Goal: Task Accomplishment & Management: Manage account settings

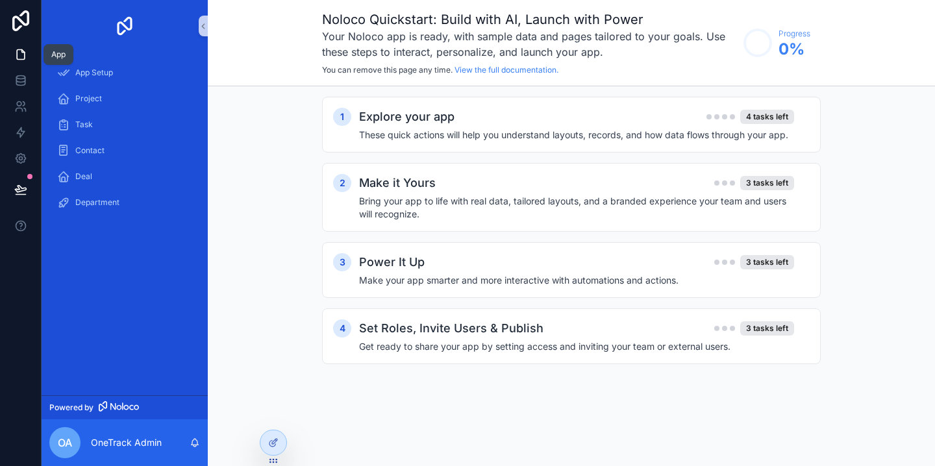
click at [19, 58] on icon at bounding box center [21, 55] width 8 height 10
click at [93, 80] on div "App Setup" at bounding box center [124, 72] width 135 height 21
click at [538, 127] on div "Explore your app 4 tasks left These quick actions will help you understand layo…" at bounding box center [584, 125] width 451 height 34
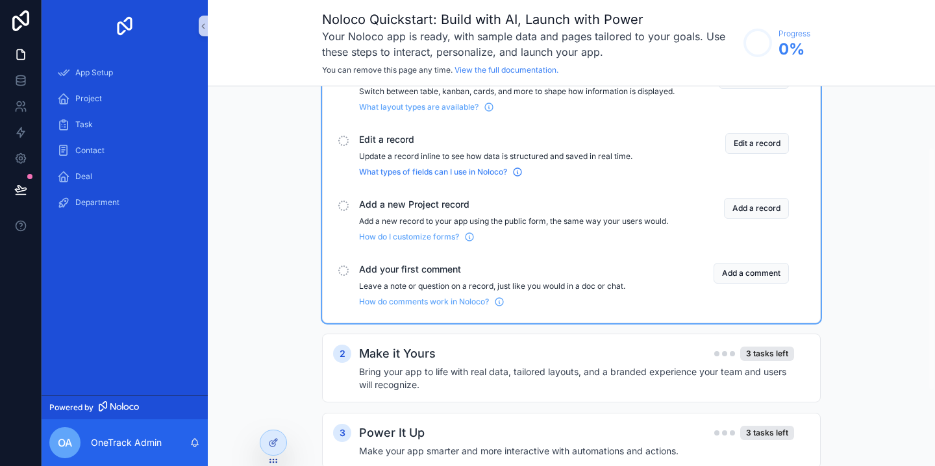
scroll to position [210, 0]
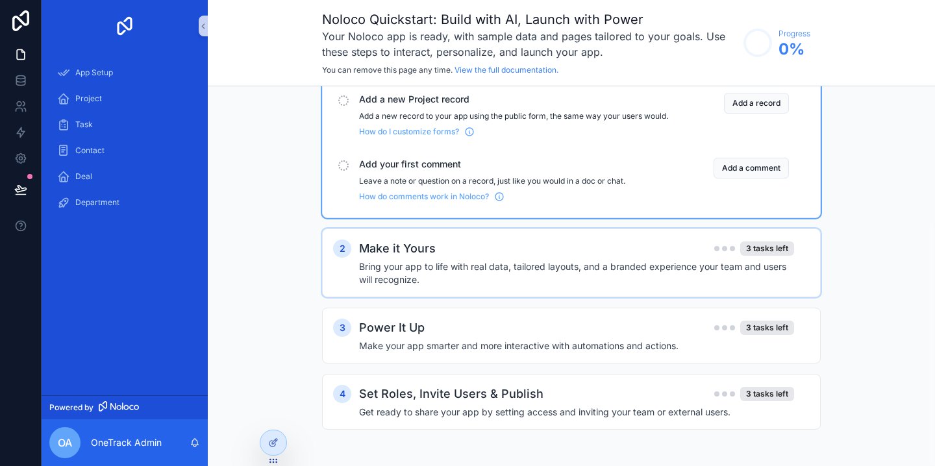
click at [487, 247] on div "Make it Yours 3 tasks left" at bounding box center [576, 249] width 435 height 18
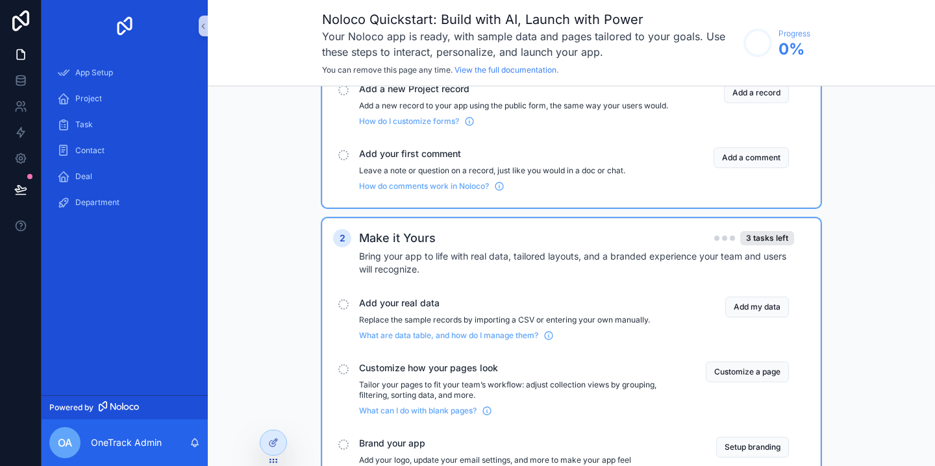
scroll to position [296, 0]
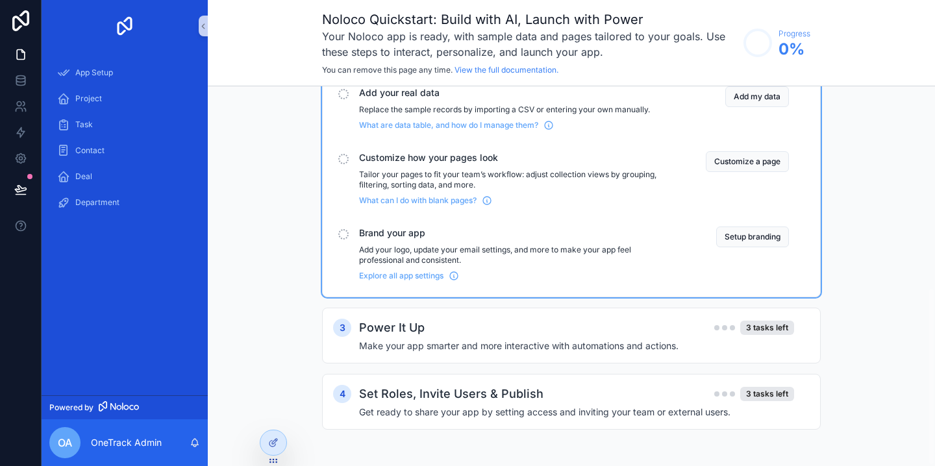
click at [483, 246] on p "Add your logo, update your email settings, and more to make your app feel profe…" at bounding box center [516, 255] width 315 height 21
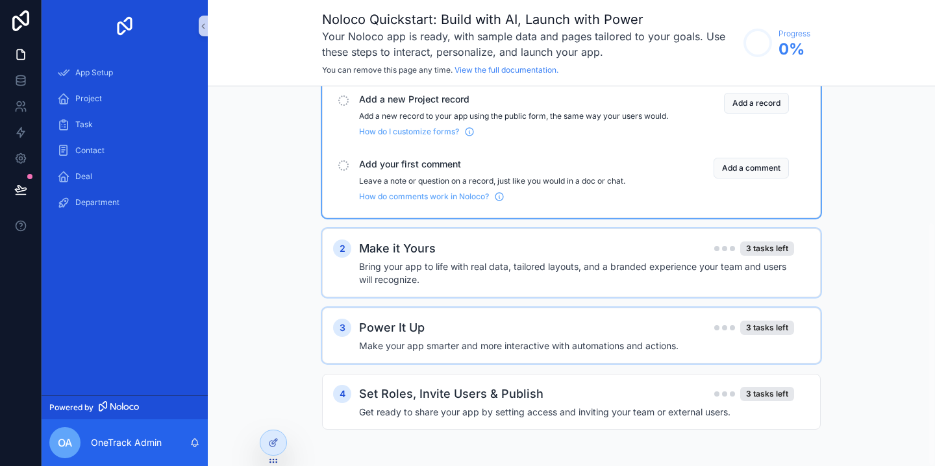
click at [530, 338] on div "Power It Up 3 tasks left Make your app smarter and more interactive with automa…" at bounding box center [584, 336] width 451 height 34
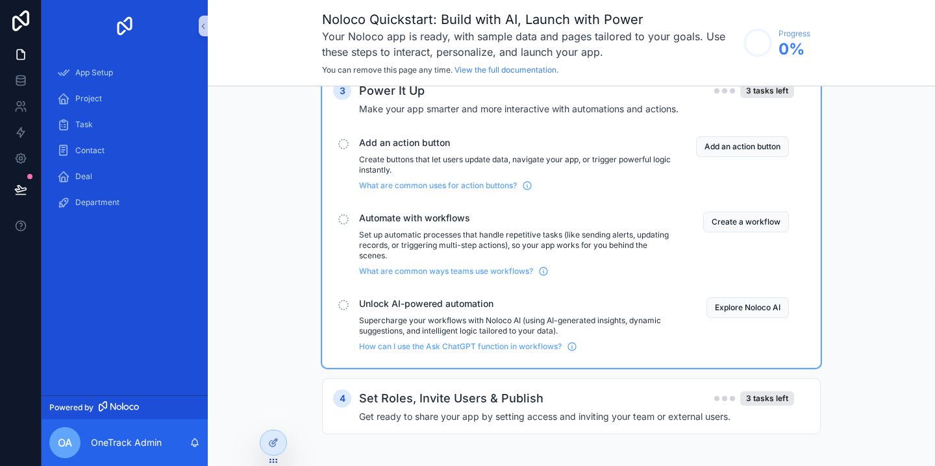
scroll to position [451, 0]
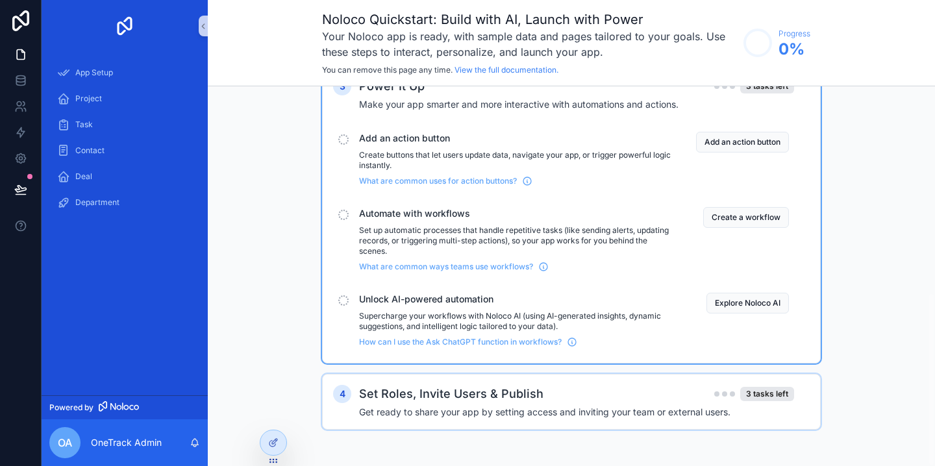
click at [508, 406] on h4 "Get ready to share your app by setting access and inviting your team or externa…" at bounding box center [576, 412] width 435 height 13
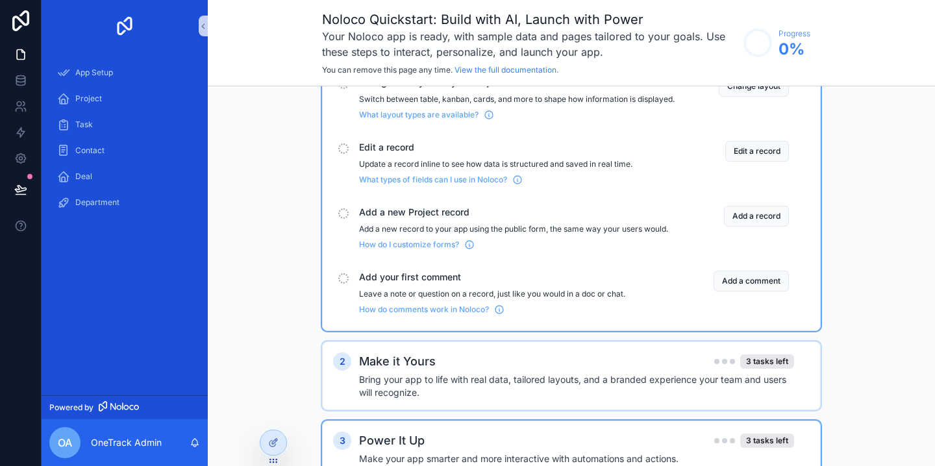
scroll to position [0, 0]
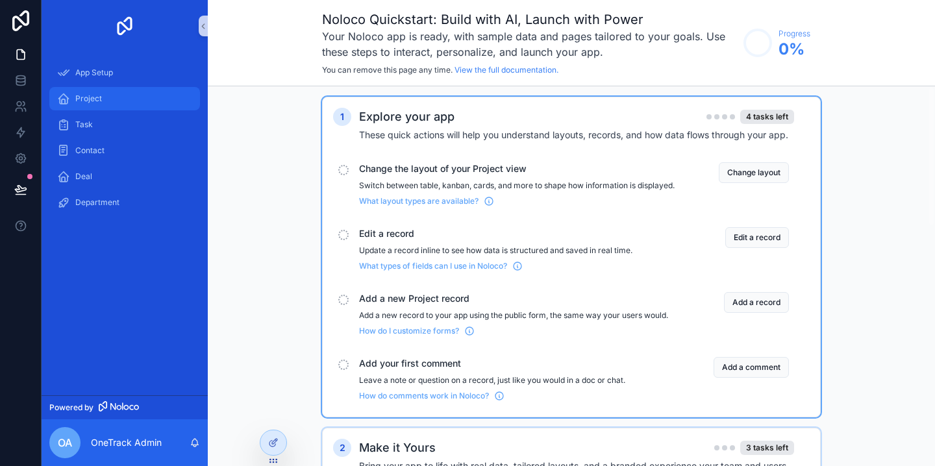
click at [99, 102] on span "Project" at bounding box center [88, 98] width 27 height 10
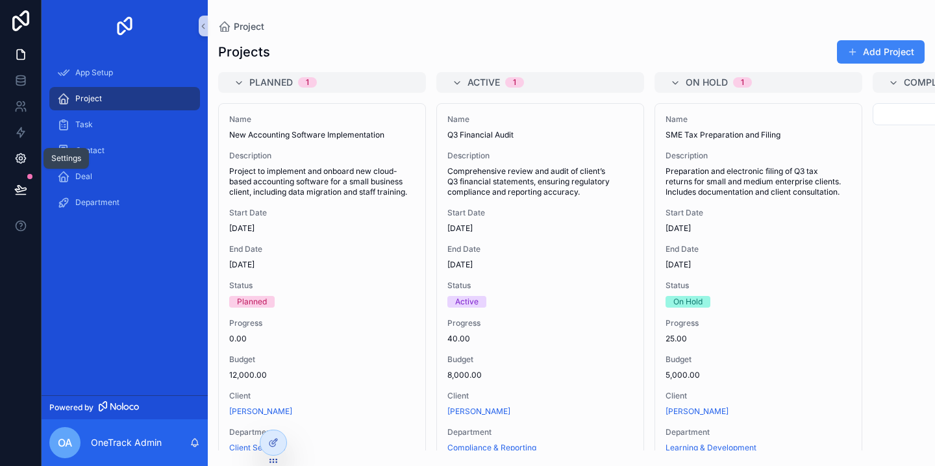
click at [20, 155] on icon at bounding box center [20, 158] width 13 height 13
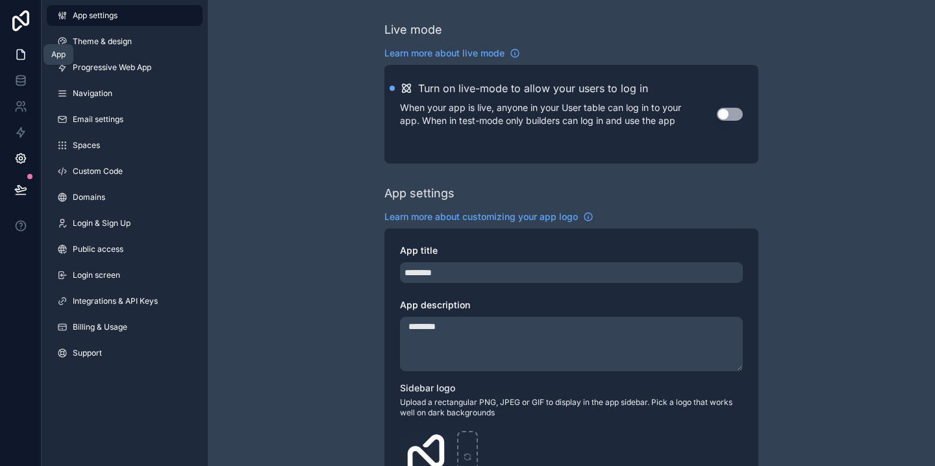
click at [23, 59] on icon at bounding box center [21, 55] width 8 height 10
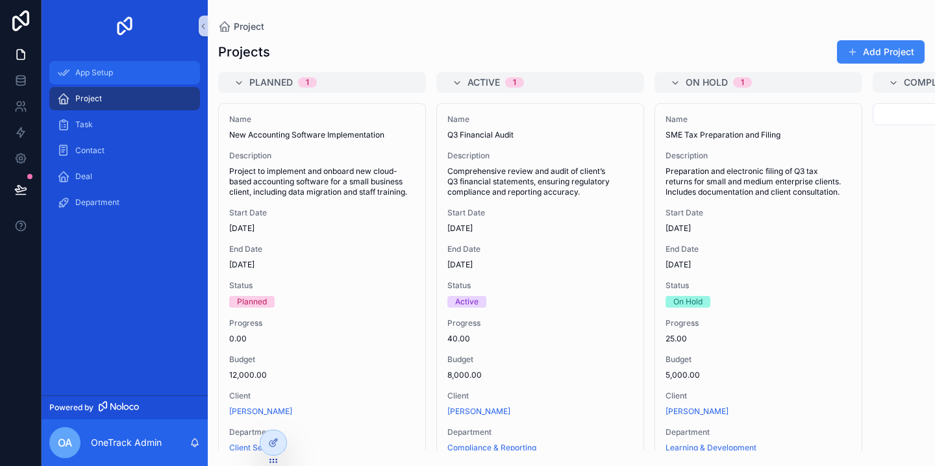
click at [123, 69] on div "App Setup" at bounding box center [124, 72] width 135 height 21
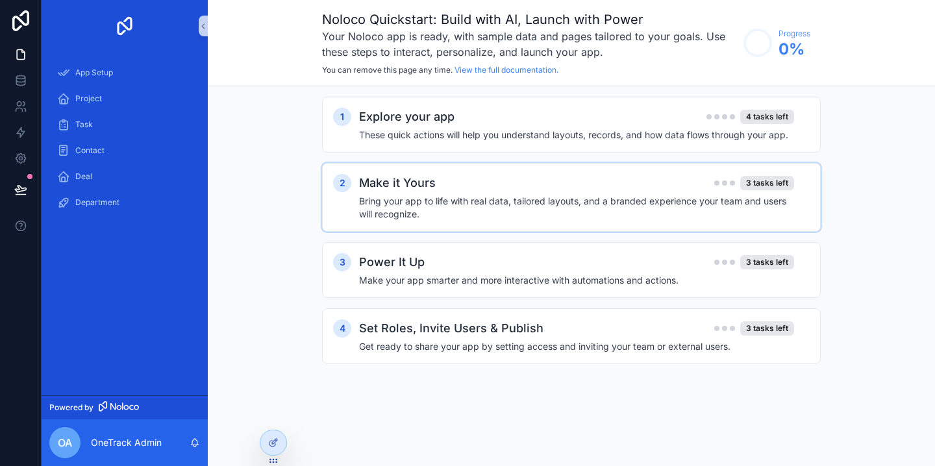
click at [530, 197] on h4 "Bring your app to life with real data, tailored layouts, and a branded experien…" at bounding box center [576, 208] width 435 height 26
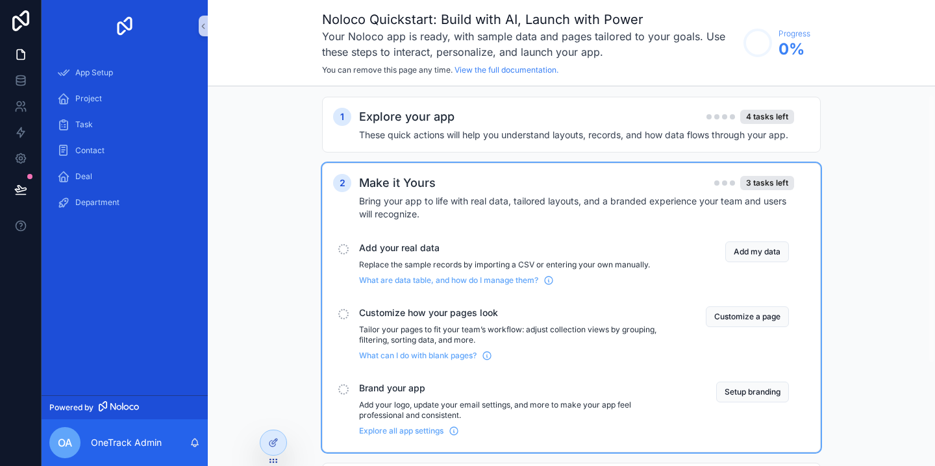
scroll to position [29, 0]
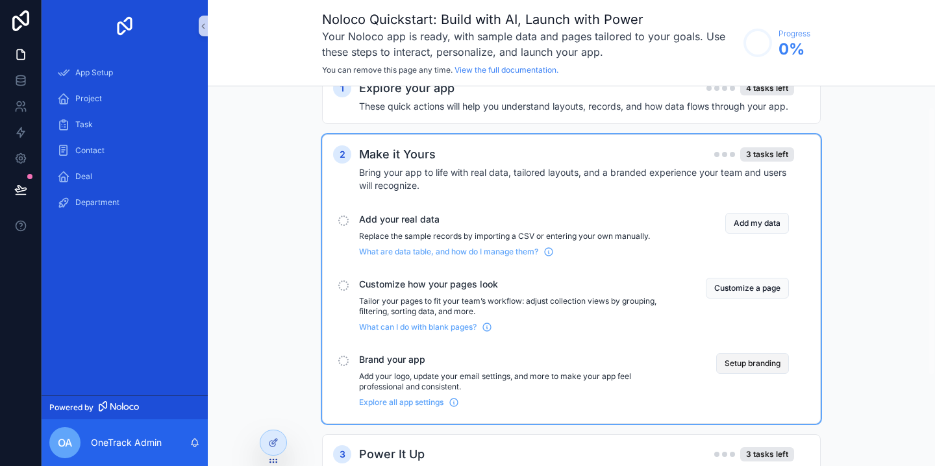
click at [766, 365] on button "Setup branding" at bounding box center [752, 363] width 73 height 21
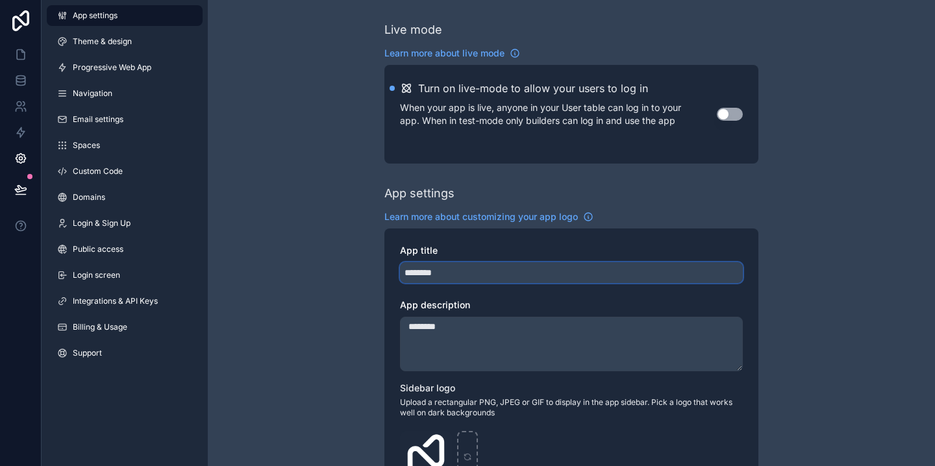
drag, startPoint x: 451, startPoint y: 273, endPoint x: 341, endPoint y: 273, distance: 110.4
type input "********"
click at [423, 333] on textarea "********" at bounding box center [571, 344] width 343 height 55
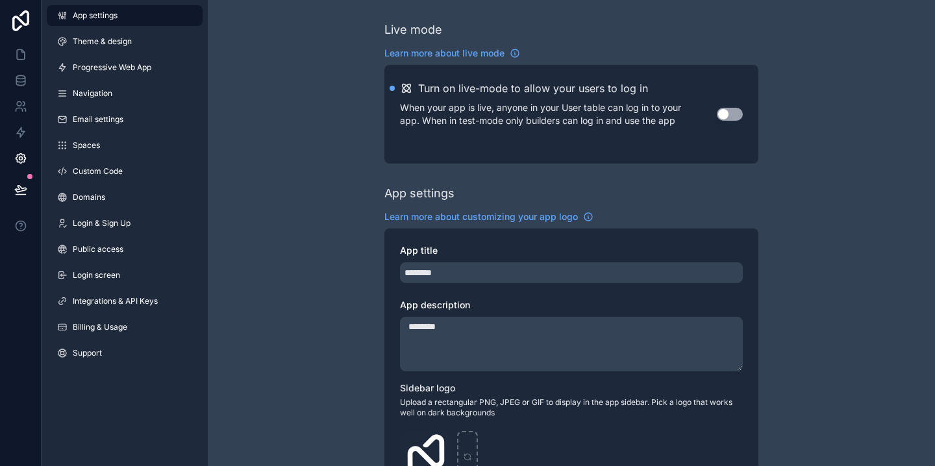
click at [423, 333] on textarea "********" at bounding box center [571, 344] width 343 height 55
paste textarea "**********"
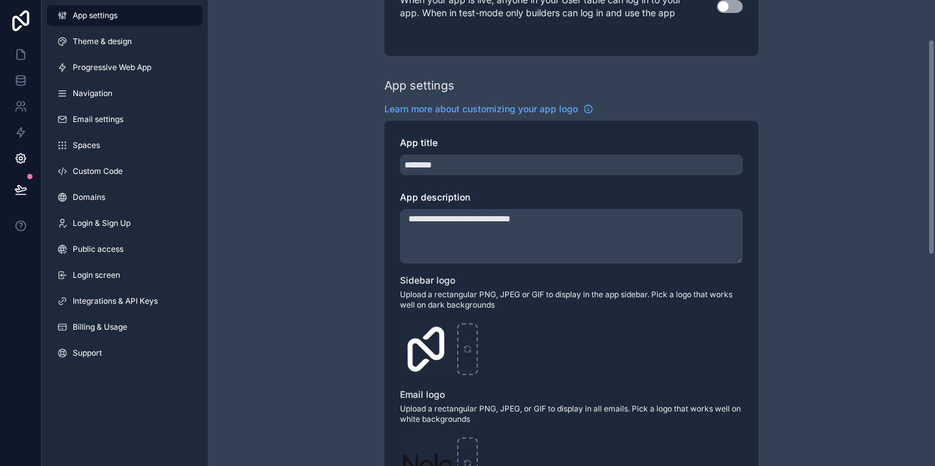
scroll to position [117, 0]
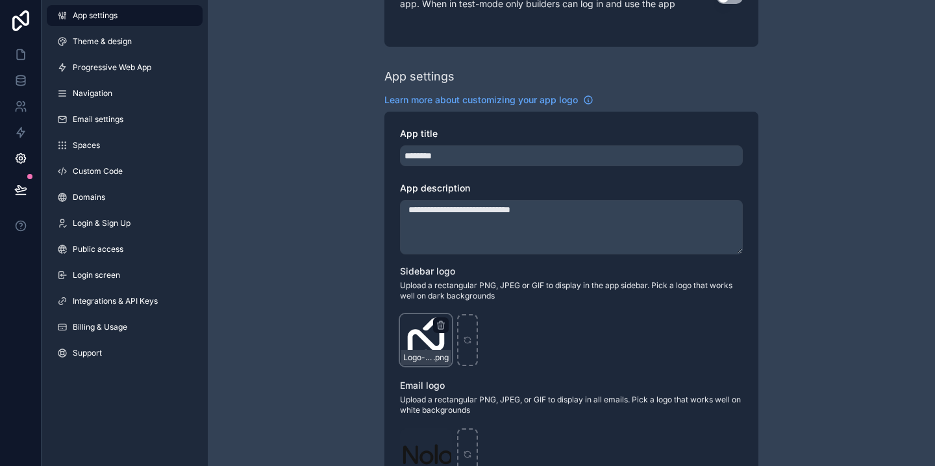
type textarea "**********"
click at [403, 342] on div "Logo-Sq-No-Padding .png" at bounding box center [426, 340] width 52 height 52
click at [442, 324] on icon "scrollable content" at bounding box center [441, 325] width 10 height 10
click at [510, 331] on div "Logo-Sq-No-Padding .png" at bounding box center [571, 340] width 343 height 52
click at [471, 336] on icon "scrollable content" at bounding box center [467, 340] width 9 height 9
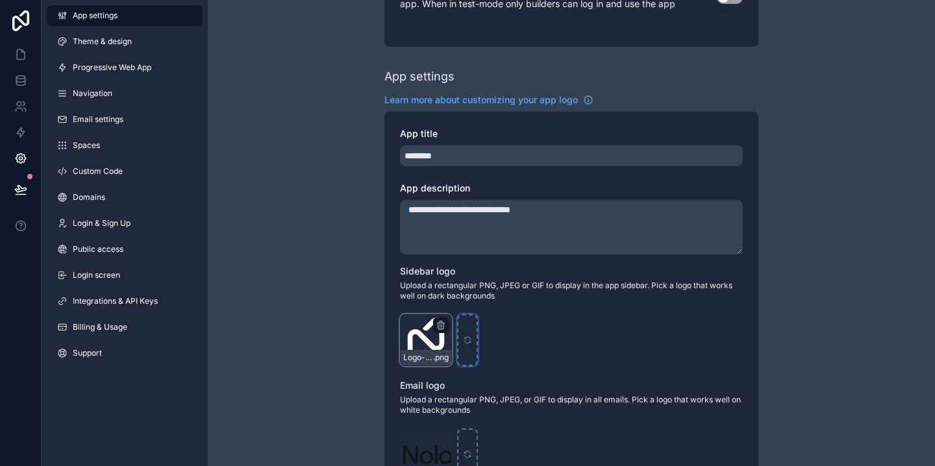
type input "**********"
click at [558, 352] on div "KayOne-Logo-White .png" at bounding box center [571, 340] width 343 height 52
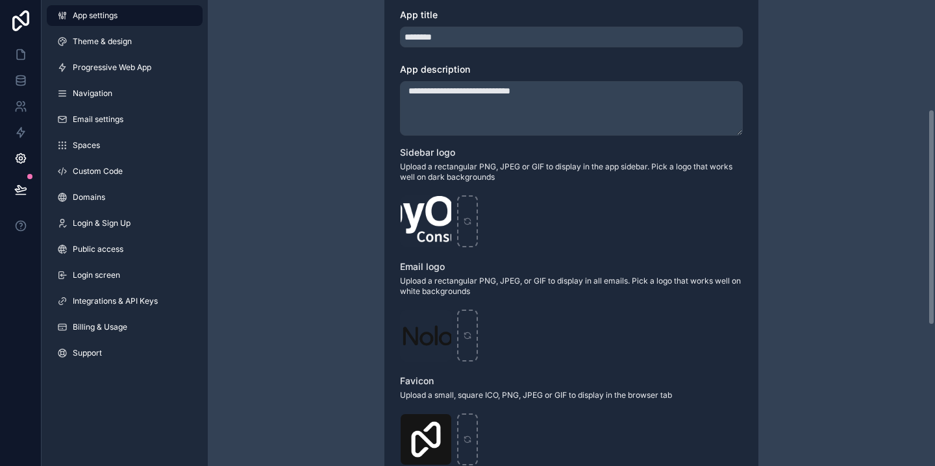
scroll to position [236, 0]
click at [471, 341] on div "scrollable content" at bounding box center [467, 335] width 21 height 52
type input "**********"
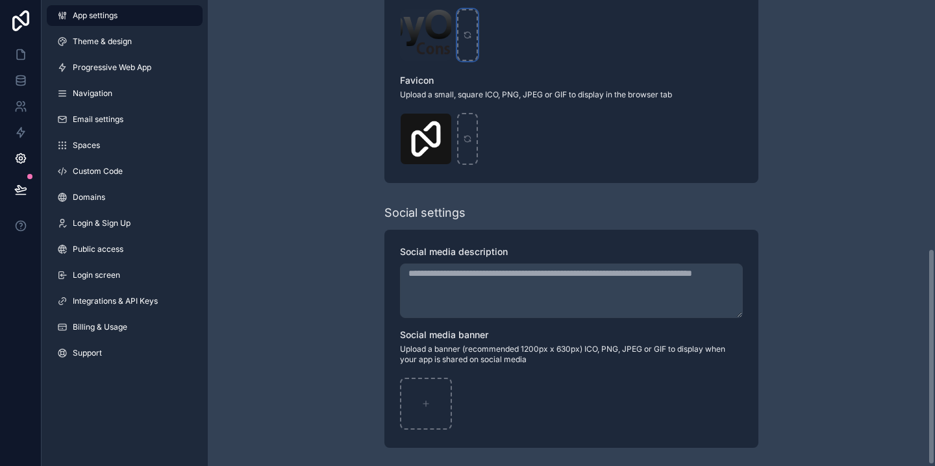
scroll to position [0, 0]
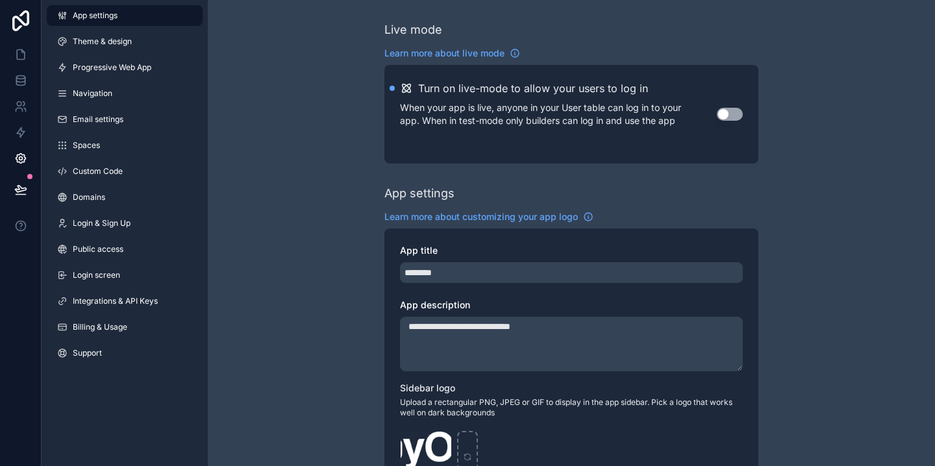
click at [736, 112] on button "Use setting" at bounding box center [730, 114] width 26 height 13
click at [120, 16] on link "App settings" at bounding box center [125, 15] width 156 height 21
click at [119, 38] on span "Theme & design" at bounding box center [102, 41] width 59 height 10
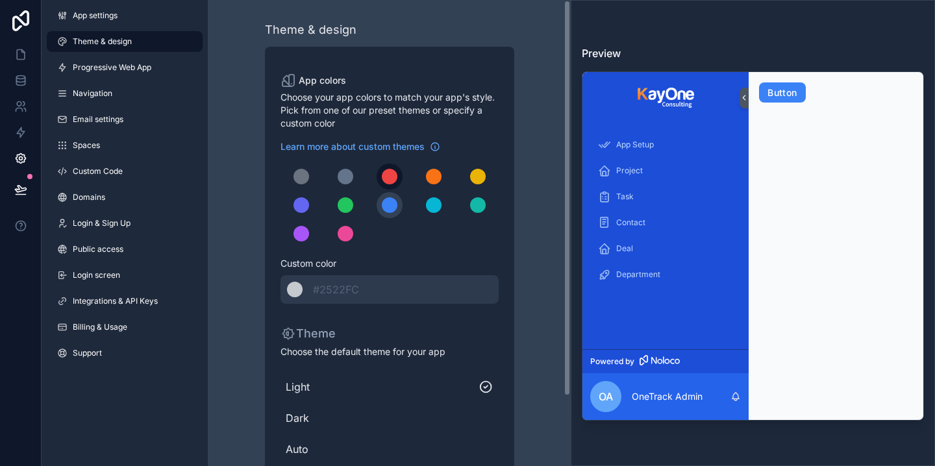
click at [391, 182] on div "scrollable content" at bounding box center [390, 177] width 16 height 16
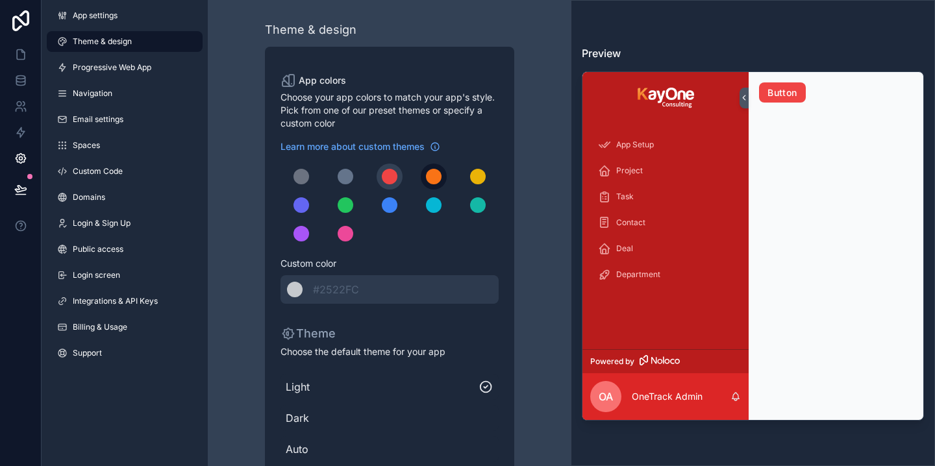
click at [428, 180] on div "scrollable content" at bounding box center [434, 177] width 16 height 16
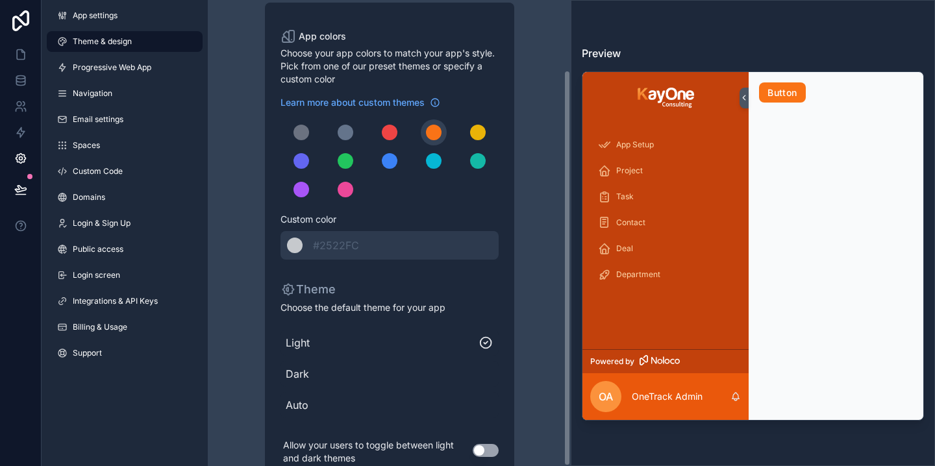
scroll to position [82, 0]
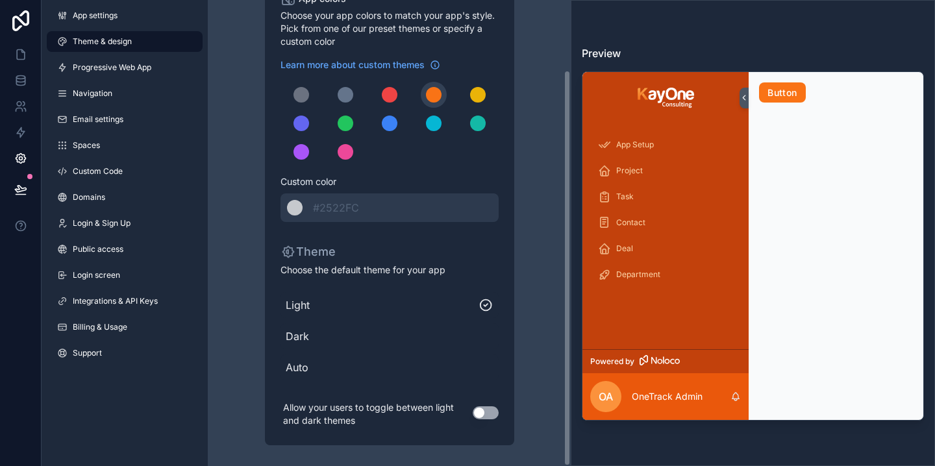
click at [323, 341] on span "Dark" at bounding box center [390, 336] width 208 height 16
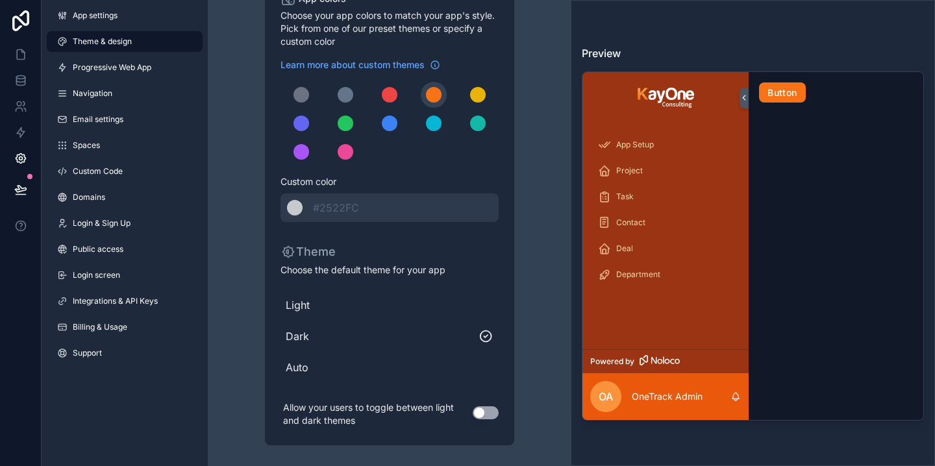
click at [306, 312] on span "Light" at bounding box center [390, 305] width 208 height 16
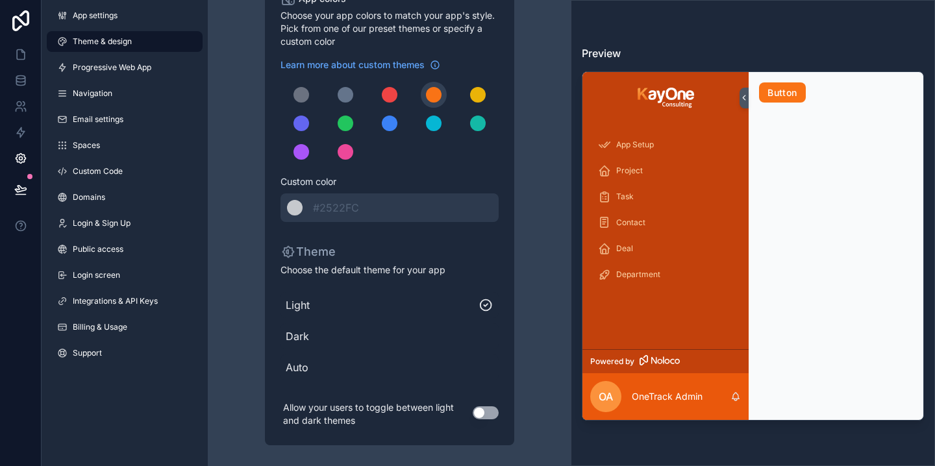
click at [305, 377] on div "Auto" at bounding box center [389, 367] width 218 height 26
click at [303, 297] on span "Light" at bounding box center [390, 305] width 208 height 16
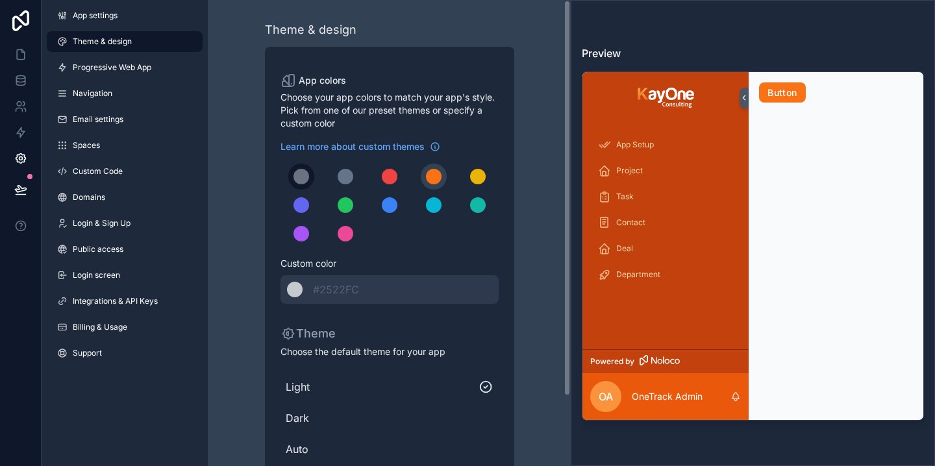
click at [298, 177] on div "scrollable content" at bounding box center [301, 177] width 16 height 16
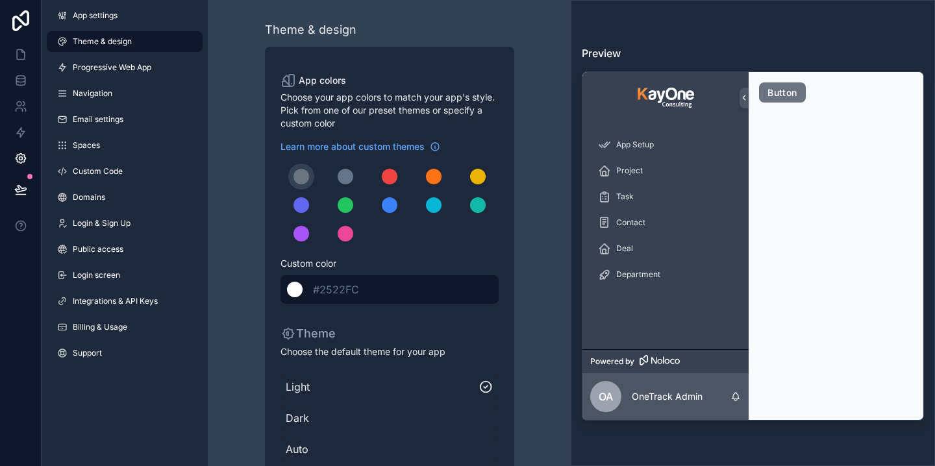
click at [297, 289] on div "scrollable content" at bounding box center [295, 290] width 16 height 16
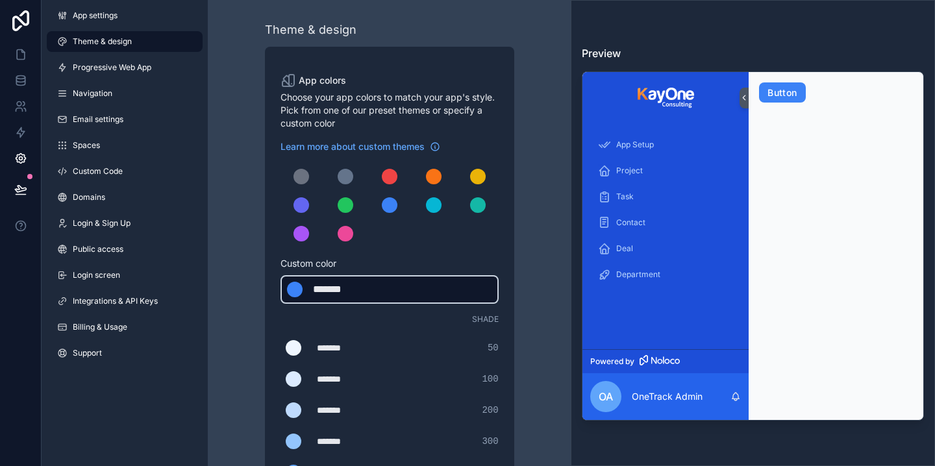
click at [295, 293] on div "scrollable content" at bounding box center [295, 290] width 16 height 16
click at [340, 293] on div "*******" at bounding box center [345, 290] width 65 height 16
drag, startPoint x: 323, startPoint y: 290, endPoint x: 438, endPoint y: 293, distance: 114.9
click at [438, 293] on div "******* ******* #3b82f6" at bounding box center [389, 289] width 218 height 29
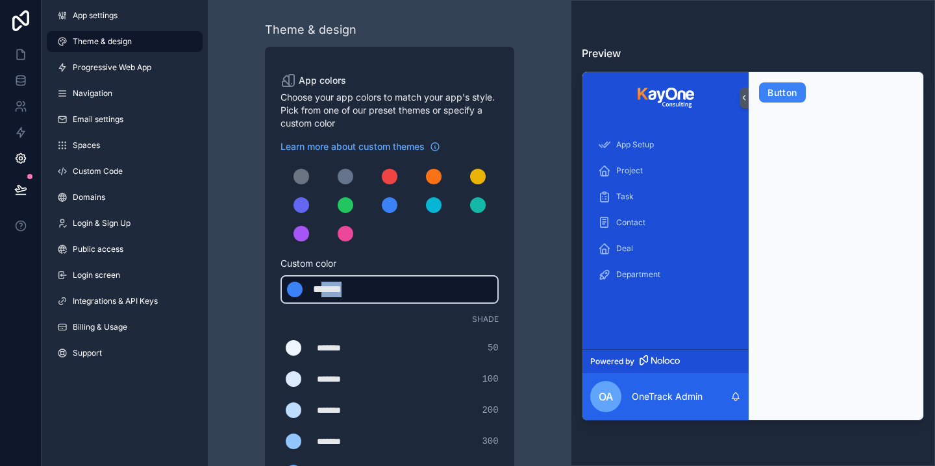
type div "*******"
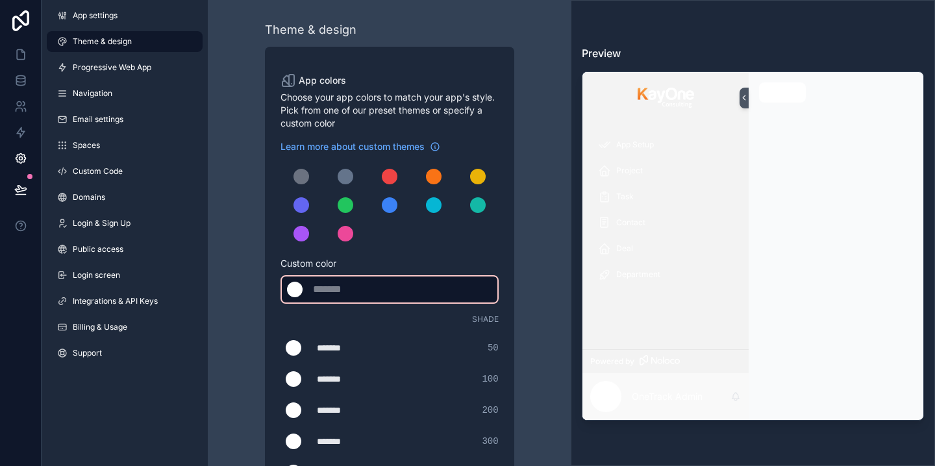
click at [284, 278] on div "******* #2522FC" at bounding box center [389, 289] width 218 height 29
click at [293, 290] on div "scrollable content" at bounding box center [295, 290] width 16 height 16
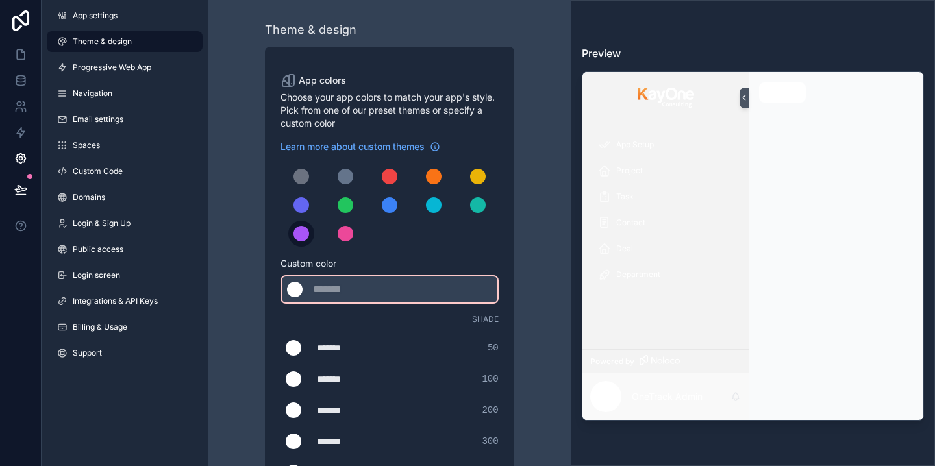
click at [304, 236] on div "scrollable content" at bounding box center [301, 234] width 16 height 16
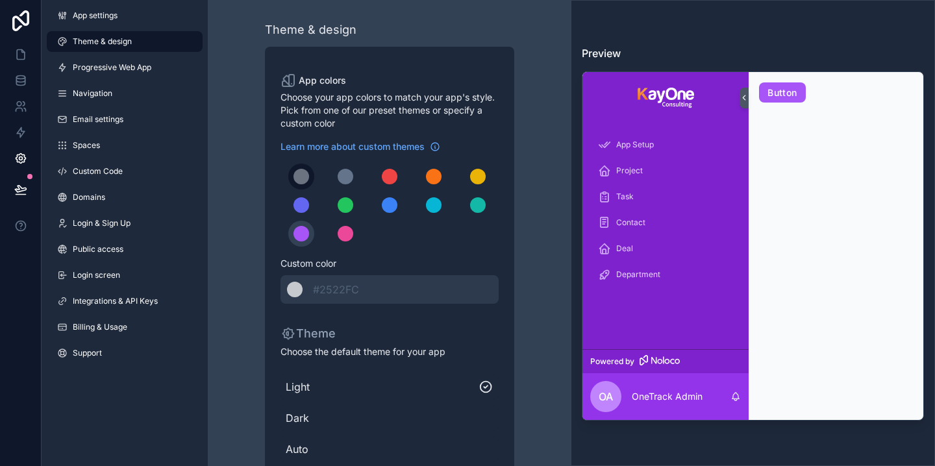
click at [304, 184] on button "scrollable content" at bounding box center [301, 177] width 26 height 26
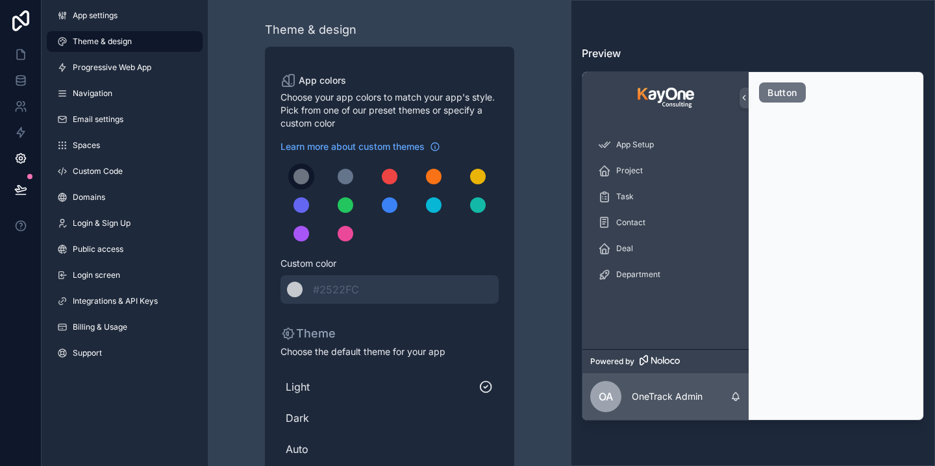
click at [303, 177] on div "scrollable content" at bounding box center [301, 177] width 16 height 16
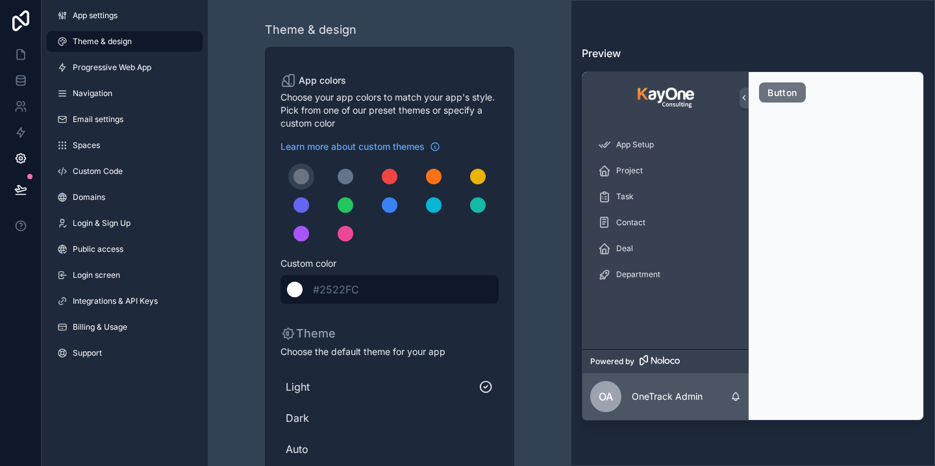
click at [332, 291] on span "#2522FC" at bounding box center [336, 289] width 46 height 13
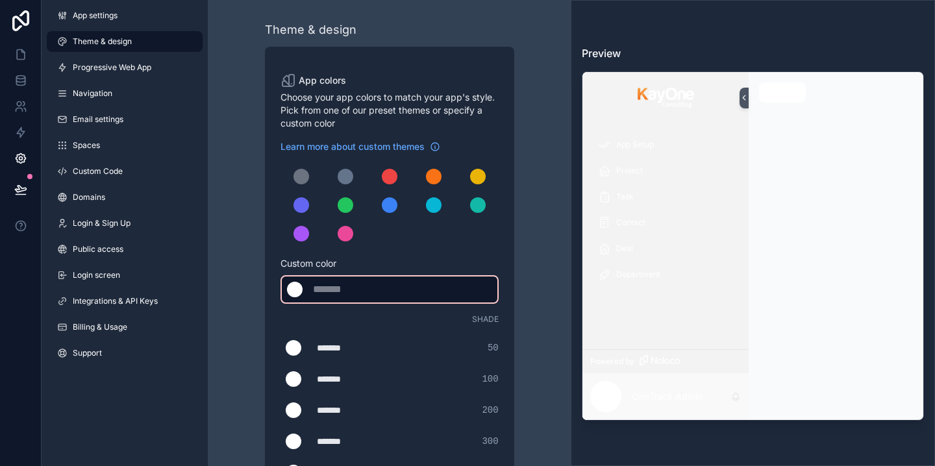
drag, startPoint x: 322, startPoint y: 290, endPoint x: 476, endPoint y: 301, distance: 154.9
click at [476, 301] on div "******* #2522FC" at bounding box center [389, 289] width 218 height 29
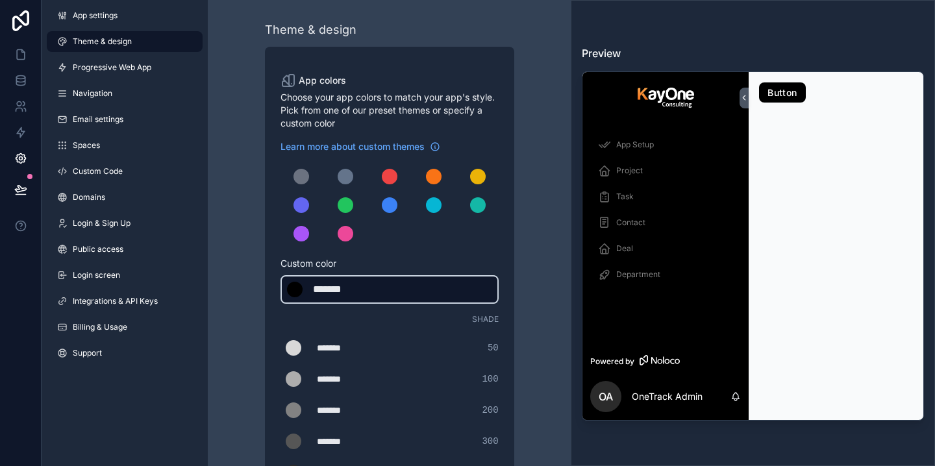
click at [340, 290] on div "*******" at bounding box center [345, 290] width 65 height 16
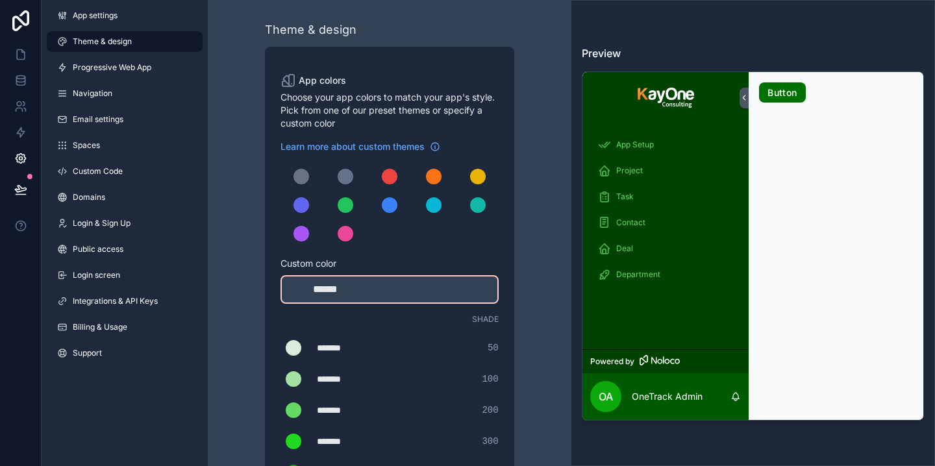
click at [540, 301] on div "Theme & design App colors Choose your app colors to match your app's style. Pic…" at bounding box center [389, 442] width 342 height 885
click at [534, 323] on div "Theme & design App colors Choose your app colors to match your app's style. Pic…" at bounding box center [389, 442] width 342 height 885
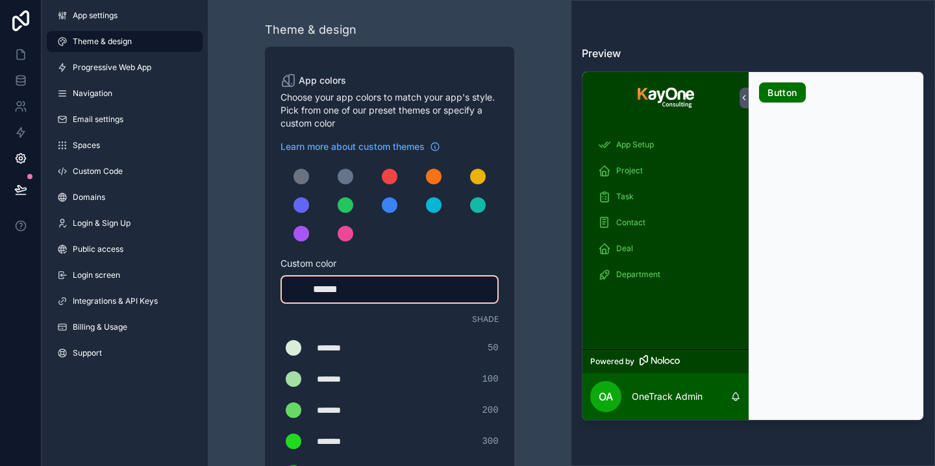
click at [362, 286] on div "******" at bounding box center [345, 290] width 65 height 16
type div "******"
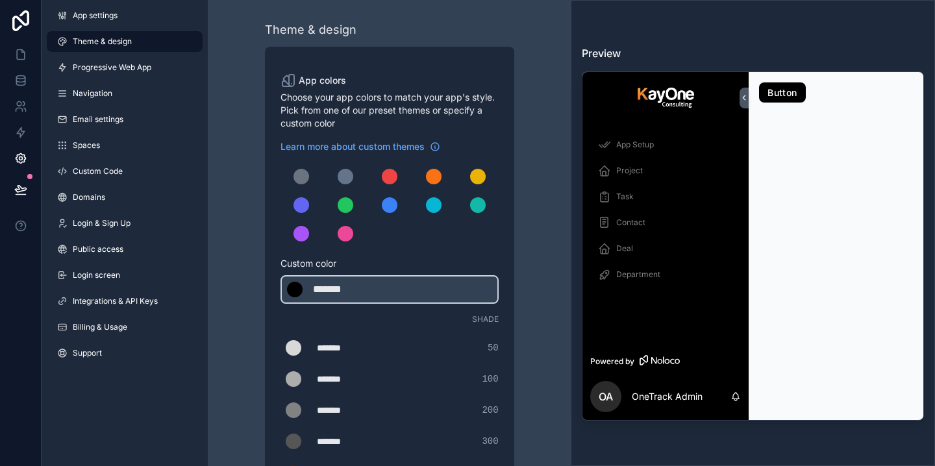
click at [547, 311] on div "Theme & design App colors Choose your app colors to match your app's style. Pic…" at bounding box center [389, 442] width 342 height 885
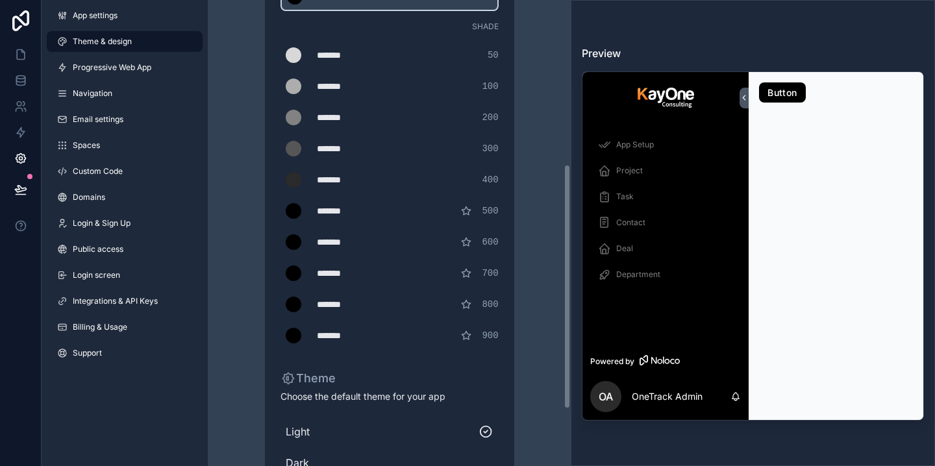
scroll to position [290, 0]
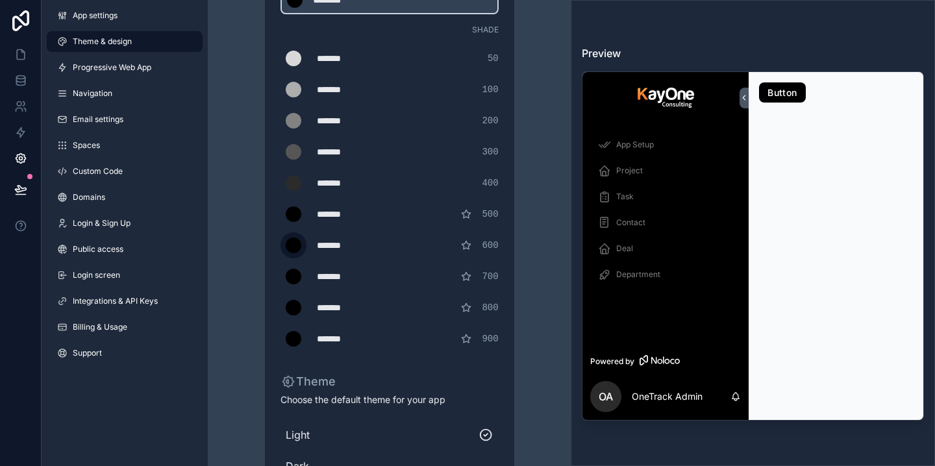
click at [294, 247] on div "scrollable content" at bounding box center [294, 246] width 16 height 16
click at [280, 245] on input "*******" at bounding box center [280, 245] width 0 height 0
click at [291, 210] on div "scrollable content" at bounding box center [294, 214] width 16 height 16
click at [280, 214] on input "*******" at bounding box center [280, 214] width 0 height 0
click at [291, 176] on div "scrollable content" at bounding box center [294, 183] width 16 height 16
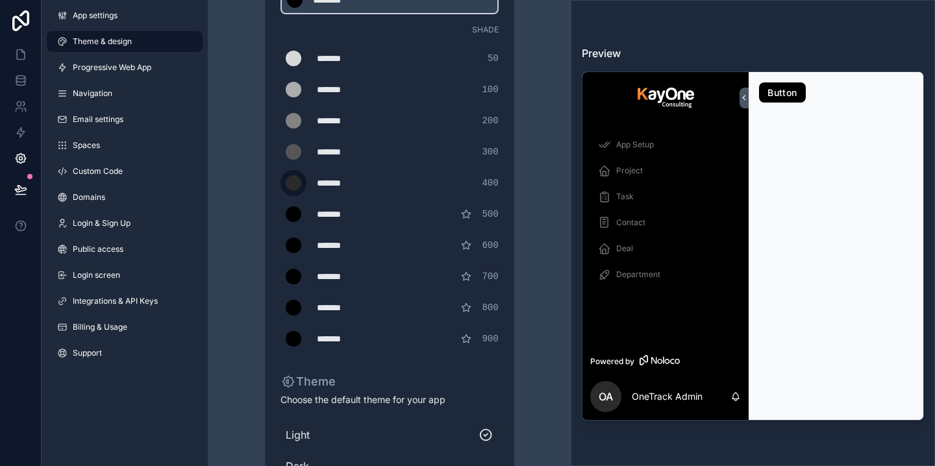
click at [280, 183] on input "*******" at bounding box center [280, 183] width 0 height 0
click at [456, 185] on div "******* ******* #2b2b2b 400" at bounding box center [389, 183] width 218 height 26
click at [514, 213] on div "Theme & design App colors Choose your app colors to match your app's style. Pic…" at bounding box center [389, 152] width 342 height 885
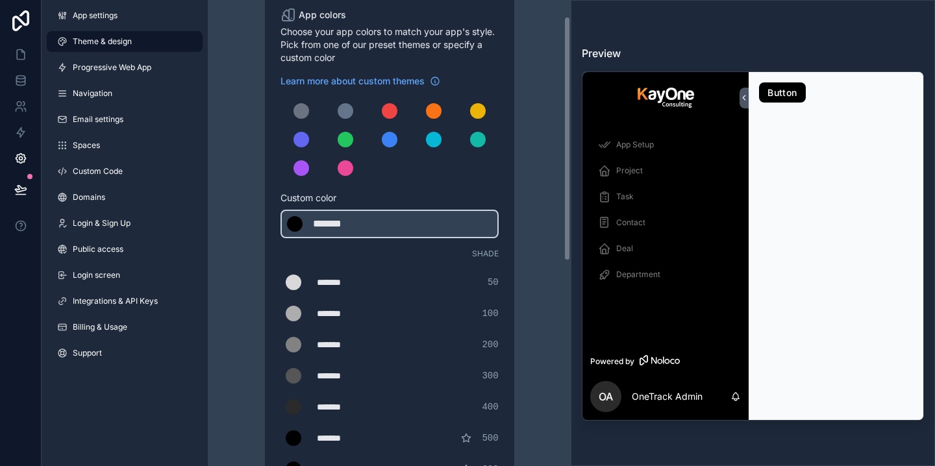
scroll to position [0, 0]
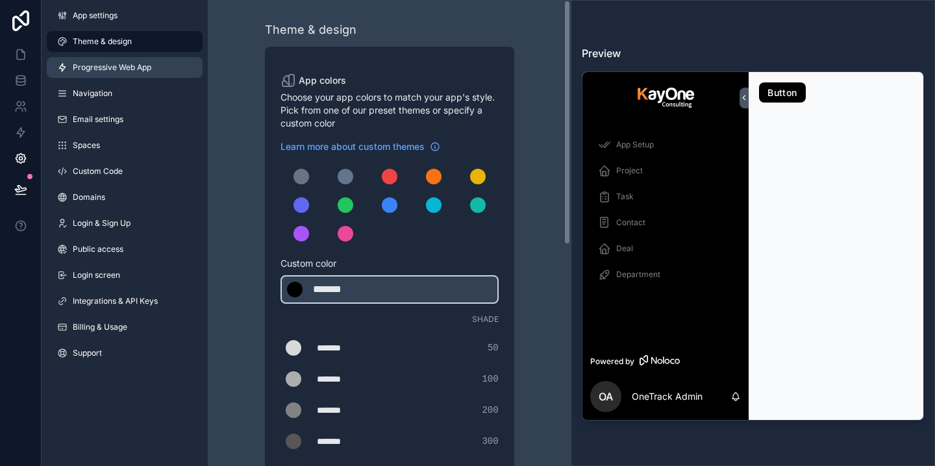
click at [112, 73] on link "Progressive Web App" at bounding box center [125, 67] width 156 height 21
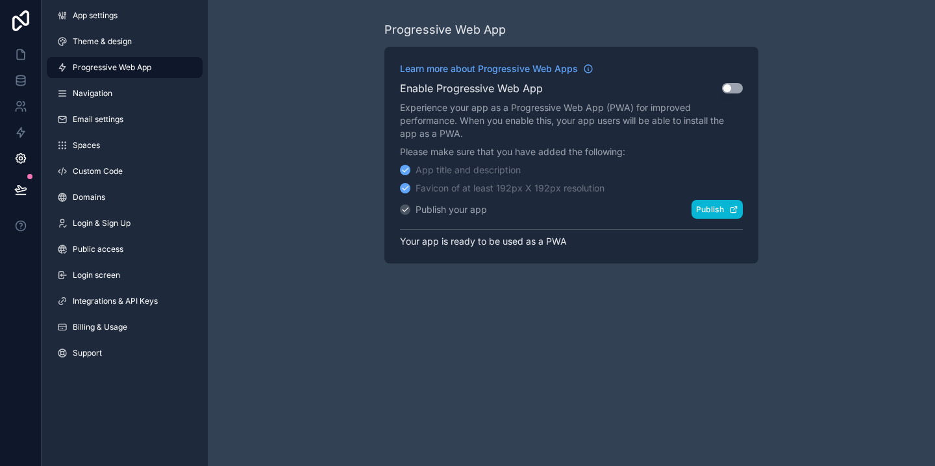
click at [736, 211] on icon "scrollable content" at bounding box center [732, 209] width 5 height 5
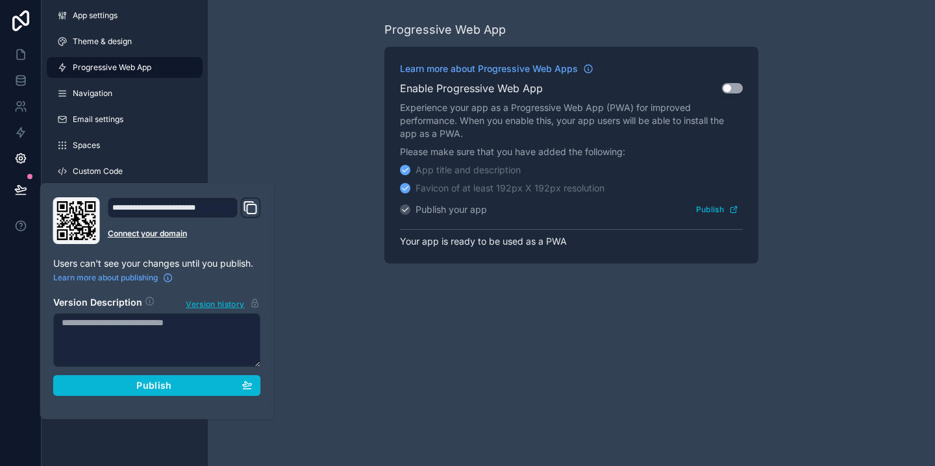
click at [678, 312] on div "Progressive Web App Learn more about Progressive Web Apps Enable Progressive We…" at bounding box center [571, 233] width 727 height 466
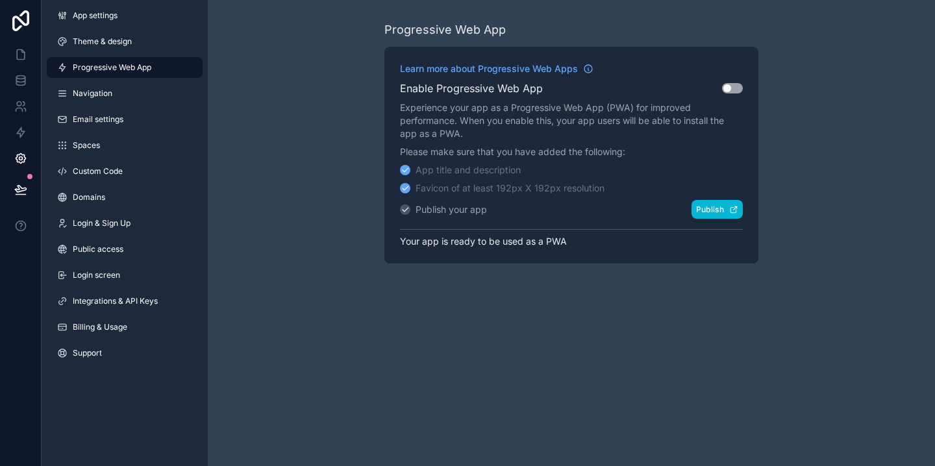
click at [734, 213] on icon "scrollable content" at bounding box center [733, 209] width 9 height 9
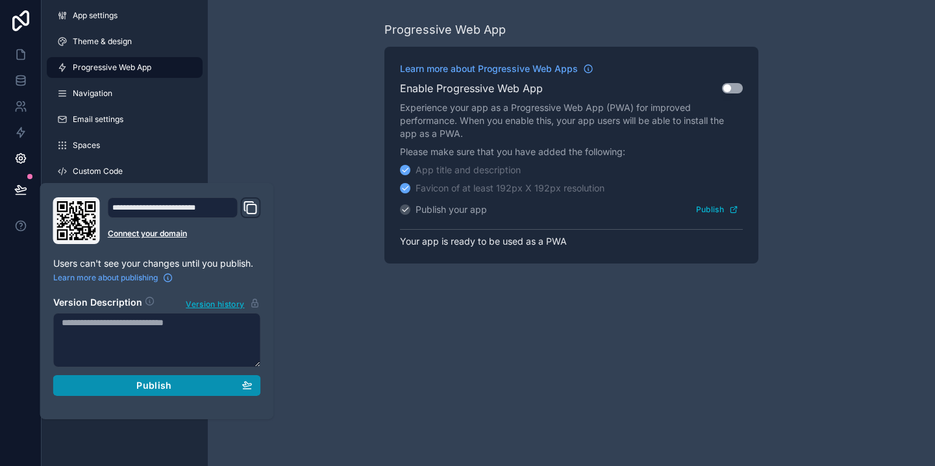
click at [211, 386] on div "Publish" at bounding box center [157, 386] width 191 height 12
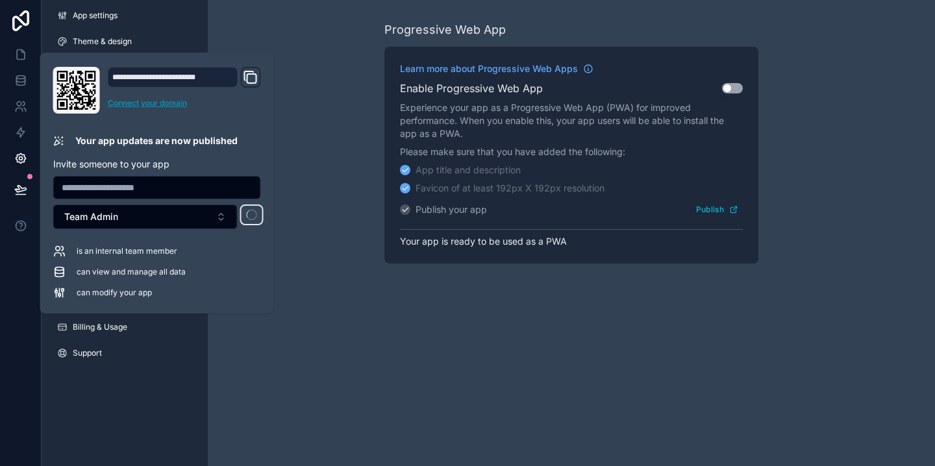
click at [169, 106] on link "Connect your domain" at bounding box center [184, 103] width 153 height 10
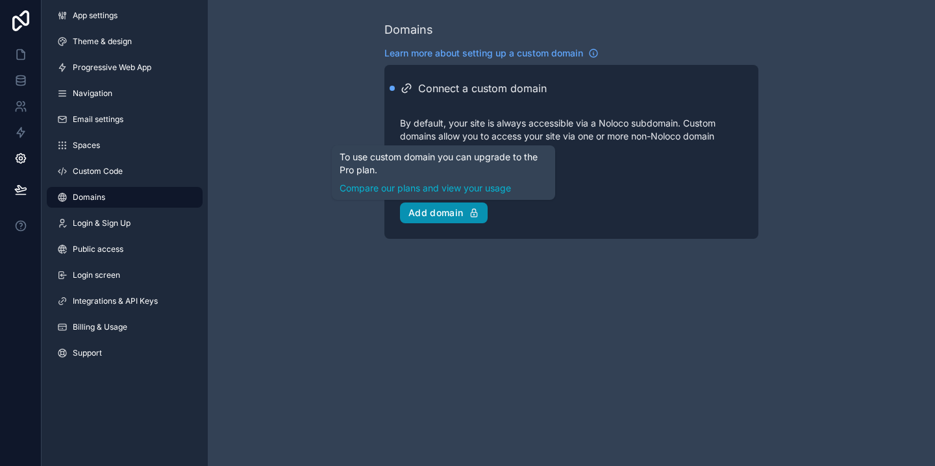
click at [434, 216] on div "Add domain" at bounding box center [443, 213] width 71 height 12
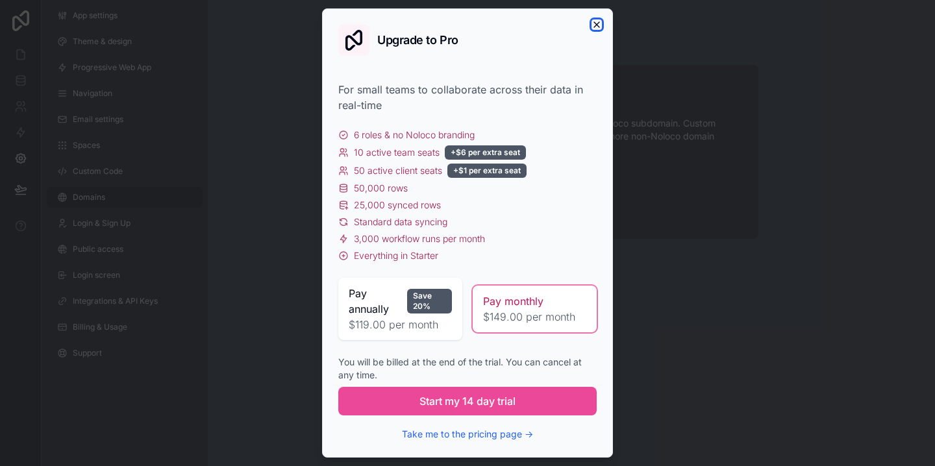
click at [600, 25] on icon "button" at bounding box center [596, 24] width 10 height 10
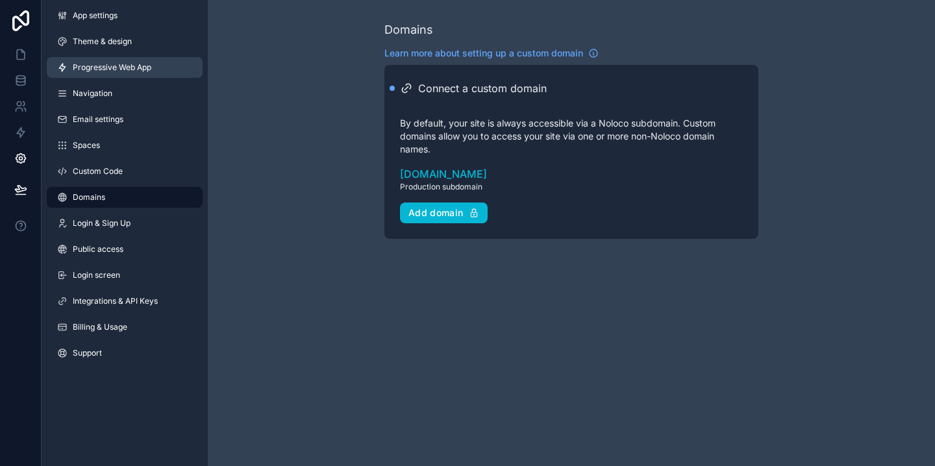
click at [129, 73] on link "Progressive Web App" at bounding box center [125, 67] width 156 height 21
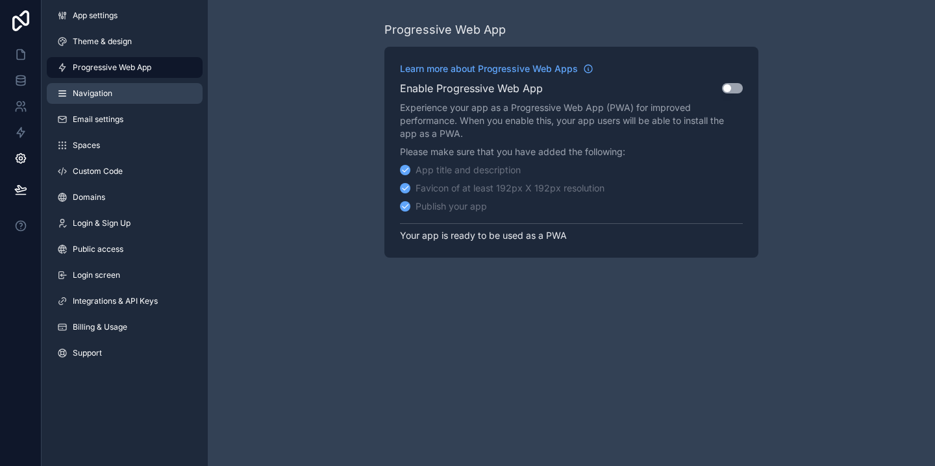
click at [115, 96] on link "Navigation" at bounding box center [125, 93] width 156 height 21
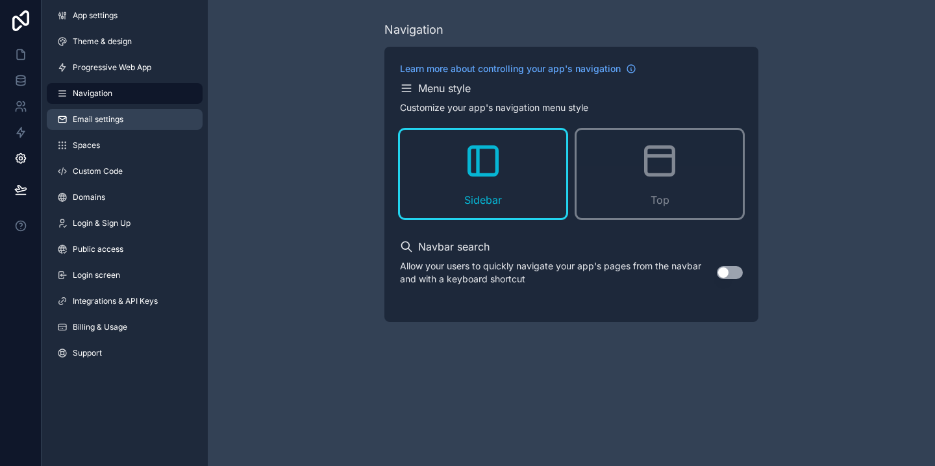
click at [114, 120] on span "Email settings" at bounding box center [98, 119] width 51 height 10
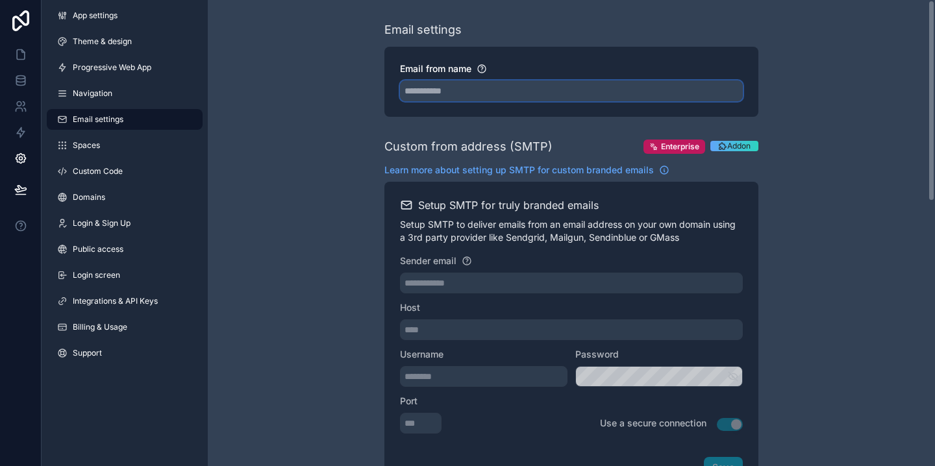
click at [451, 93] on input "Email from name" at bounding box center [571, 90] width 343 height 21
type input "**********"
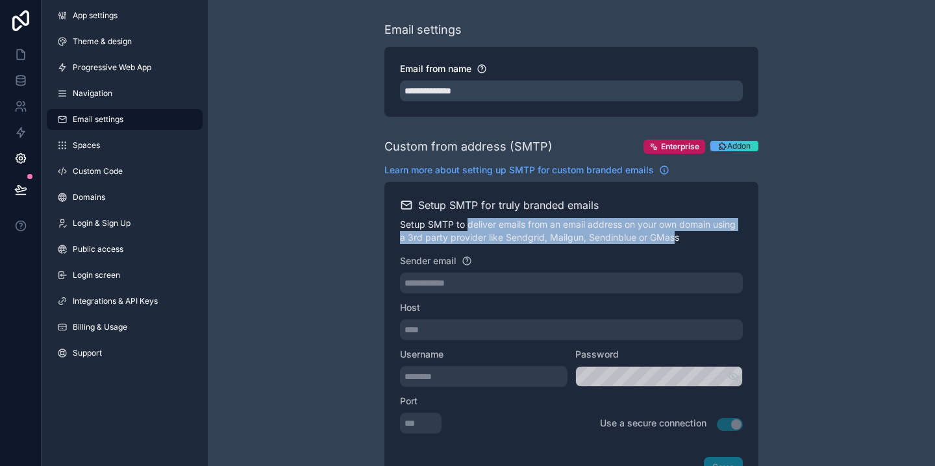
drag, startPoint x: 465, startPoint y: 229, endPoint x: 676, endPoint y: 239, distance: 211.2
click at [676, 239] on p "Setup SMTP to deliver emails from an email address on your own domain using a 3…" at bounding box center [571, 231] width 343 height 26
click at [632, 226] on p "Setup SMTP to deliver emails from an email address on your own domain using a 3…" at bounding box center [571, 231] width 343 height 26
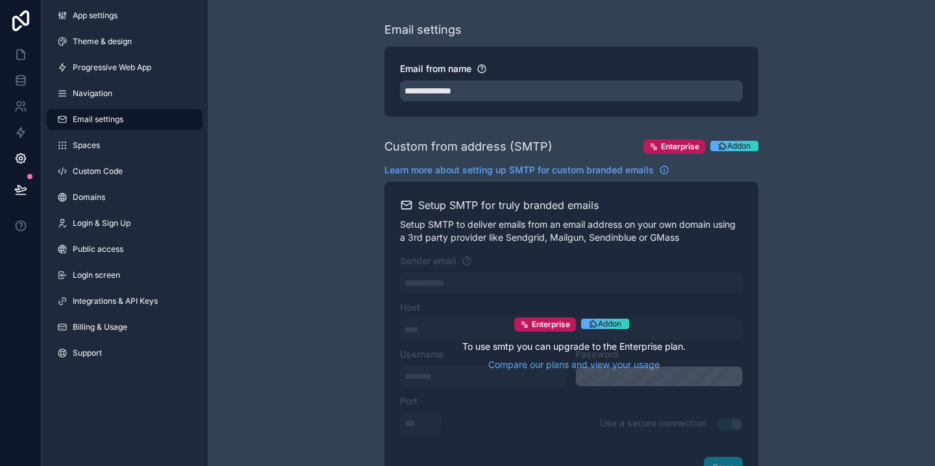
click at [586, 280] on div "Enterprise Addon To use smtp you can upgrade to the Enterprise plan. Compare ou…" at bounding box center [571, 343] width 343 height 179
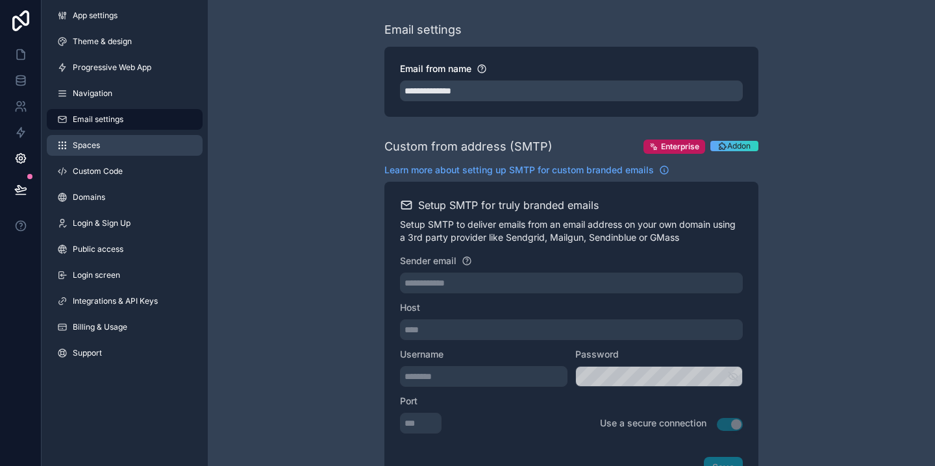
click at [127, 146] on link "Spaces" at bounding box center [125, 145] width 156 height 21
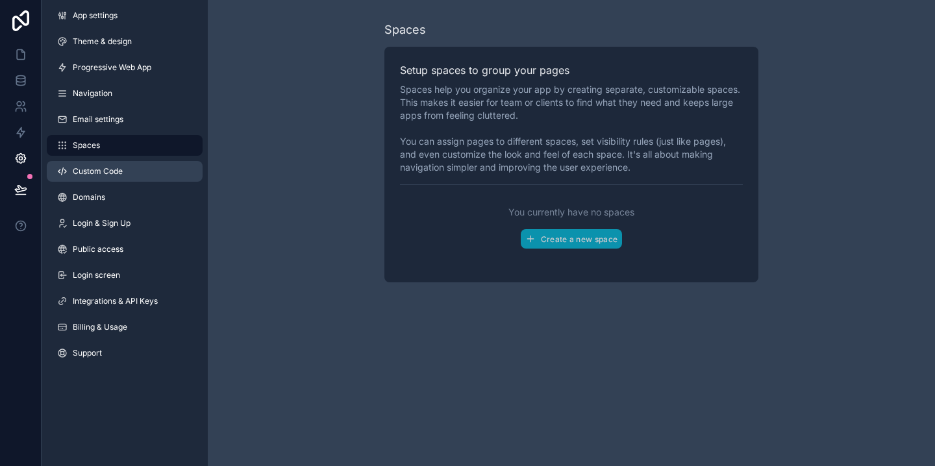
click at [116, 173] on span "Custom Code" at bounding box center [98, 171] width 50 height 10
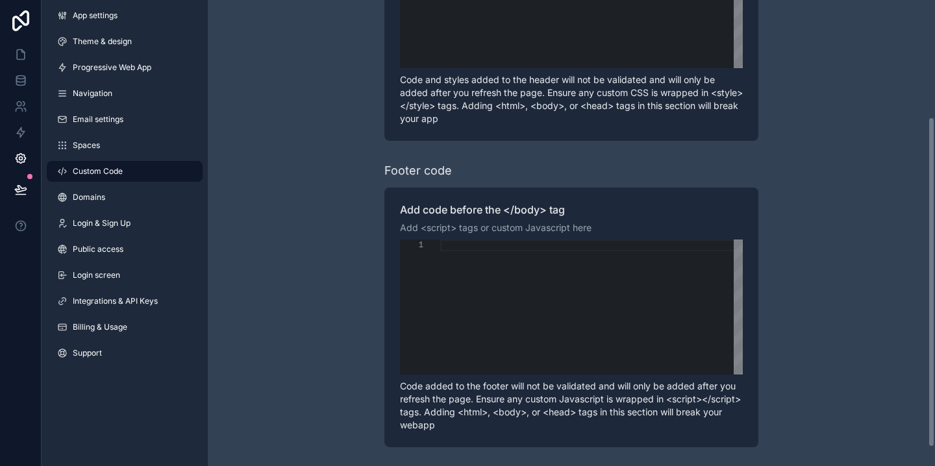
scroll to position [191, 0]
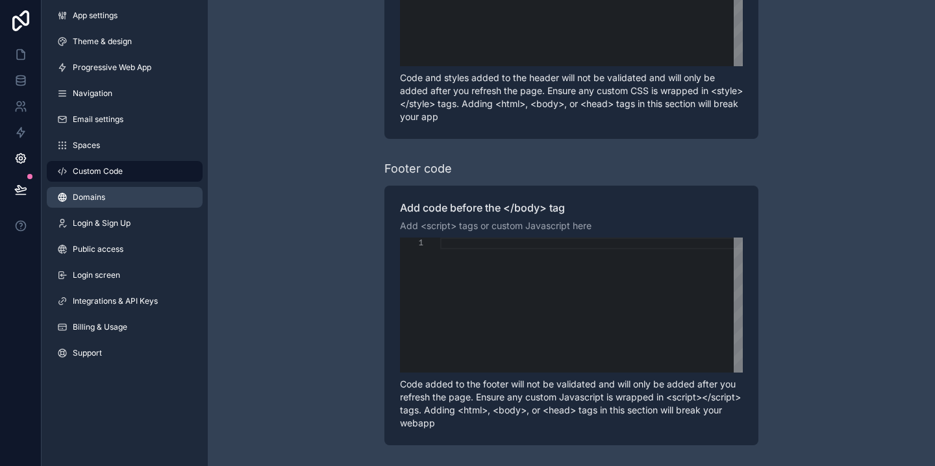
click at [97, 189] on link "Domains" at bounding box center [125, 197] width 156 height 21
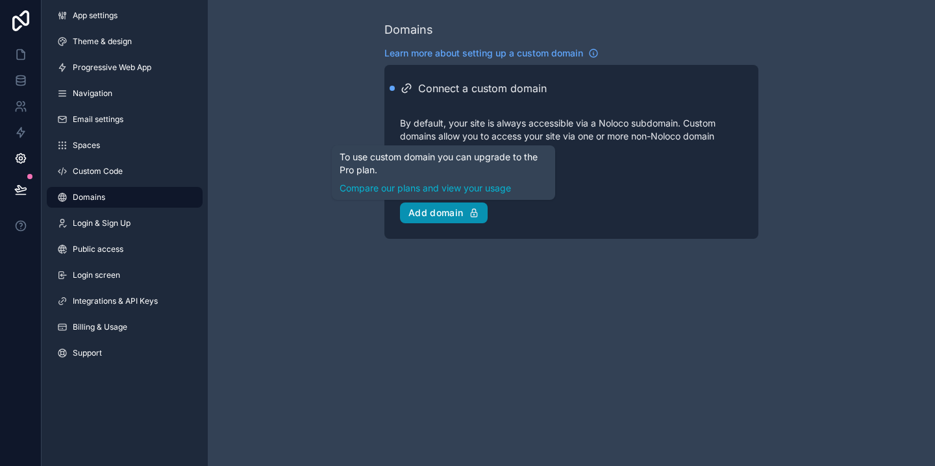
click at [454, 219] on button "Add domain" at bounding box center [444, 213] width 88 height 21
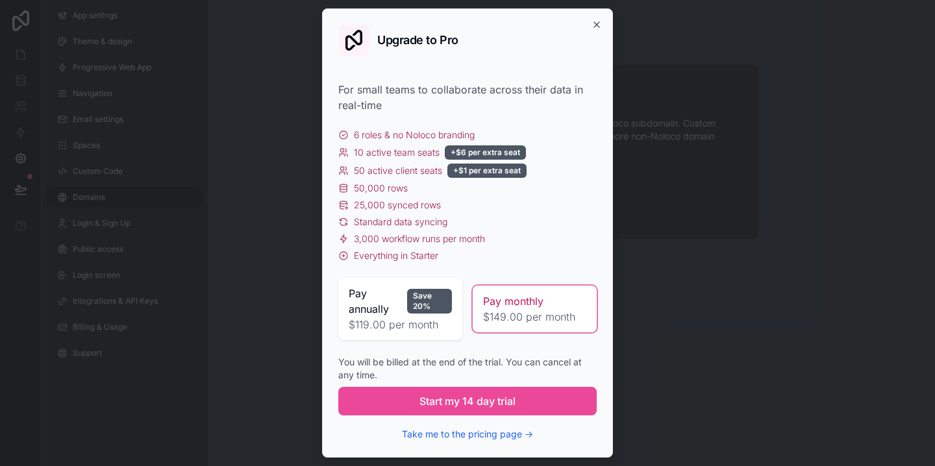
click at [399, 319] on span "$119.00 per month" at bounding box center [400, 325] width 103 height 16
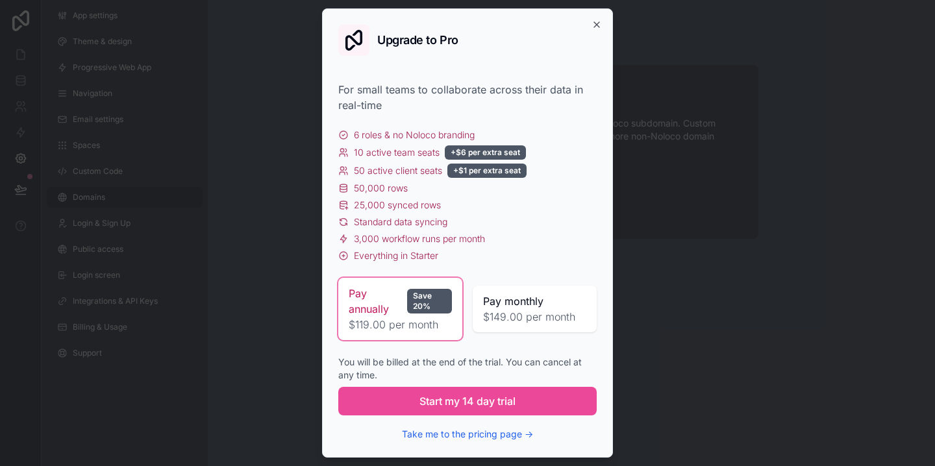
click at [523, 313] on span "$149.00 per month" at bounding box center [534, 317] width 103 height 16
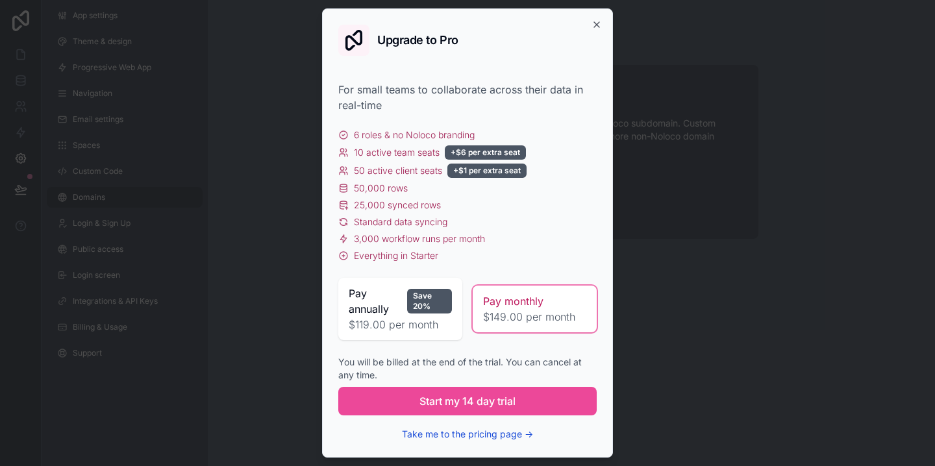
click at [477, 436] on button "Take me to the pricing page →" at bounding box center [467, 434] width 131 height 13
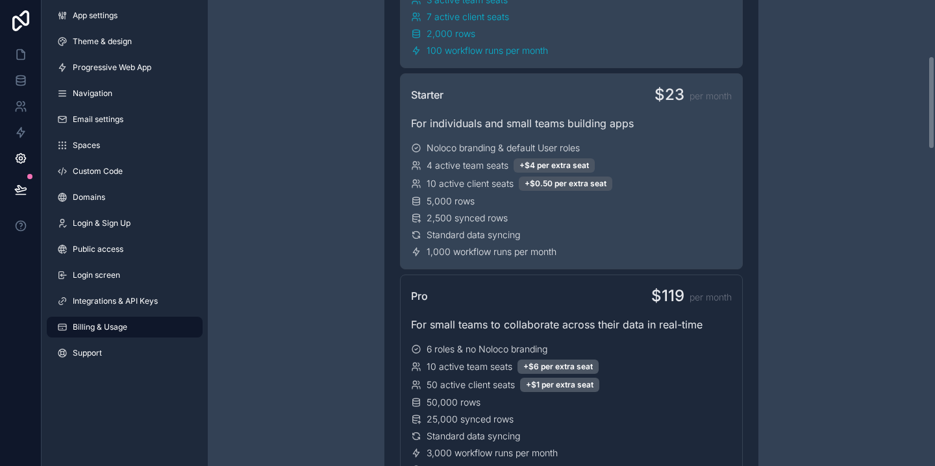
scroll to position [340, 0]
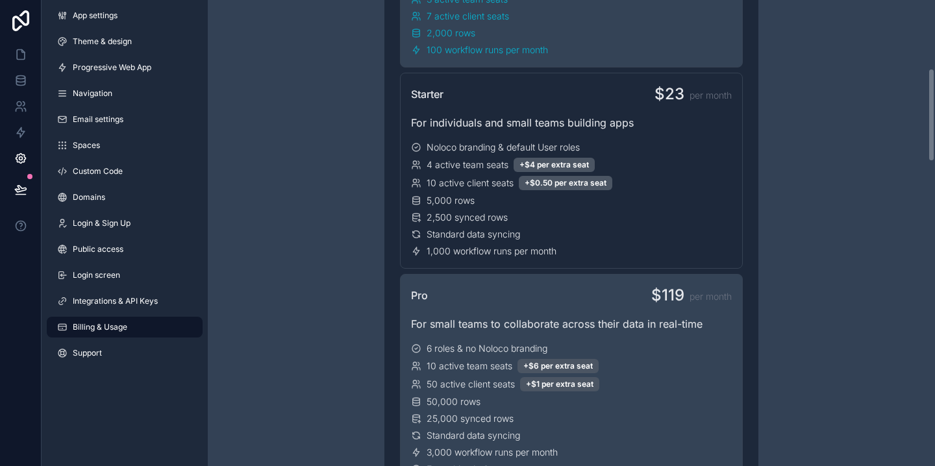
click at [649, 360] on div "10 active team seats +$6 per extra seat" at bounding box center [571, 366] width 321 height 14
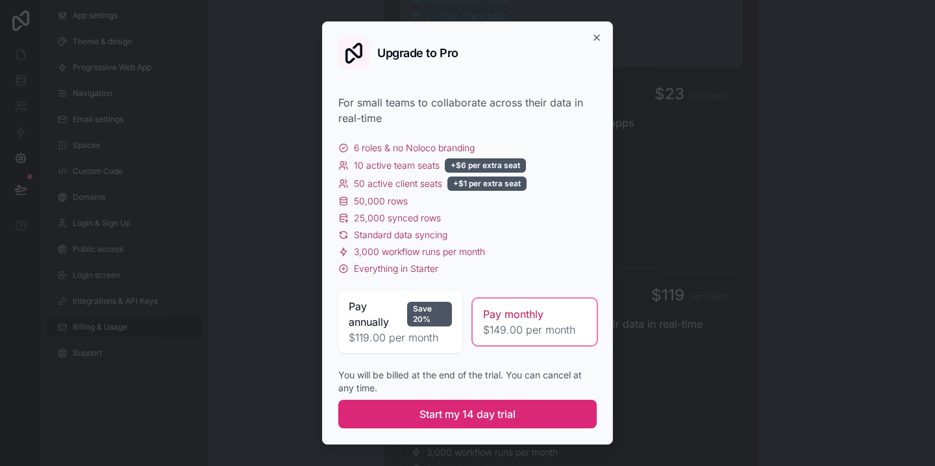
click at [478, 419] on span "Start my 14 day trial" at bounding box center [467, 414] width 96 height 16
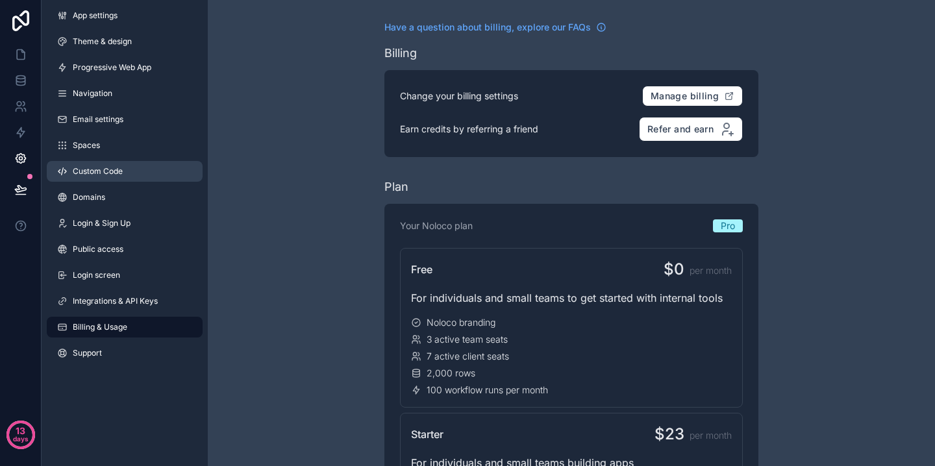
click at [117, 176] on span "Custom Code" at bounding box center [98, 171] width 50 height 10
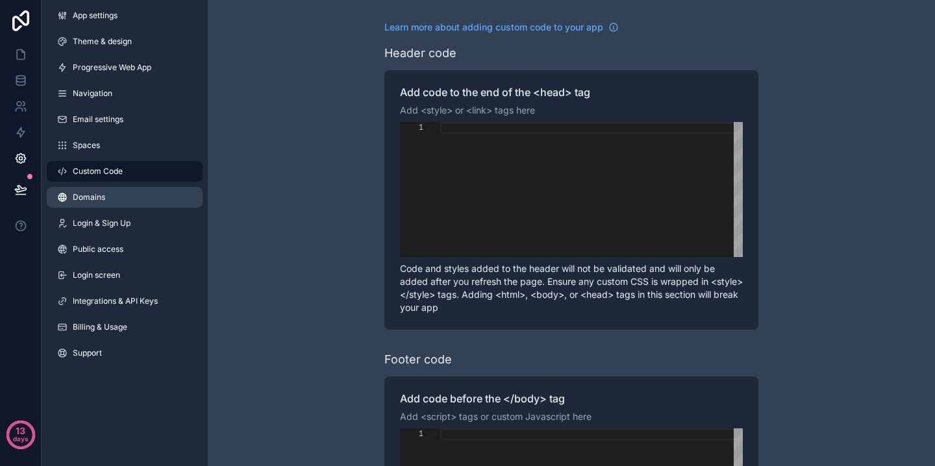
click at [111, 197] on link "Domains" at bounding box center [125, 197] width 156 height 21
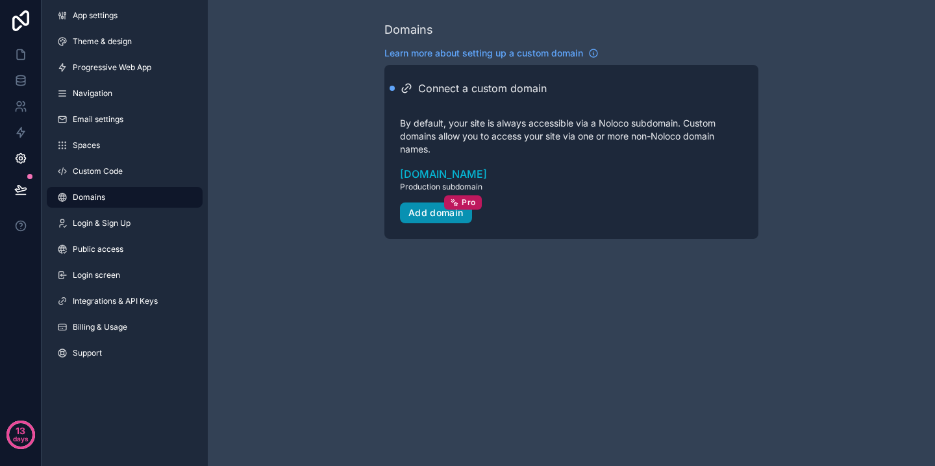
click at [440, 212] on div "Add domain Pro" at bounding box center [435, 213] width 55 height 12
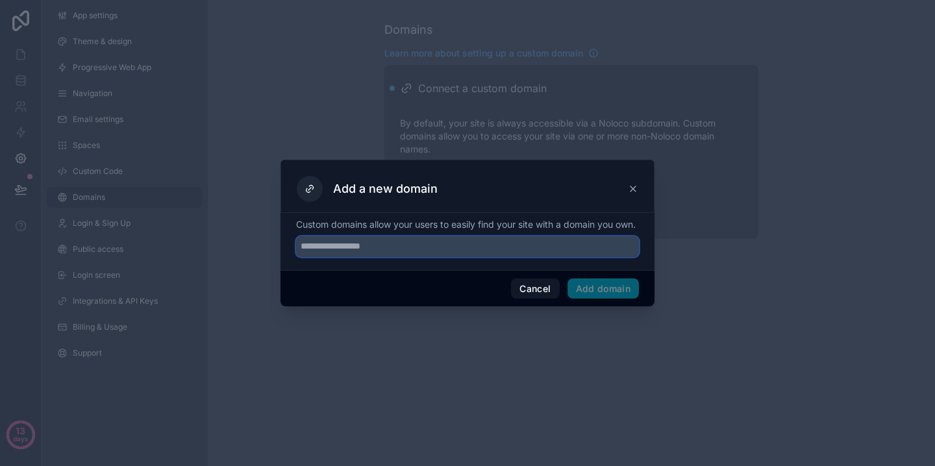
click at [410, 246] on input "text" at bounding box center [467, 246] width 343 height 21
type input "**********"
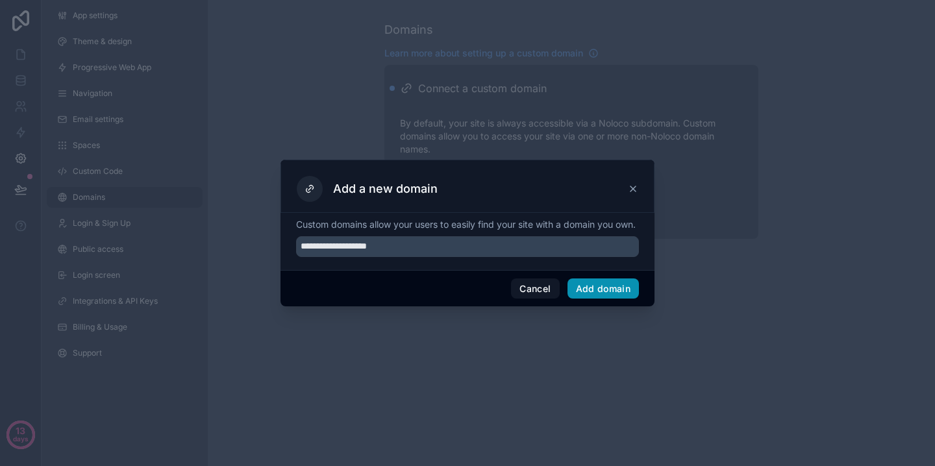
drag, startPoint x: 597, startPoint y: 293, endPoint x: 637, endPoint y: 190, distance: 110.4
click at [637, 191] on div "**********" at bounding box center [467, 233] width 374 height 147
click at [633, 186] on icon at bounding box center [632, 188] width 5 height 5
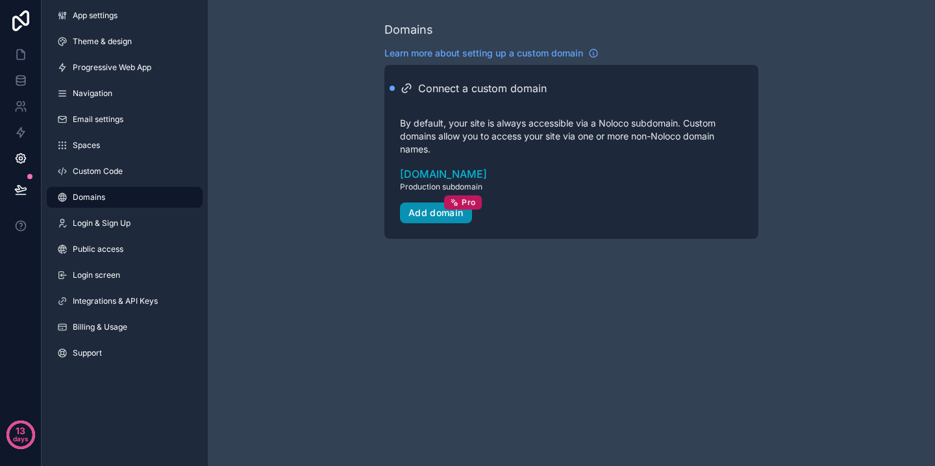
click at [432, 212] on div "Add domain Pro" at bounding box center [435, 213] width 55 height 12
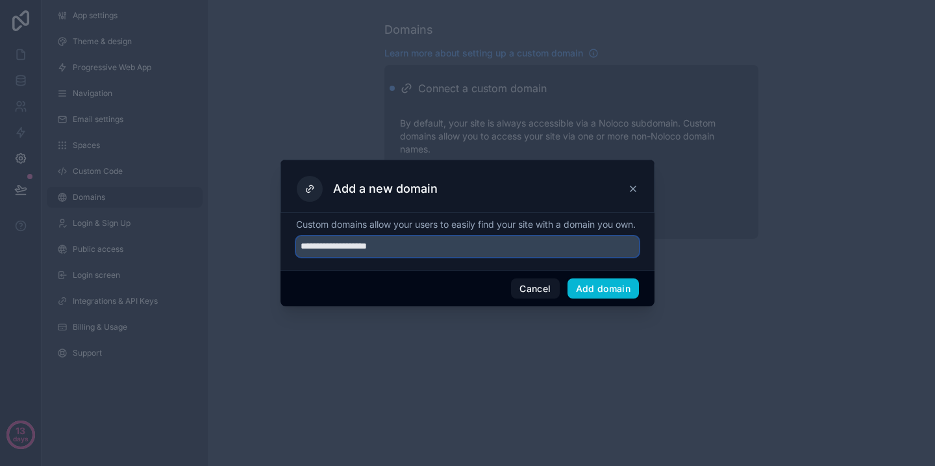
click at [365, 254] on input "**********" at bounding box center [467, 246] width 343 height 21
type input "**********"
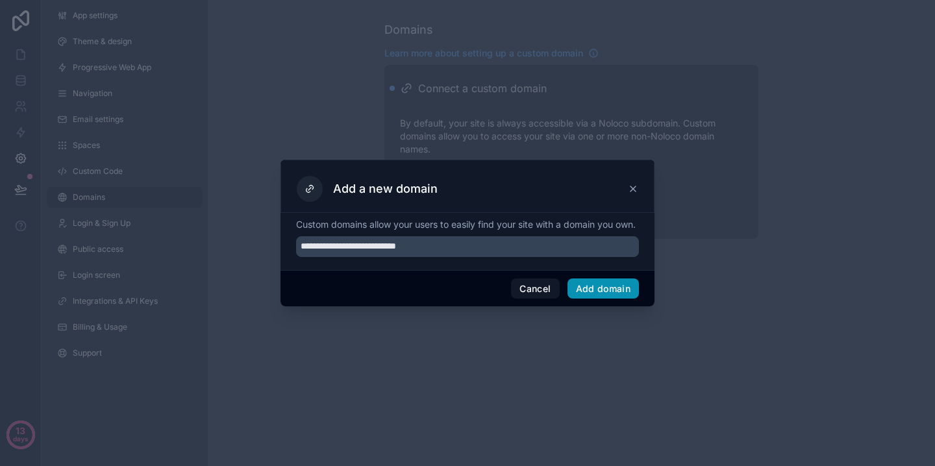
click at [603, 295] on button "Add domain" at bounding box center [603, 288] width 72 height 21
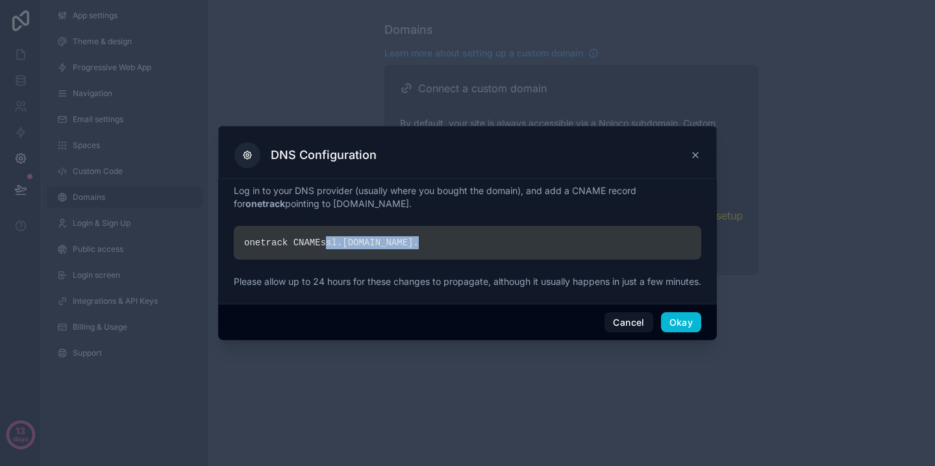
drag, startPoint x: 327, startPoint y: 237, endPoint x: 431, endPoint y: 238, distance: 103.9
click at [431, 238] on div "onetrack CNAME ssl. noloco.co ." at bounding box center [467, 243] width 467 height 34
copy div "ssl. noloco.co ."
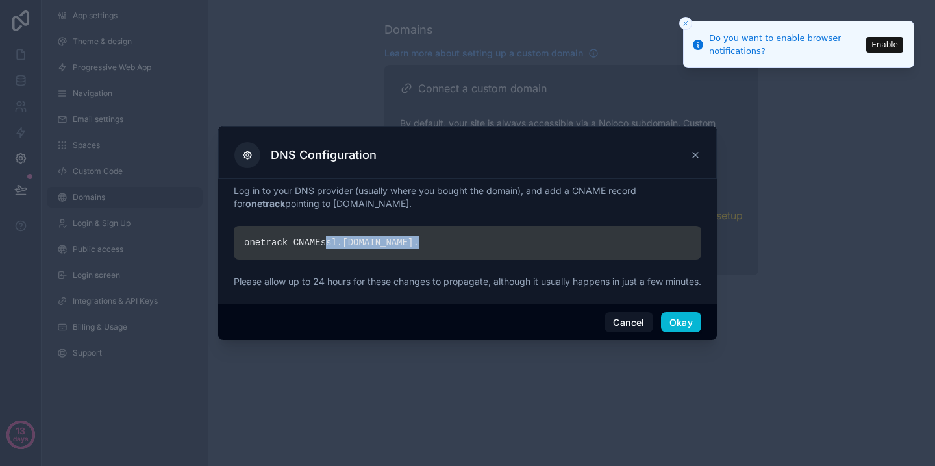
copy div "ssl. noloco.co ."
click at [676, 329] on button "Okay" at bounding box center [681, 322] width 40 height 21
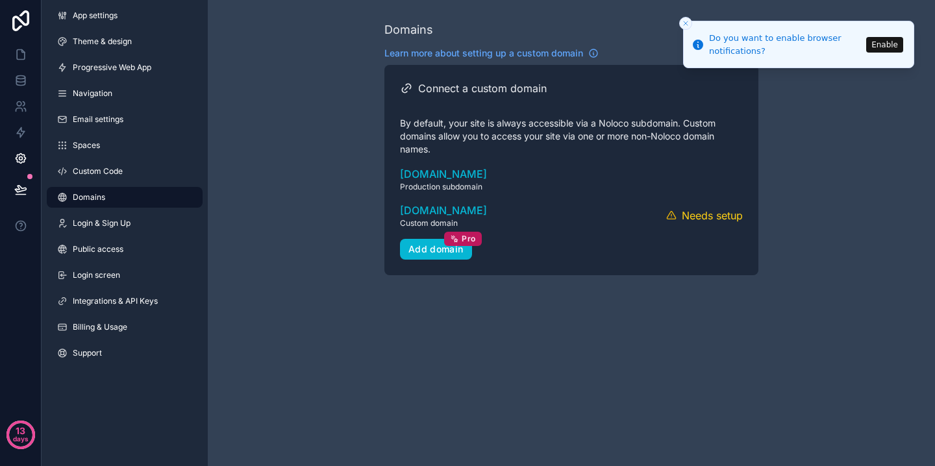
click at [684, 21] on line "Close toast" at bounding box center [686, 23] width 4 height 4
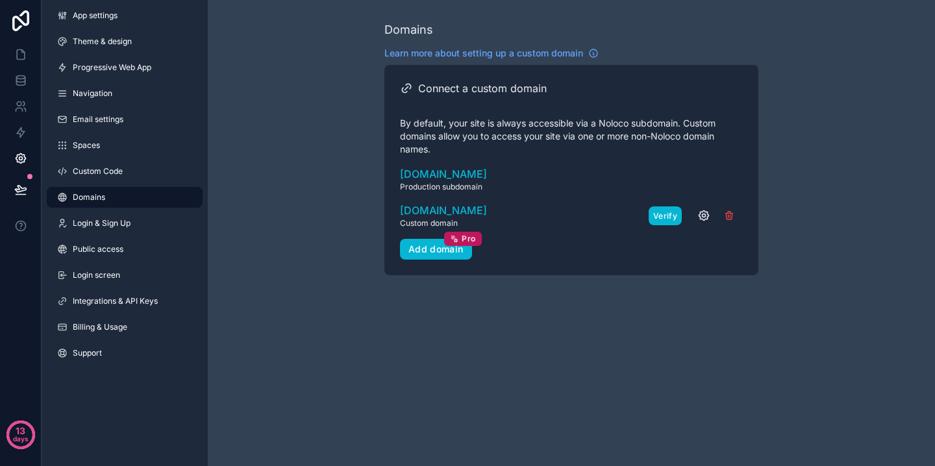
click at [666, 214] on button "Verify" at bounding box center [665, 215] width 33 height 19
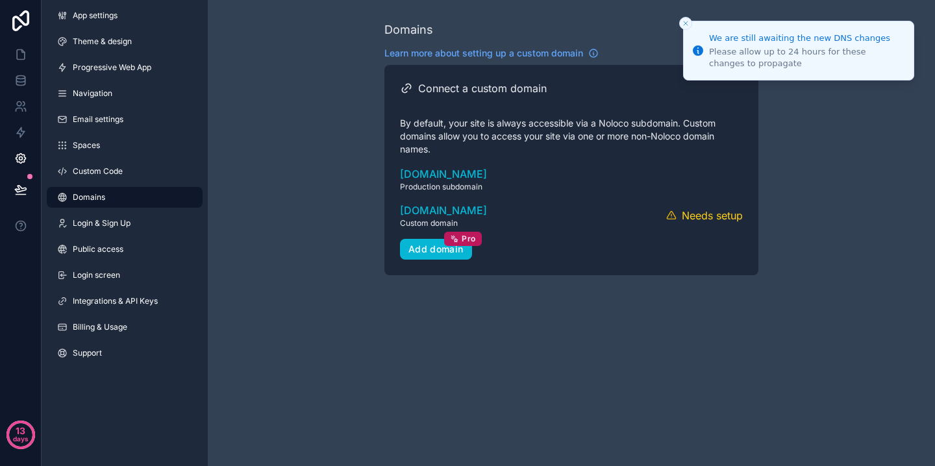
click at [682, 22] on icon "Close toast" at bounding box center [686, 23] width 8 height 8
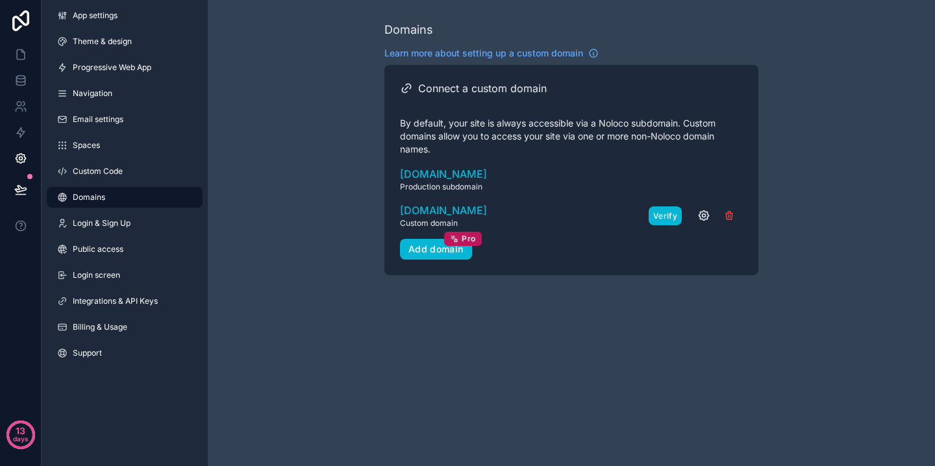
click at [663, 216] on button "Verify" at bounding box center [665, 215] width 33 height 19
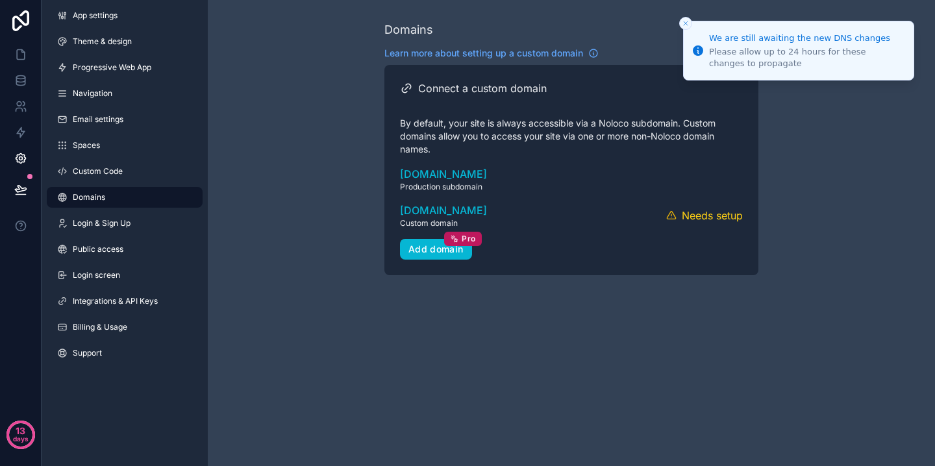
click at [685, 25] on icon "Close toast" at bounding box center [686, 23] width 8 height 8
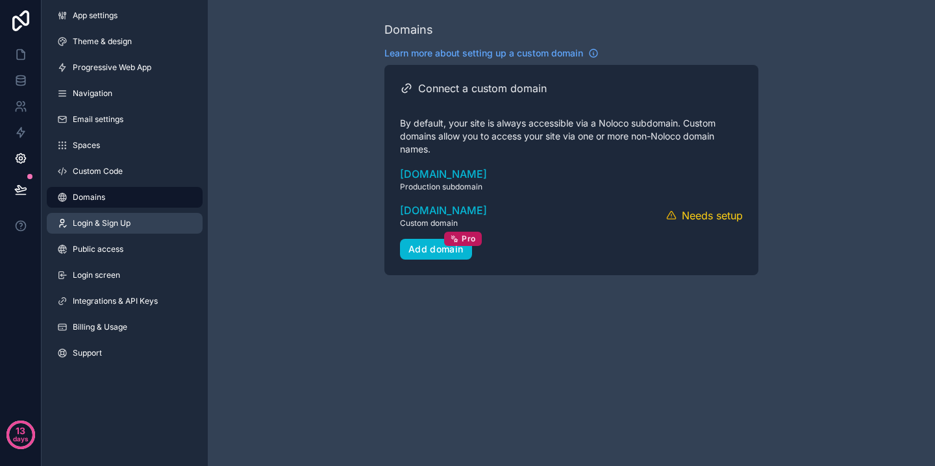
click at [119, 224] on span "Login & Sign Up" at bounding box center [102, 223] width 58 height 10
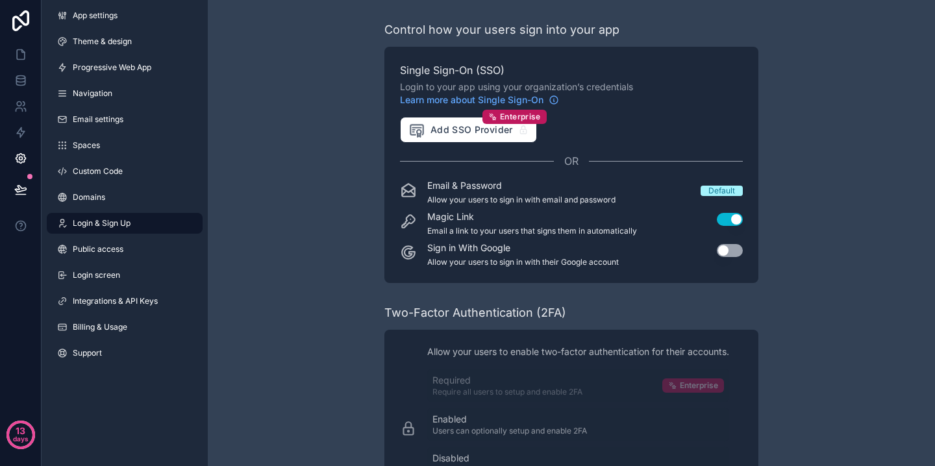
click at [733, 254] on button "Use setting" at bounding box center [730, 250] width 26 height 13
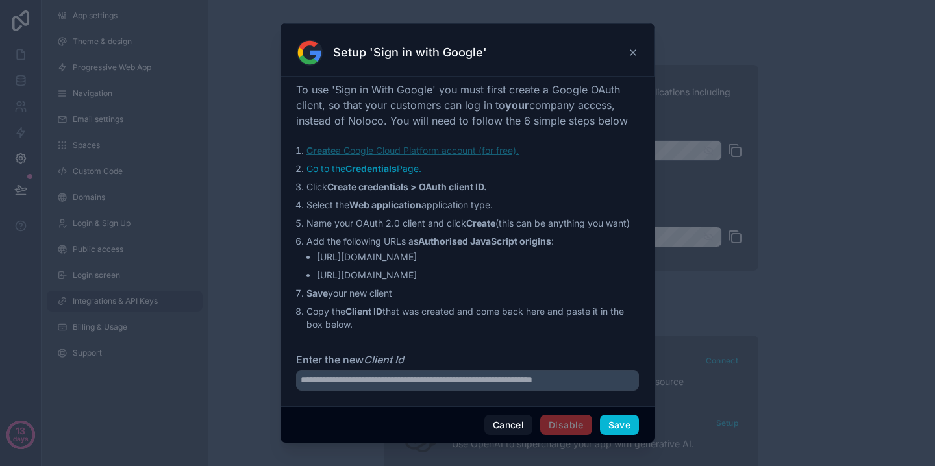
click at [462, 151] on link "Create a Google Cloud Platform account (for free)." at bounding box center [412, 150] width 212 height 11
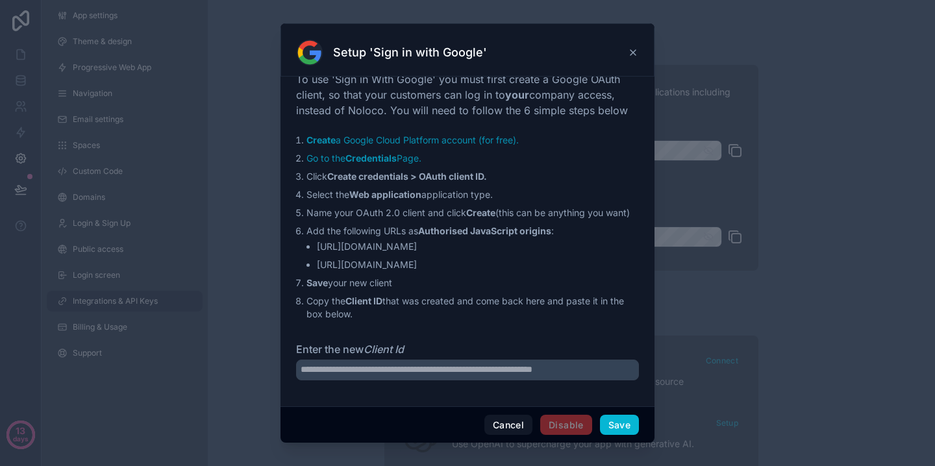
scroll to position [10, 0]
click at [402, 159] on link "Go to the Credentials Page." at bounding box center [363, 158] width 115 height 11
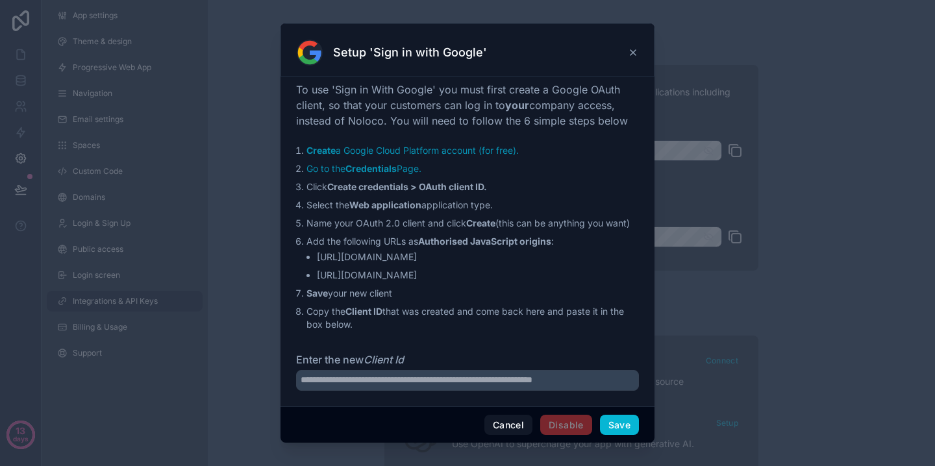
click at [633, 54] on icon at bounding box center [633, 52] width 10 height 10
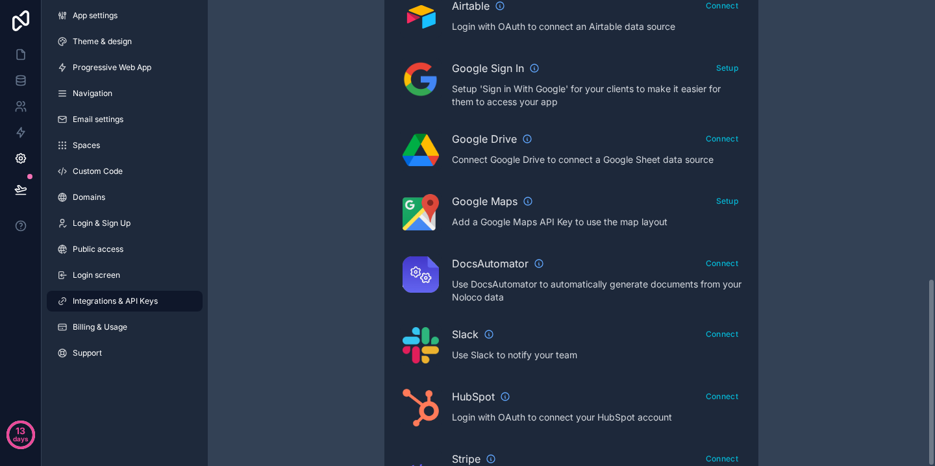
scroll to position [691, 0]
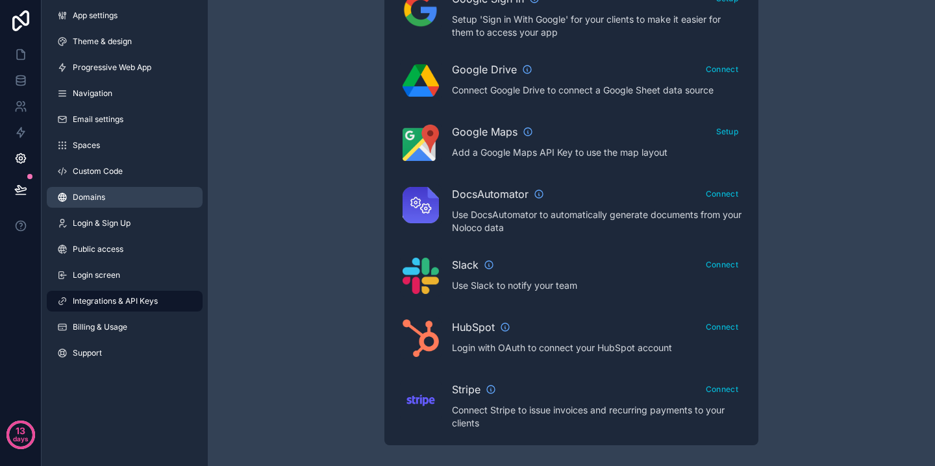
click at [103, 201] on span "Domains" at bounding box center [89, 197] width 32 height 10
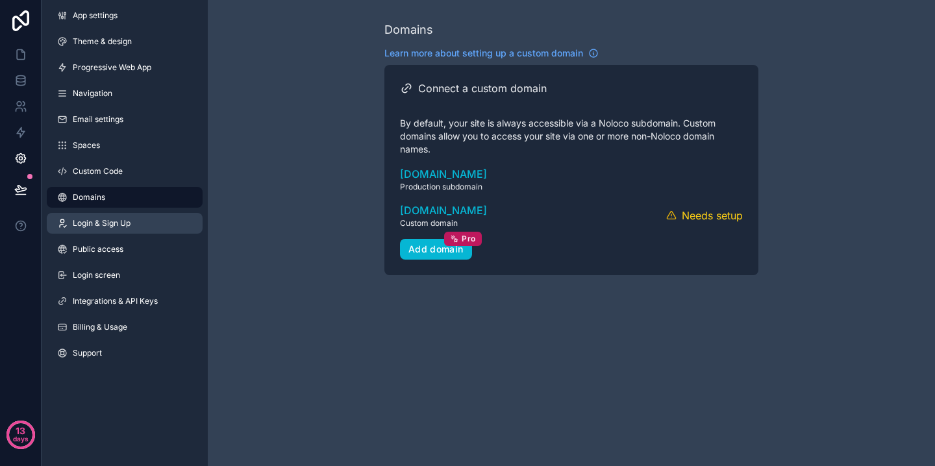
click at [110, 225] on span "Login & Sign Up" at bounding box center [102, 223] width 58 height 10
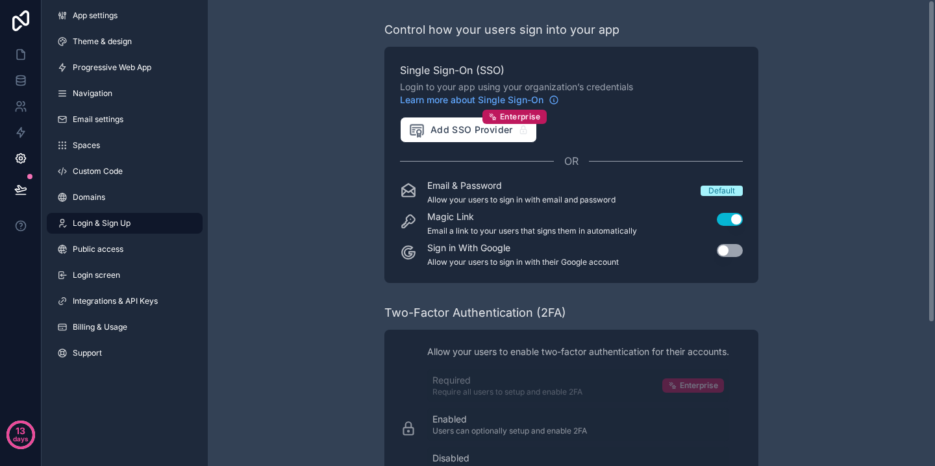
click at [739, 255] on button "Use setting" at bounding box center [730, 250] width 26 height 13
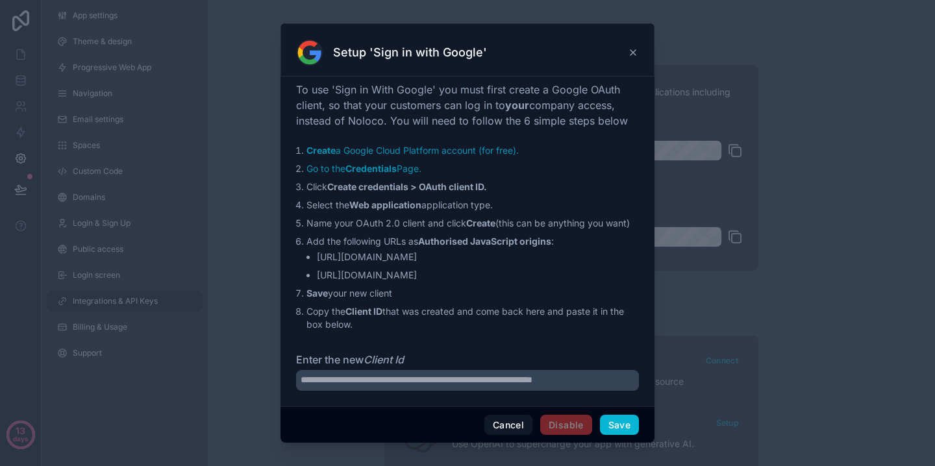
click at [412, 264] on li "https://onetrack.noloco.co" at bounding box center [478, 257] width 322 height 13
copy li "https://onetrack.noloco.co"
click at [440, 282] on li "https://onetrack.kayoneconsulting.com" at bounding box center [478, 275] width 322 height 13
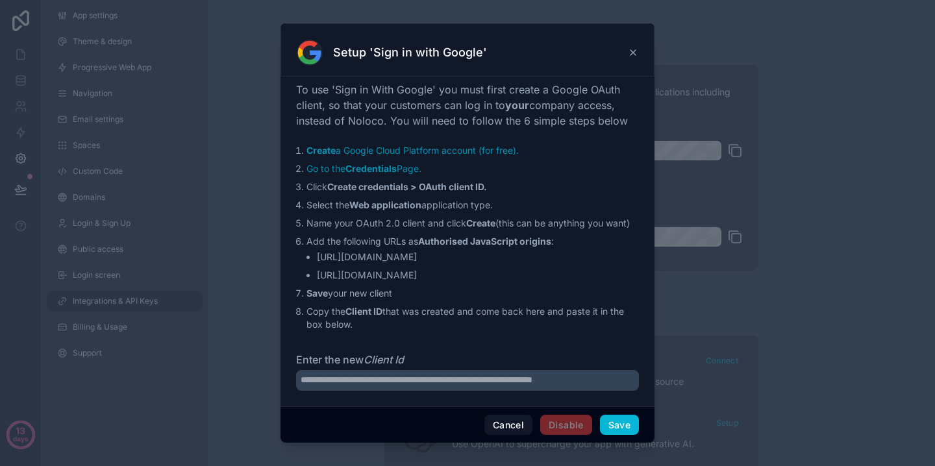
click at [440, 282] on li "https://onetrack.kayoneconsulting.com" at bounding box center [478, 275] width 322 height 13
copy li "https://onetrack.kayoneconsulting.com"
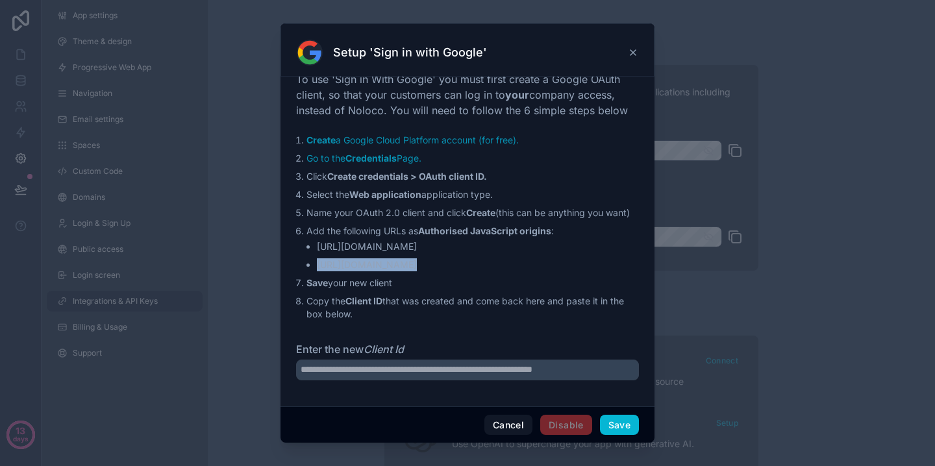
scroll to position [23, 0]
click at [376, 371] on input "Enter the new Client Id" at bounding box center [467, 370] width 343 height 21
paste input "**********"
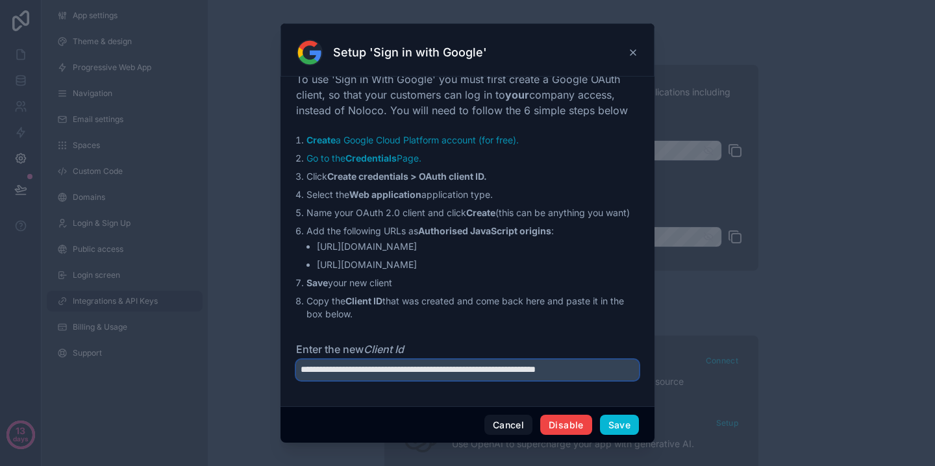
scroll to position [0, 27]
type input "**********"
click at [630, 423] on button "Save" at bounding box center [619, 425] width 39 height 21
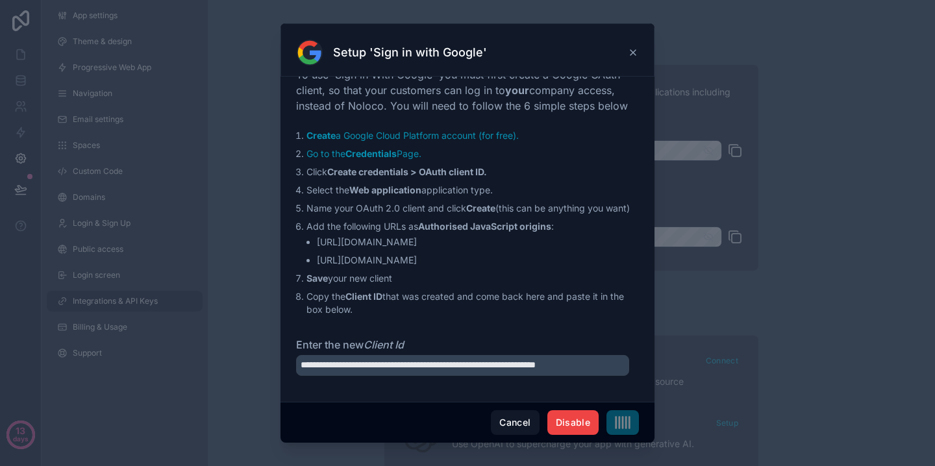
scroll to position [0, 0]
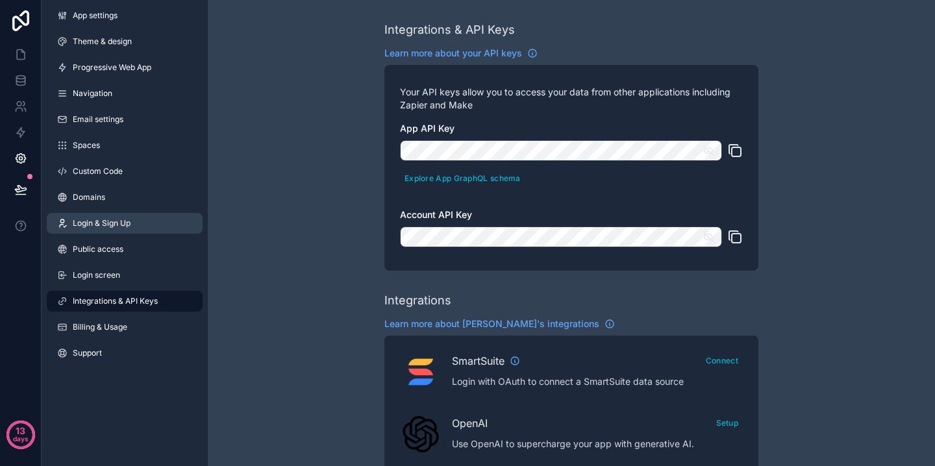
click at [108, 219] on span "Login & Sign Up" at bounding box center [102, 223] width 58 height 10
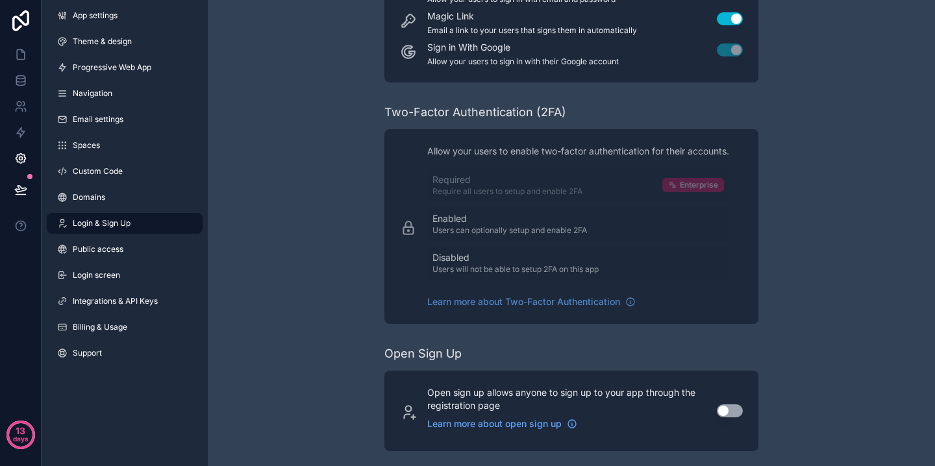
scroll to position [206, 0]
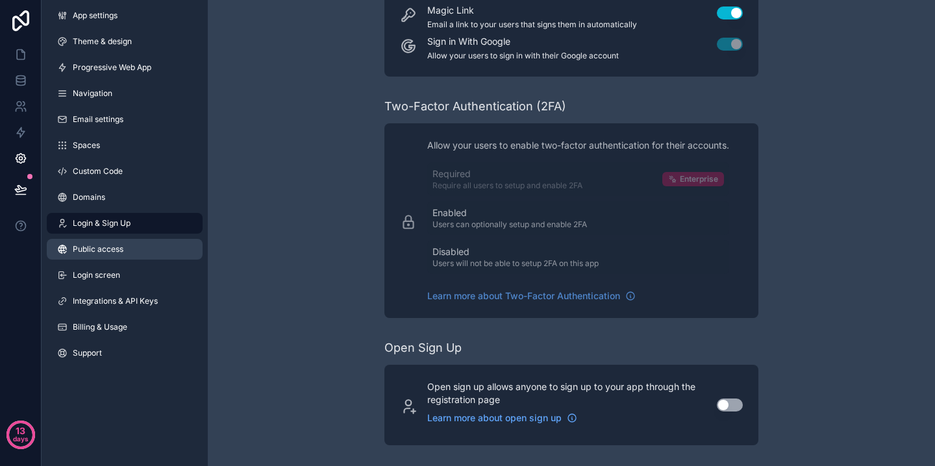
click at [110, 257] on link "Public access" at bounding box center [125, 249] width 156 height 21
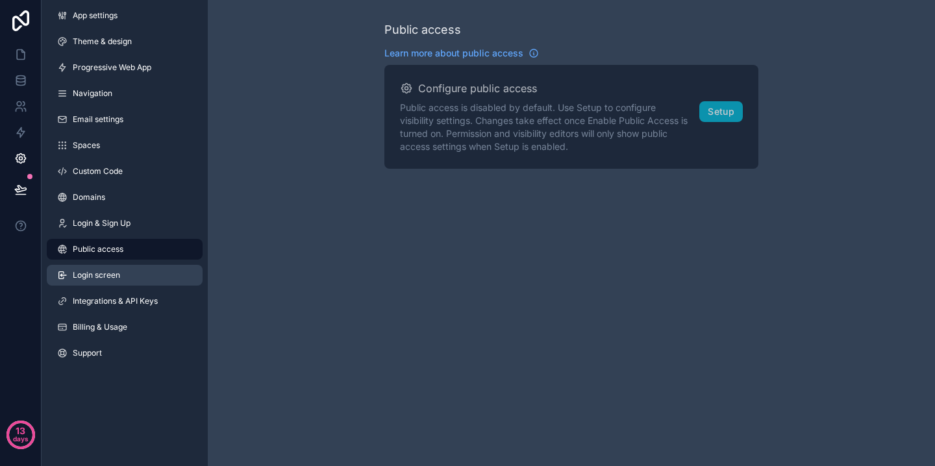
click at [97, 275] on span "Login screen" at bounding box center [96, 275] width 47 height 10
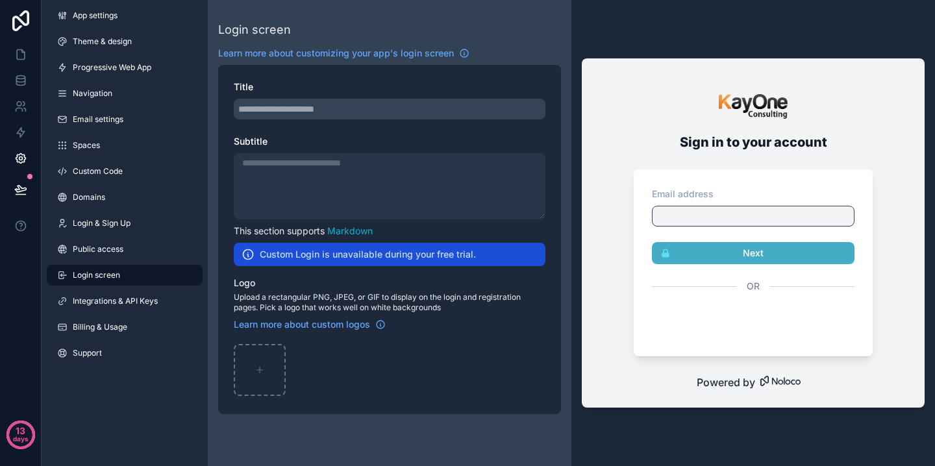
click at [300, 111] on div "scrollable content" at bounding box center [390, 109] width 312 height 21
click at [134, 304] on span "Integrations & API Keys" at bounding box center [115, 301] width 85 height 10
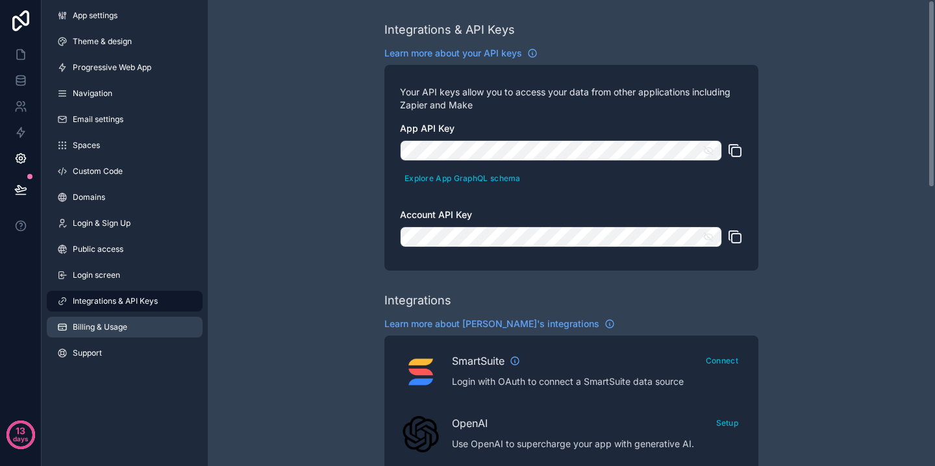
click at [109, 328] on span "Billing & Usage" at bounding box center [100, 327] width 55 height 10
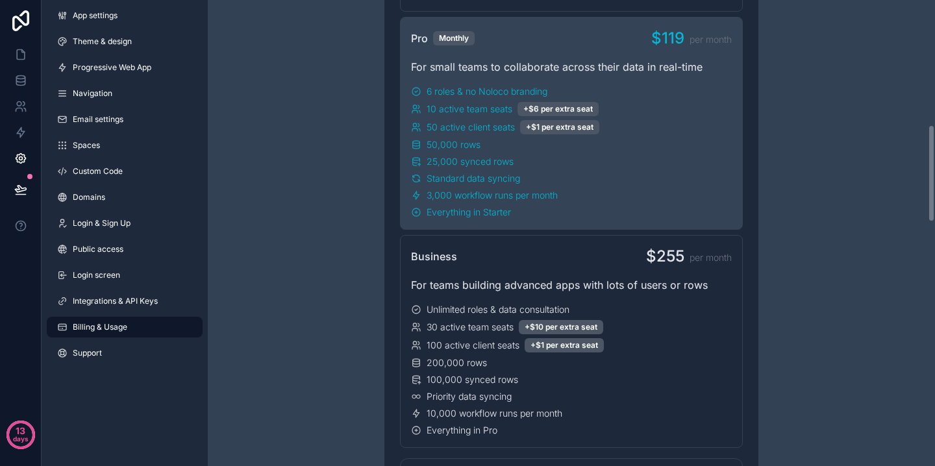
scroll to position [599, 0]
click at [111, 350] on link "Support" at bounding box center [125, 353] width 156 height 21
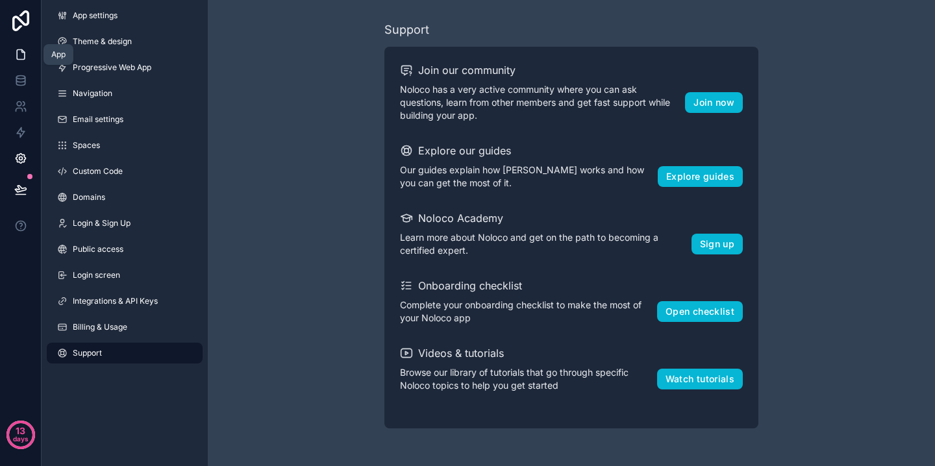
click at [19, 59] on icon at bounding box center [21, 55] width 8 height 10
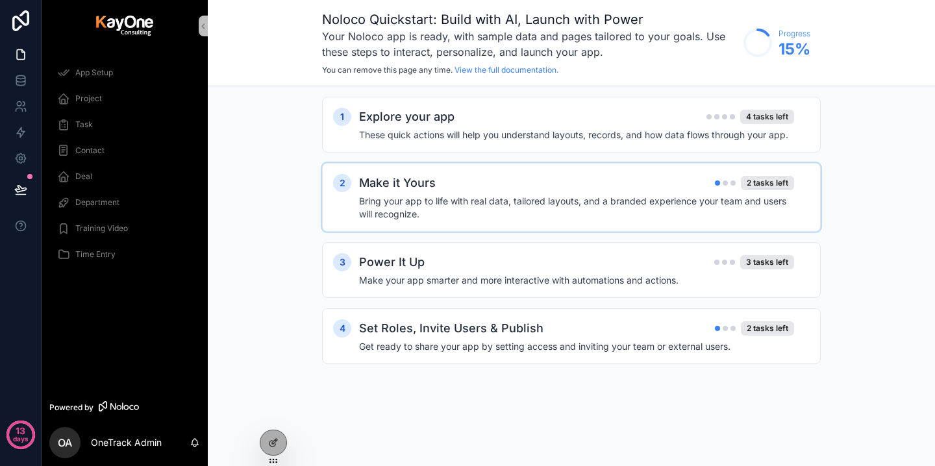
click at [592, 200] on h4 "Bring your app to life with real data, tailored layouts, and a branded experien…" at bounding box center [576, 208] width 435 height 26
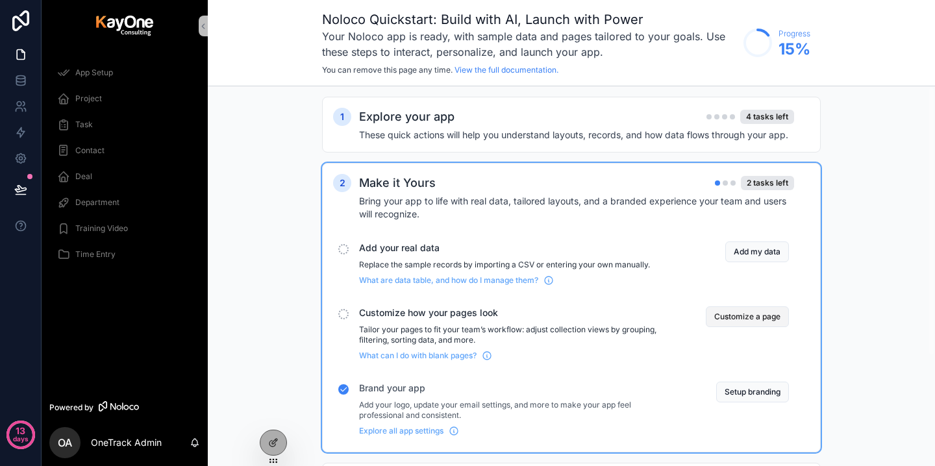
click at [758, 321] on button "Customize a page" at bounding box center [747, 316] width 83 height 21
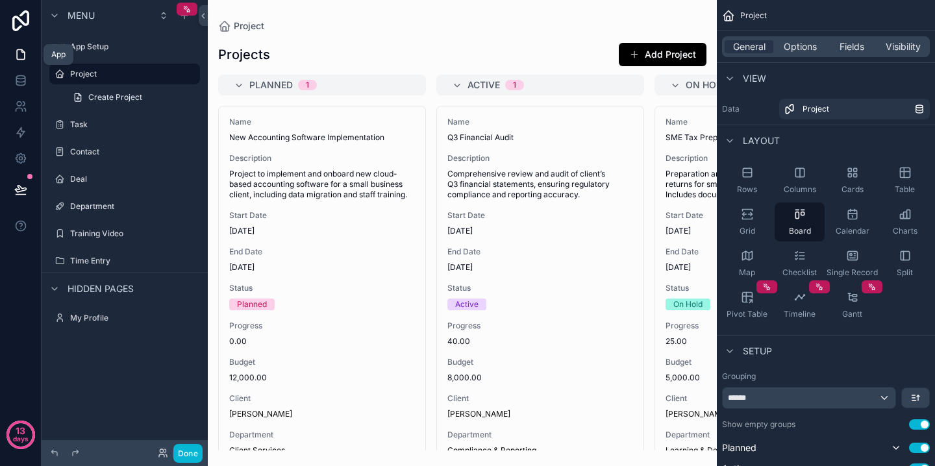
click at [23, 55] on icon at bounding box center [20, 54] width 13 height 13
click at [25, 14] on icon at bounding box center [21, 20] width 26 height 21
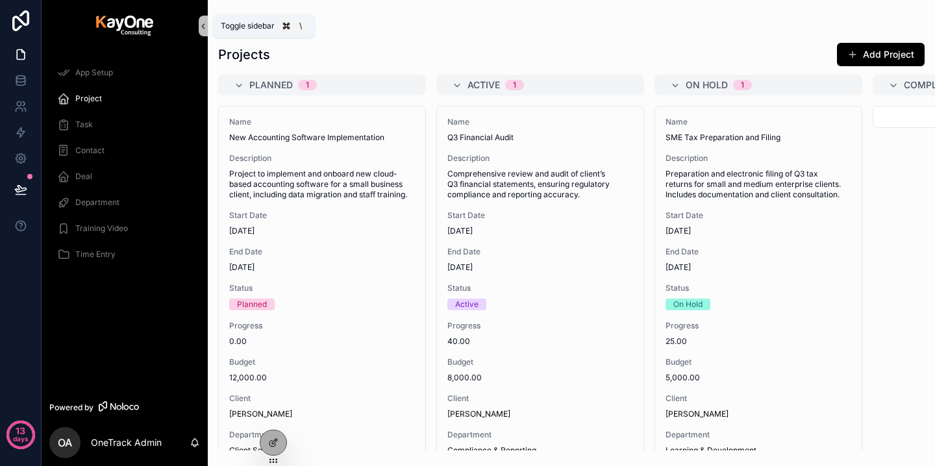
click at [203, 24] on icon "scrollable content" at bounding box center [203, 26] width 3 height 5
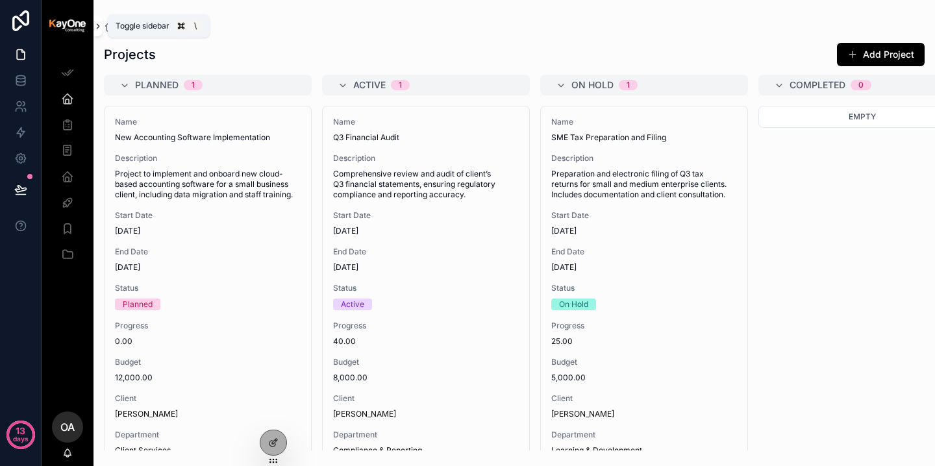
click at [99, 28] on icon "scrollable content" at bounding box center [97, 26] width 9 height 10
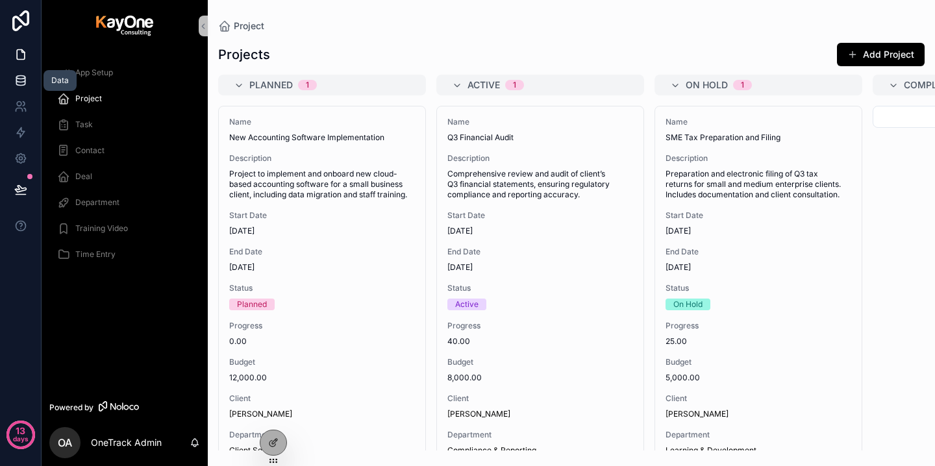
click at [22, 80] on icon at bounding box center [20, 80] width 13 height 13
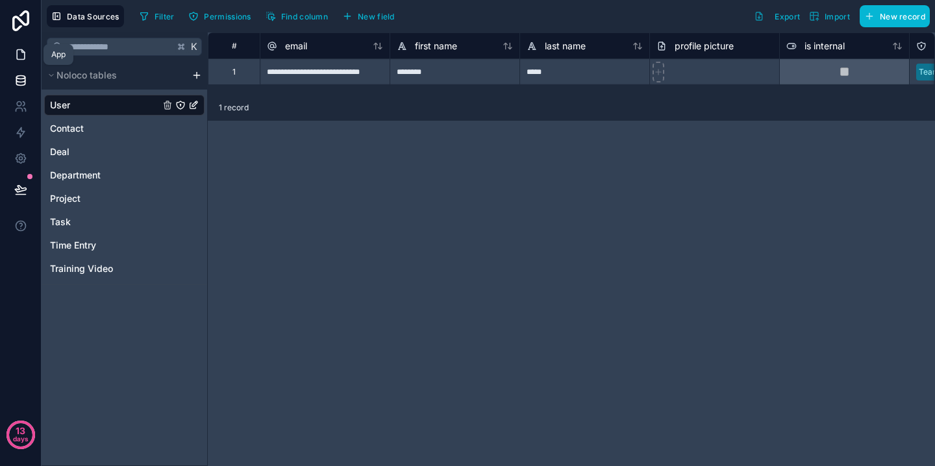
click at [19, 61] on link at bounding box center [20, 55] width 41 height 26
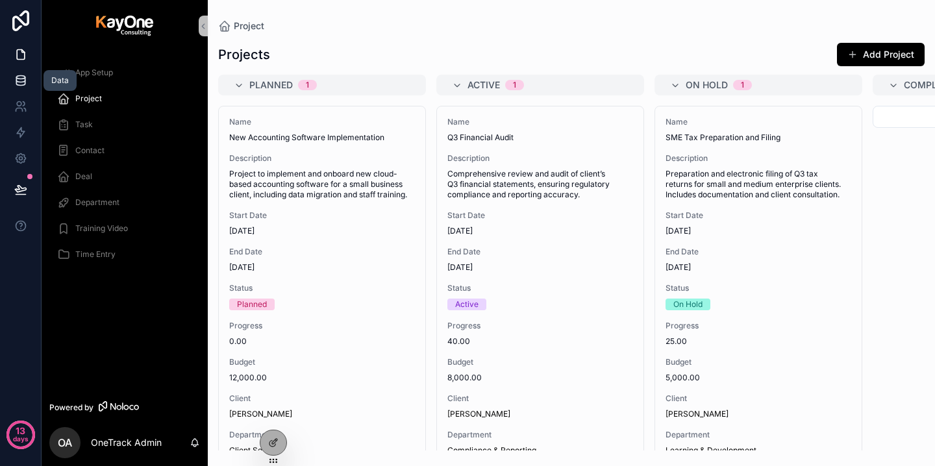
click at [21, 81] on icon at bounding box center [20, 80] width 13 height 13
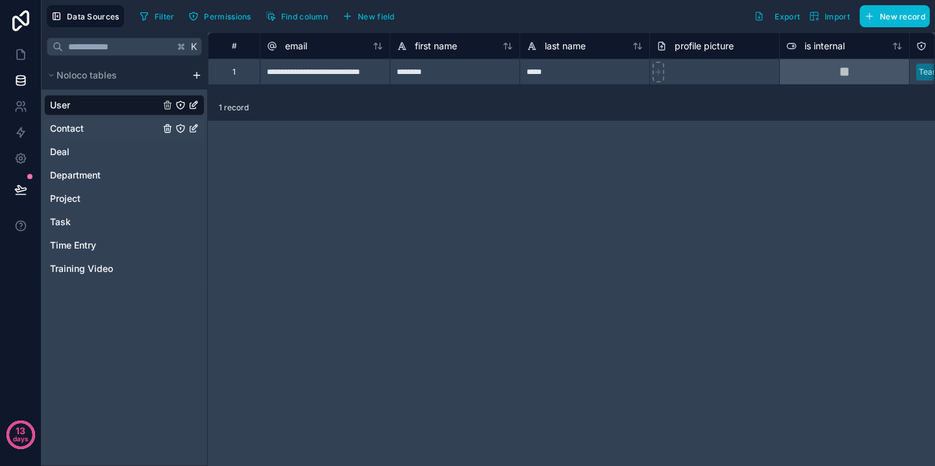
click at [114, 129] on link "Contact" at bounding box center [105, 128] width 110 height 13
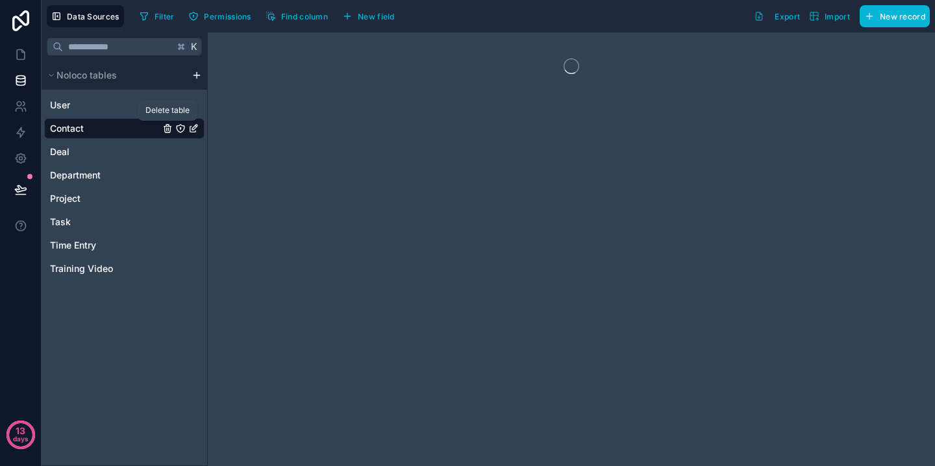
click at [167, 131] on icon "Contact" at bounding box center [167, 128] width 10 height 10
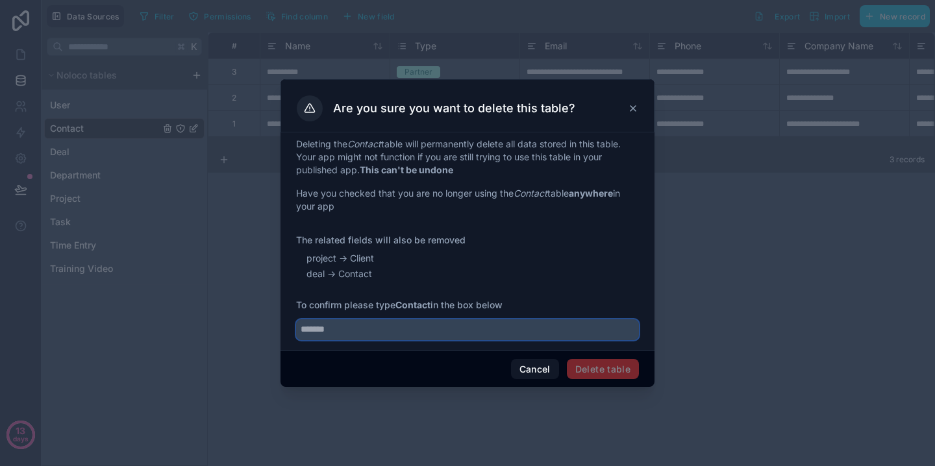
click at [525, 332] on input "text" at bounding box center [467, 329] width 343 height 21
type input "*******"
click at [615, 371] on button "Delete table" at bounding box center [603, 369] width 72 height 21
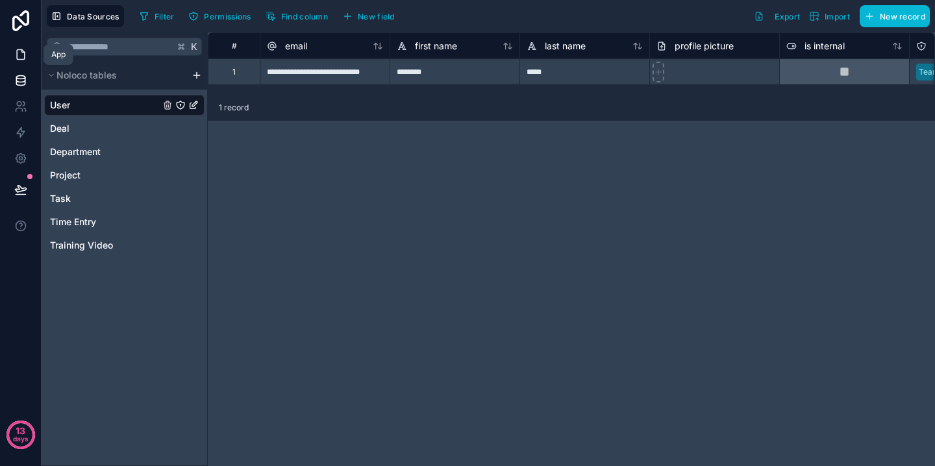
click at [22, 53] on icon at bounding box center [20, 54] width 13 height 13
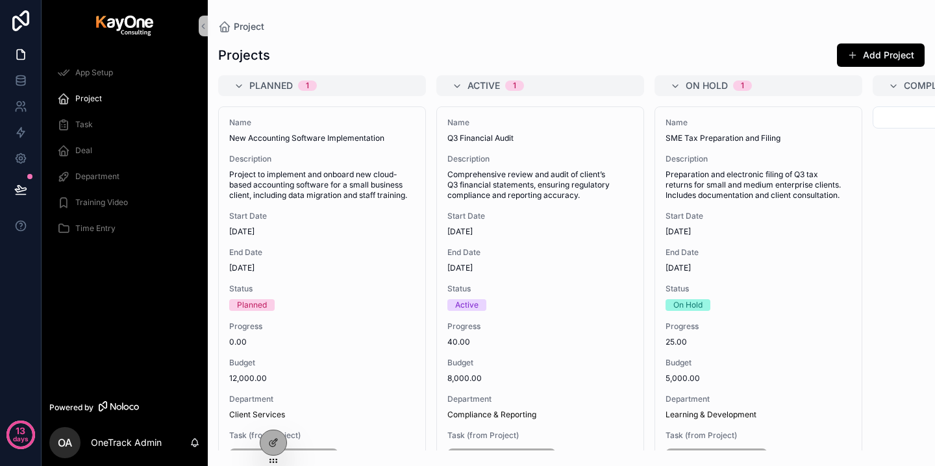
click at [116, 197] on div "Training Video" at bounding box center [124, 202] width 135 height 21
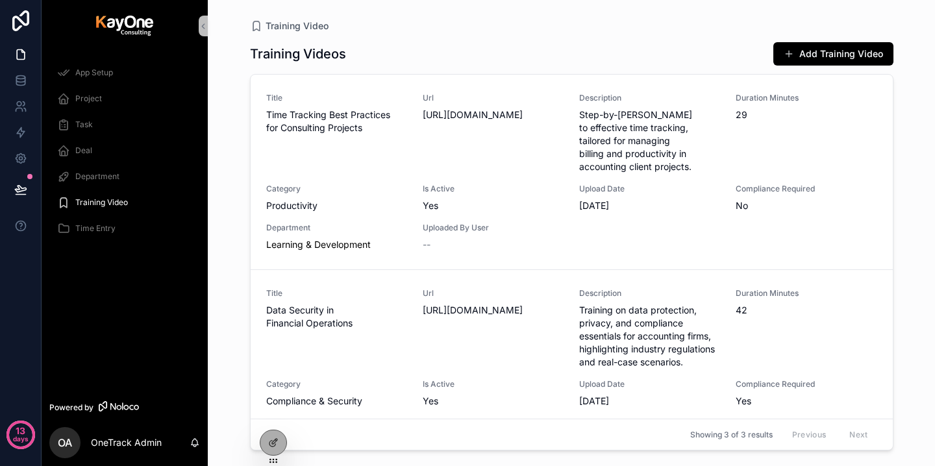
click at [89, 98] on span "Project" at bounding box center [88, 98] width 27 height 10
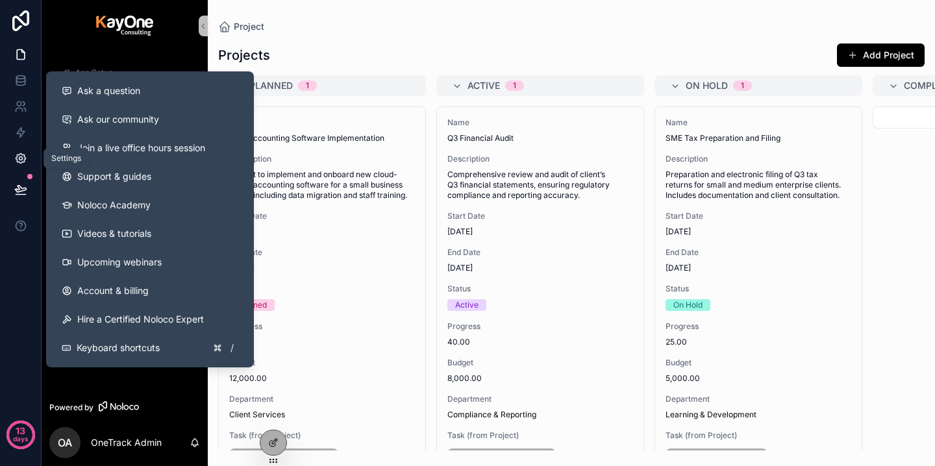
click at [24, 156] on icon at bounding box center [21, 159] width 10 height 10
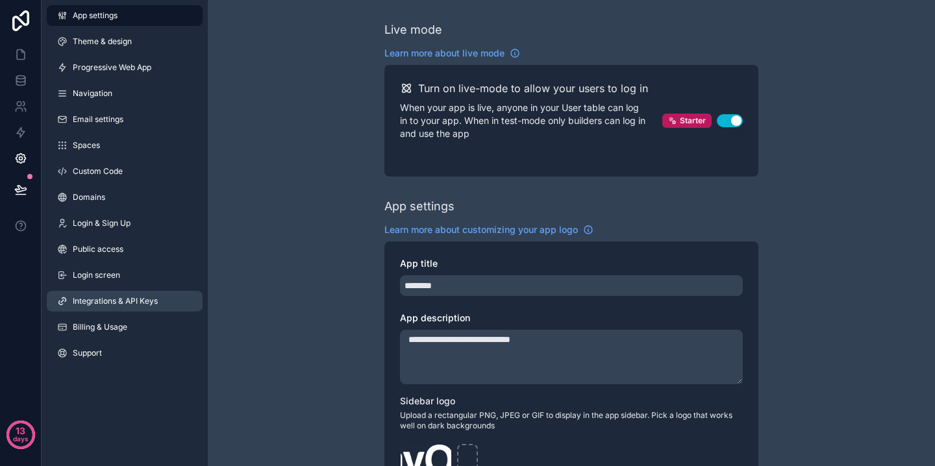
click at [141, 303] on span "Integrations & API Keys" at bounding box center [115, 301] width 85 height 10
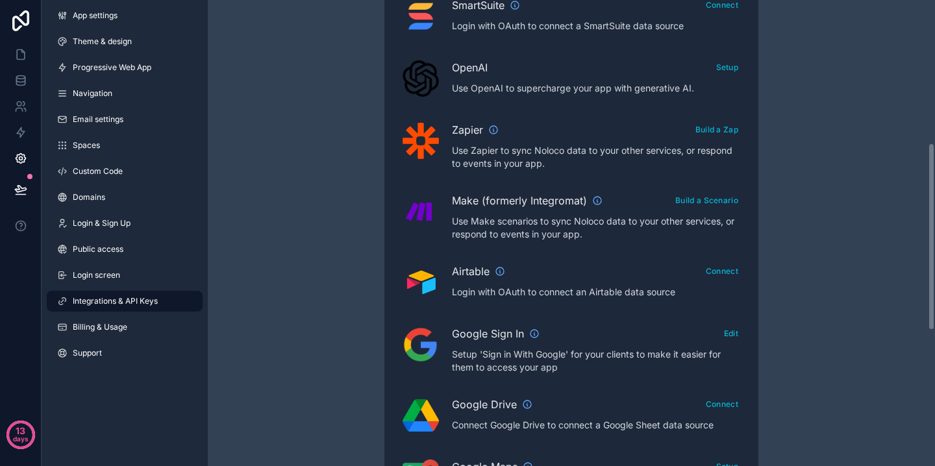
scroll to position [385, 0]
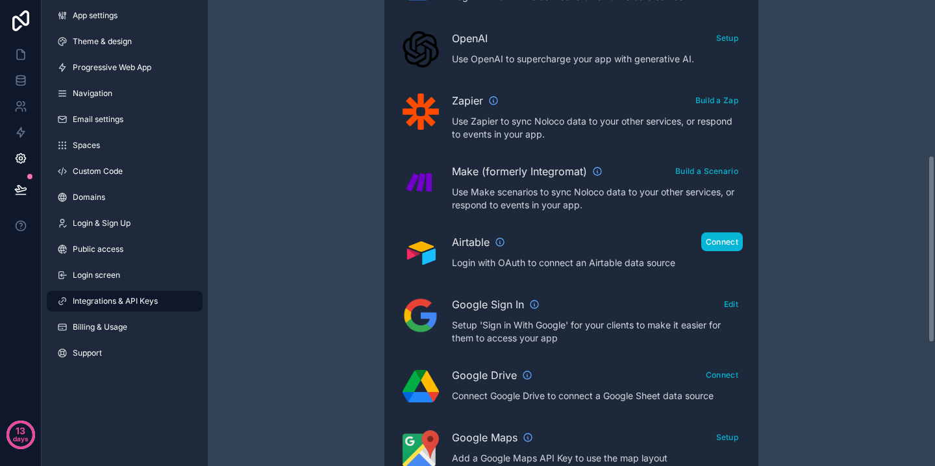
click at [734, 237] on button "Connect" at bounding box center [722, 241] width 42 height 19
click at [727, 243] on button "Connect" at bounding box center [722, 241] width 42 height 19
click at [19, 21] on icon at bounding box center [21, 20] width 26 height 21
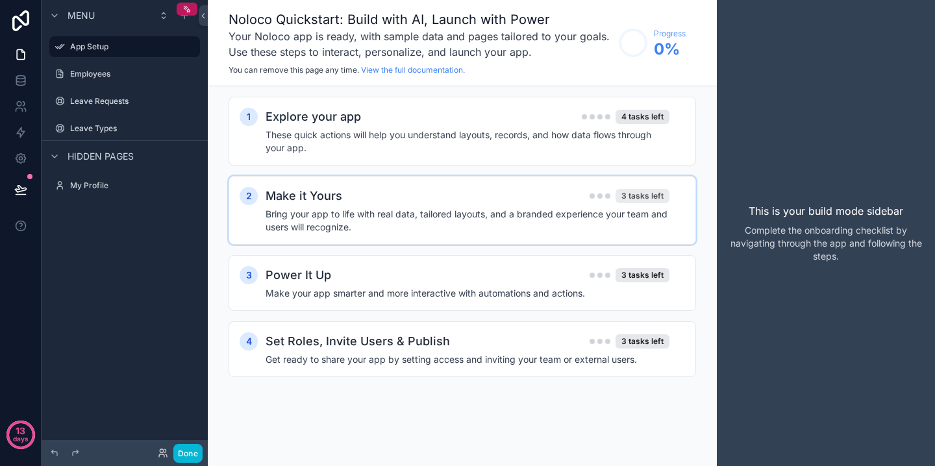
click at [635, 197] on div "3 tasks left" at bounding box center [642, 196] width 54 height 14
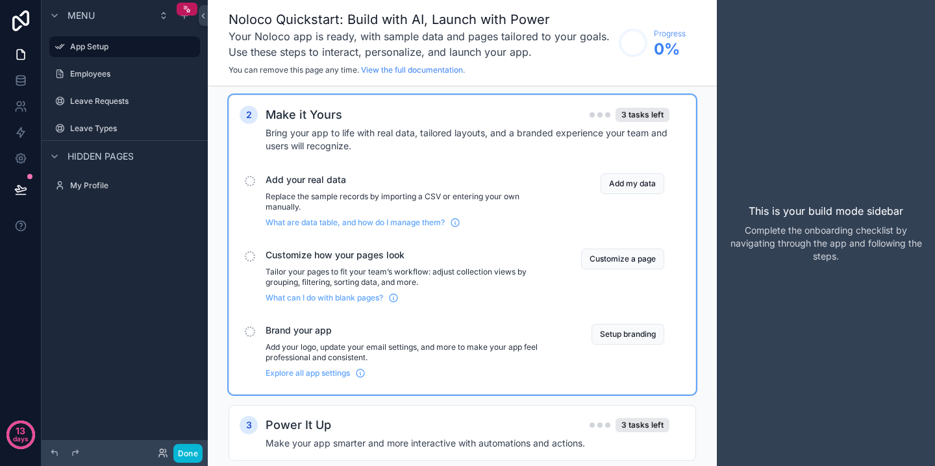
scroll to position [82, 0]
click at [634, 336] on button "Setup branding" at bounding box center [627, 333] width 73 height 21
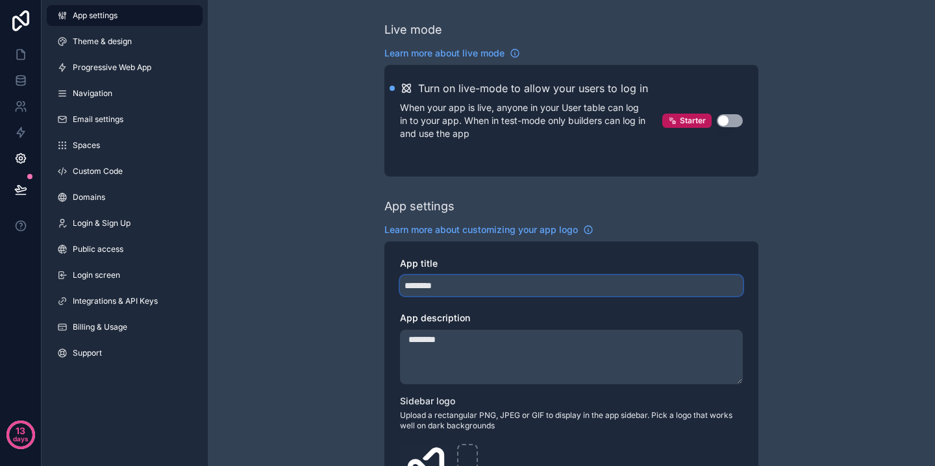
click at [451, 282] on input "********" at bounding box center [571, 285] width 343 height 21
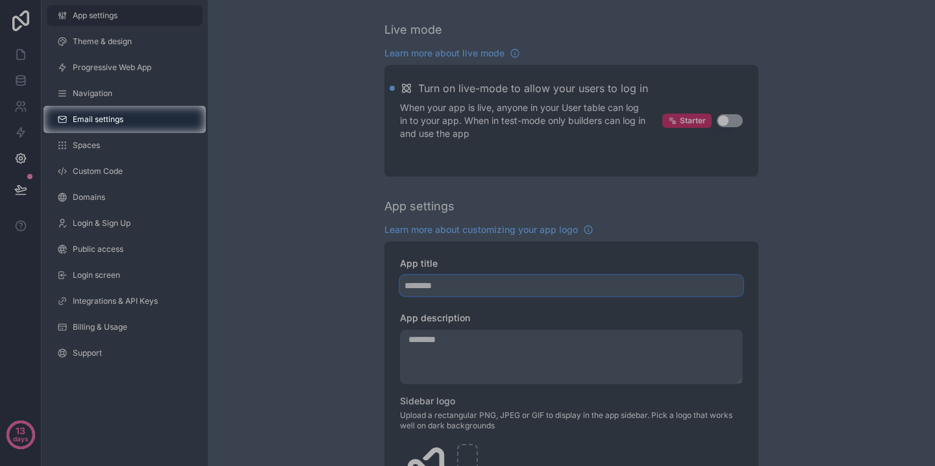
type input "********"
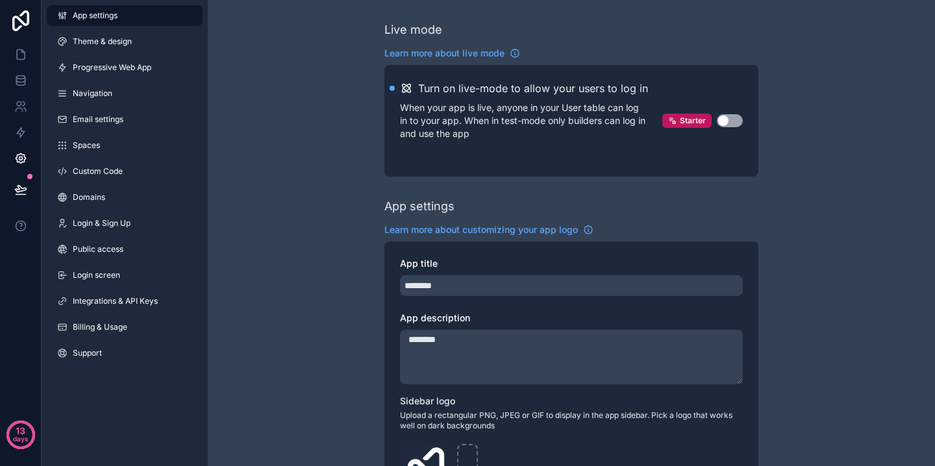
click at [733, 124] on button "Use setting" at bounding box center [730, 120] width 26 height 13
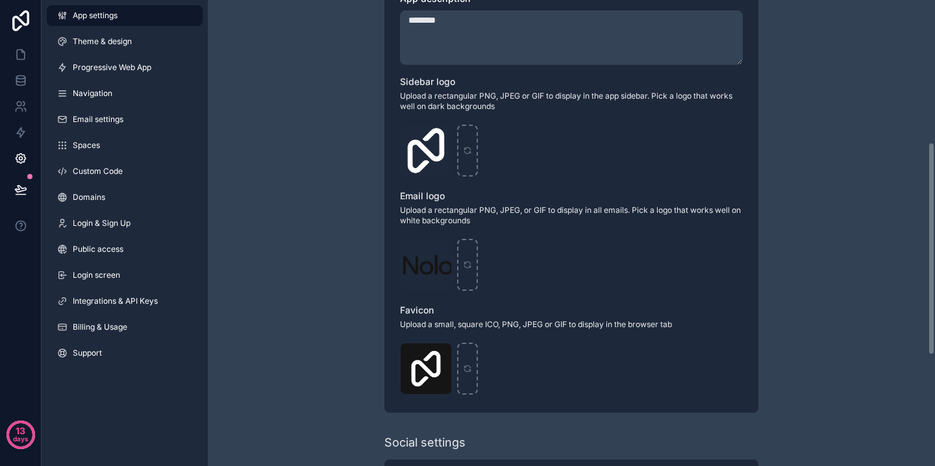
scroll to position [310, 0]
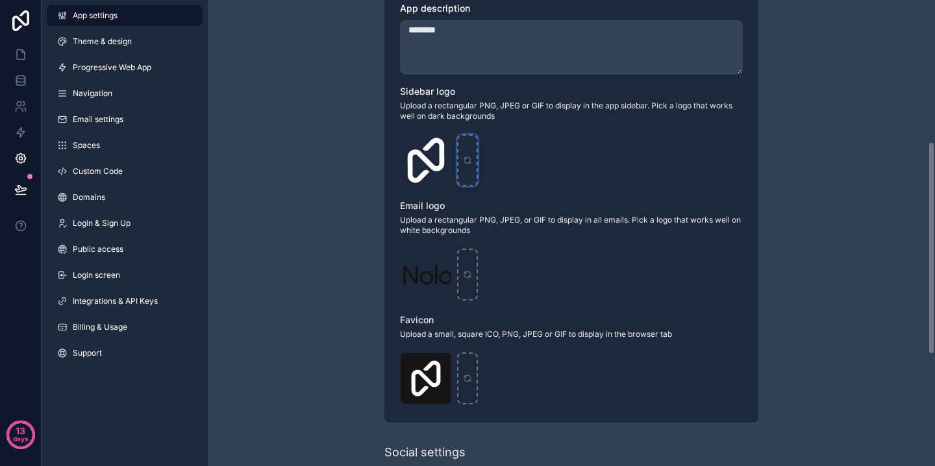
click at [466, 166] on div "scrollable content" at bounding box center [467, 160] width 21 height 52
type input "**********"
click at [471, 279] on div "scrollable content" at bounding box center [467, 275] width 21 height 52
type input "**********"
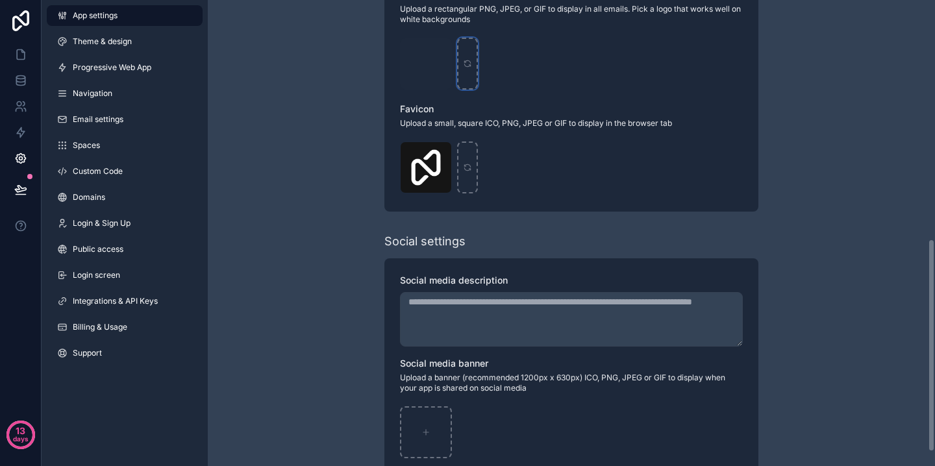
scroll to position [521, 0]
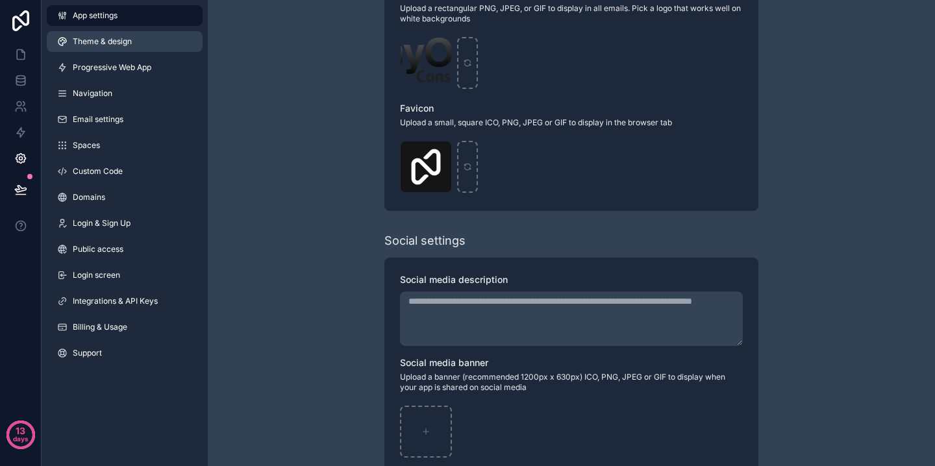
click at [121, 41] on span "Theme & design" at bounding box center [102, 41] width 59 height 10
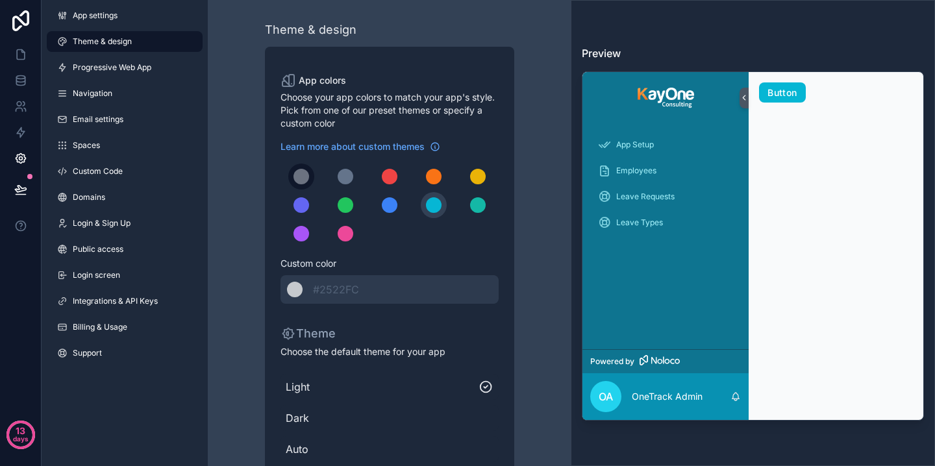
click at [306, 180] on div "scrollable content" at bounding box center [301, 177] width 16 height 16
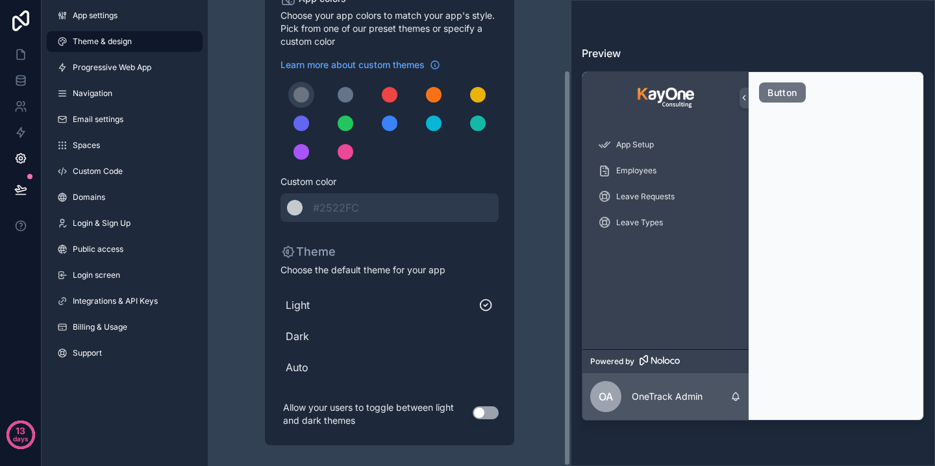
scroll to position [81, 0]
click at [308, 343] on span "Dark" at bounding box center [390, 337] width 208 height 16
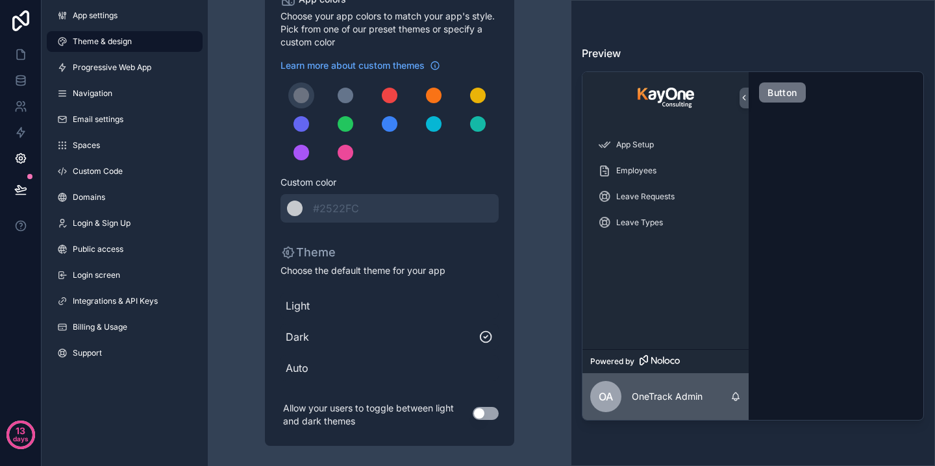
click at [308, 343] on span "Dark" at bounding box center [382, 337] width 193 height 16
click at [308, 312] on span "Light" at bounding box center [390, 306] width 208 height 16
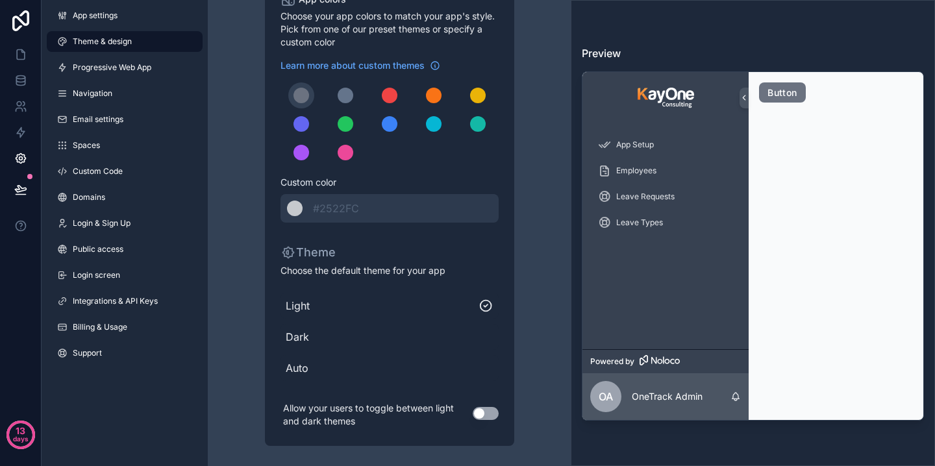
scroll to position [0, 0]
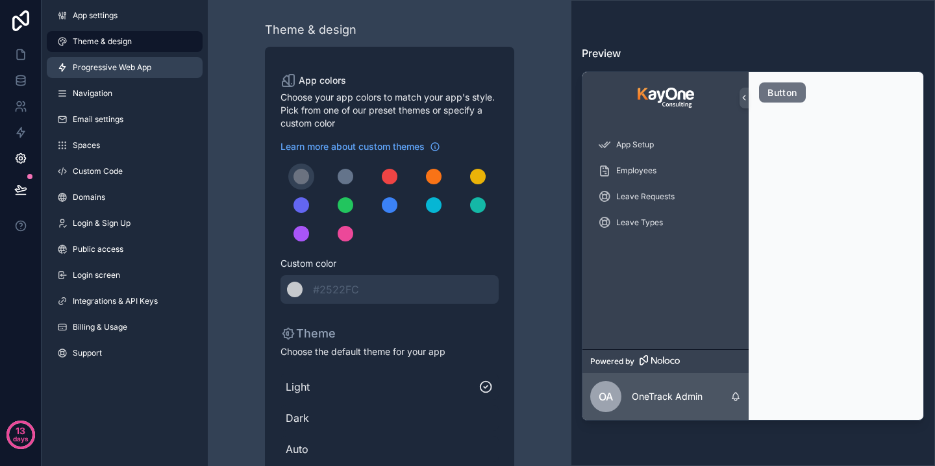
click at [123, 61] on link "Progressive Web App" at bounding box center [125, 67] width 156 height 21
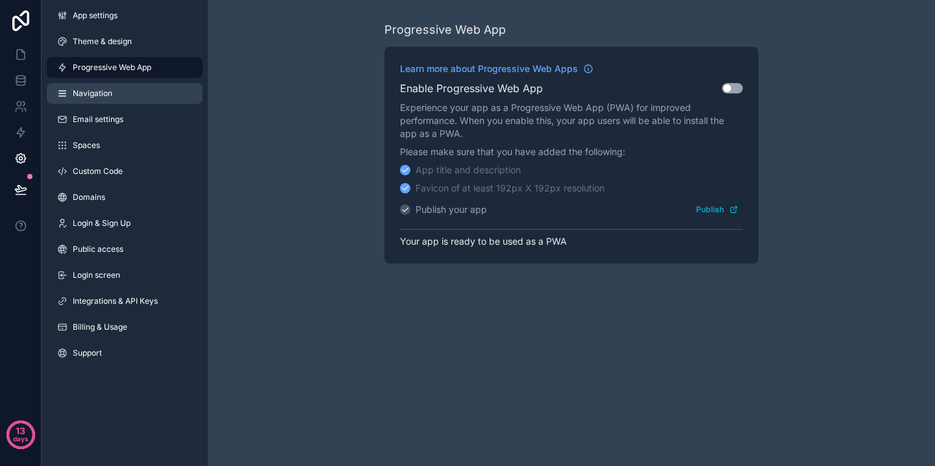
click at [105, 87] on link "Navigation" at bounding box center [125, 93] width 156 height 21
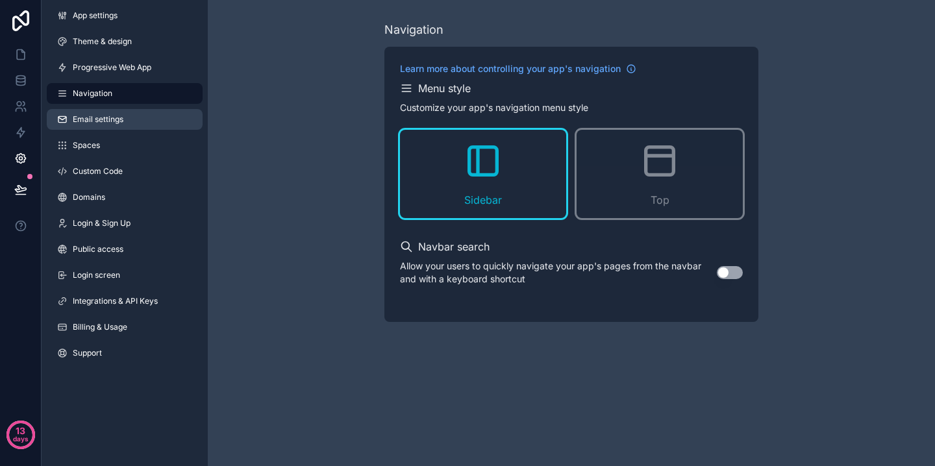
click at [106, 115] on span "Email settings" at bounding box center [98, 119] width 51 height 10
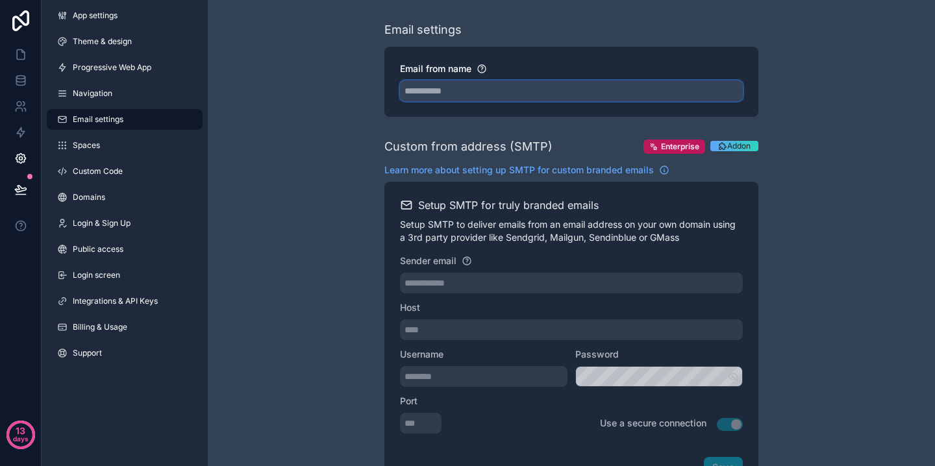
click at [505, 93] on input "Email from name" at bounding box center [571, 90] width 343 height 21
type input "**********"
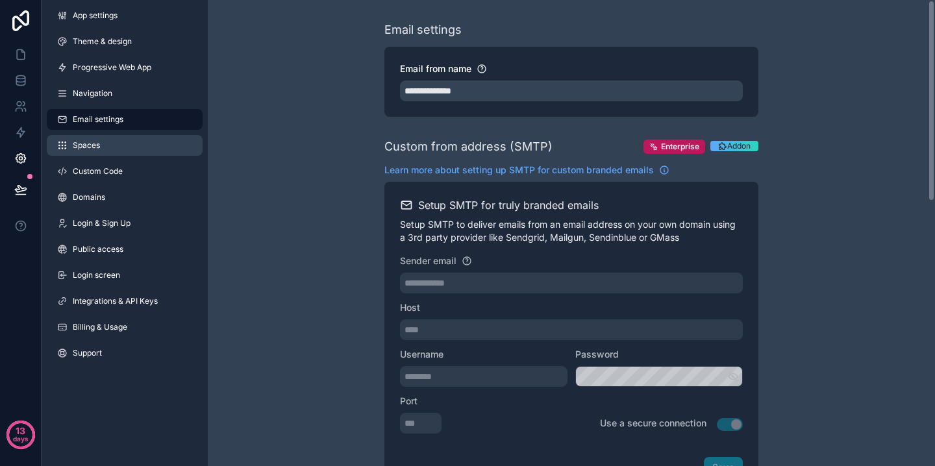
click at [132, 141] on link "Spaces" at bounding box center [125, 145] width 156 height 21
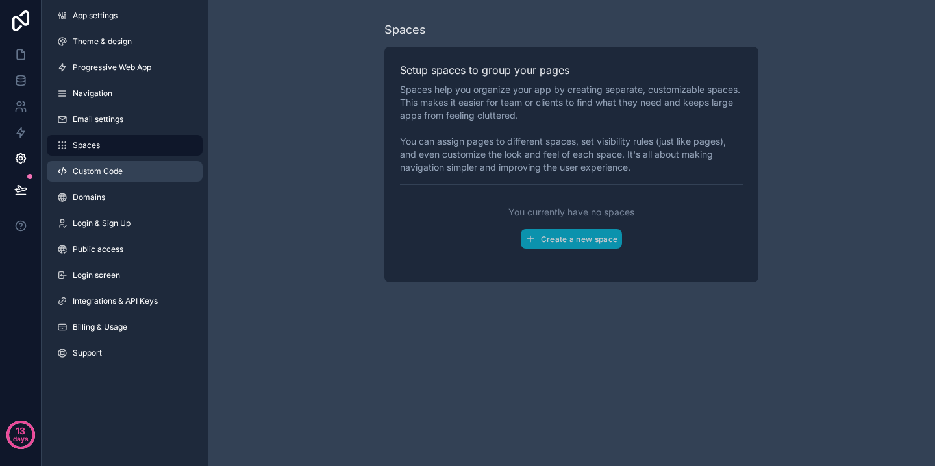
click at [122, 173] on span "Custom Code" at bounding box center [98, 171] width 50 height 10
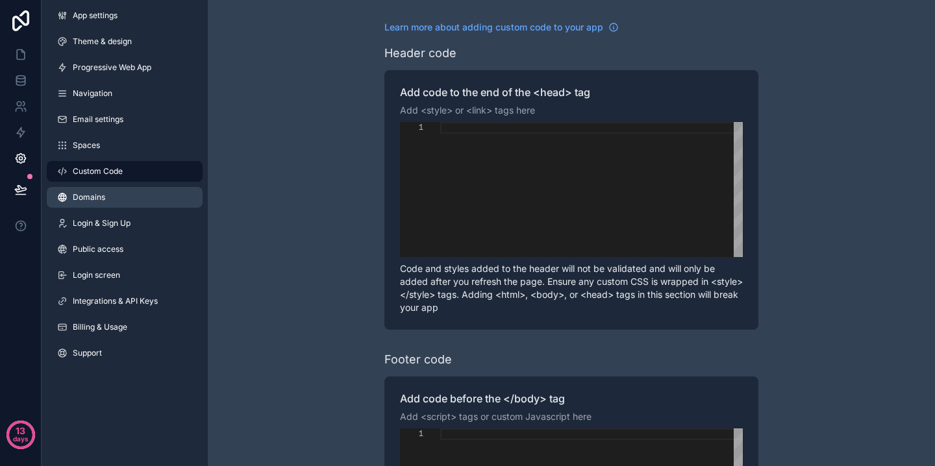
click at [114, 195] on link "Domains" at bounding box center [125, 197] width 156 height 21
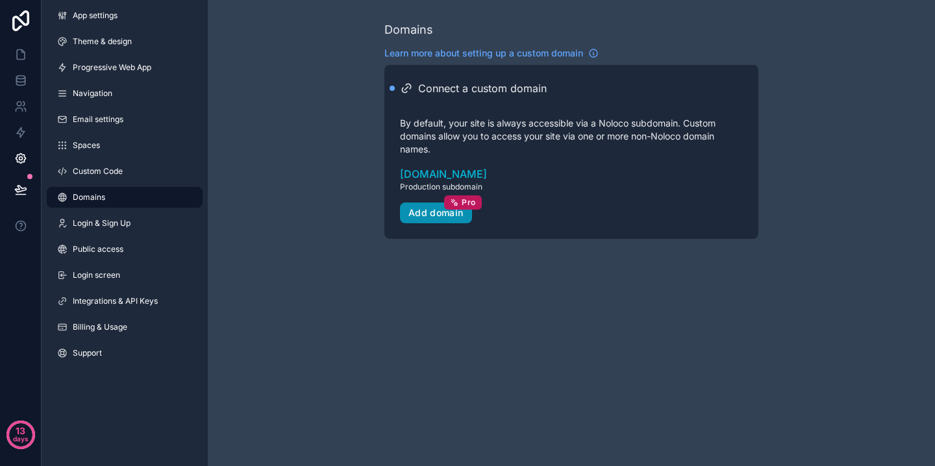
click at [428, 216] on div "Add domain Pro" at bounding box center [435, 213] width 55 height 12
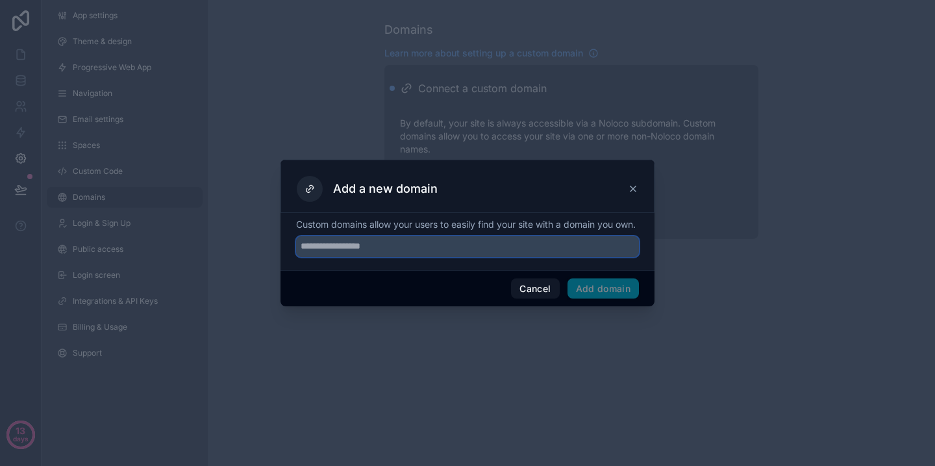
click at [397, 255] on input "text" at bounding box center [467, 246] width 343 height 21
type input "**********"
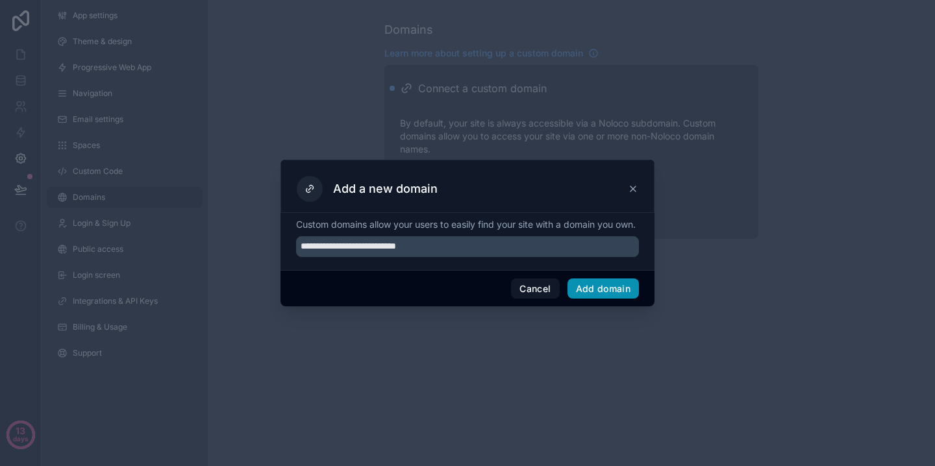
click at [598, 291] on button "Add domain" at bounding box center [603, 288] width 72 height 21
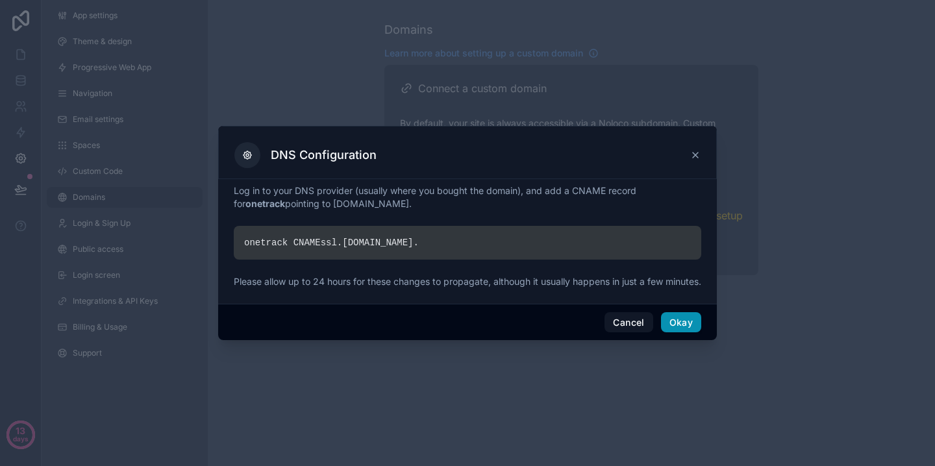
click at [678, 330] on button "Okay" at bounding box center [681, 322] width 40 height 21
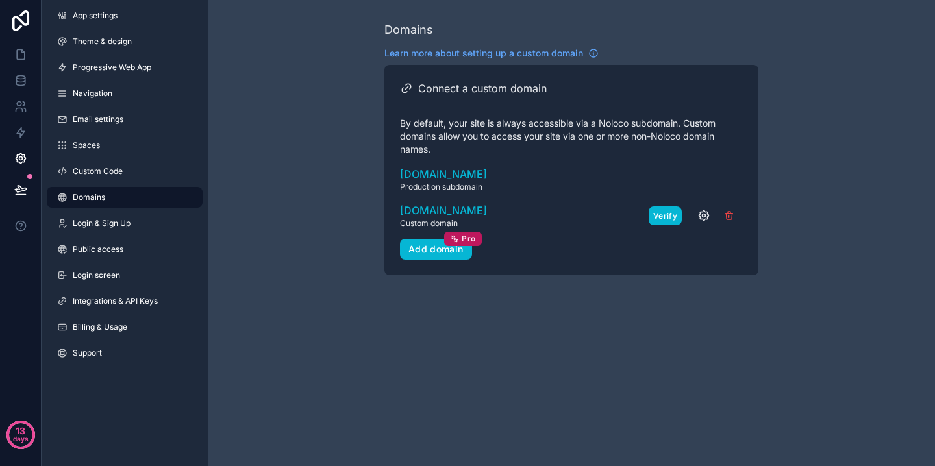
click at [671, 215] on button "Verify" at bounding box center [665, 215] width 33 height 19
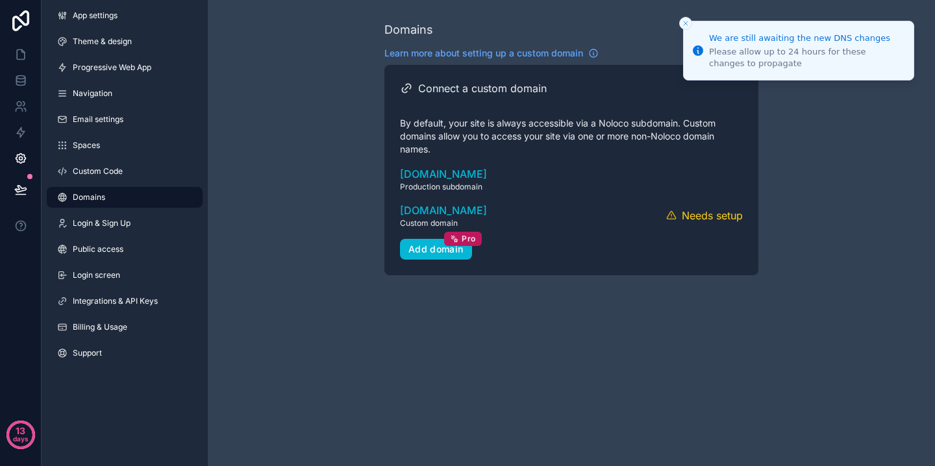
click at [687, 24] on icon "Close toast" at bounding box center [686, 23] width 8 height 8
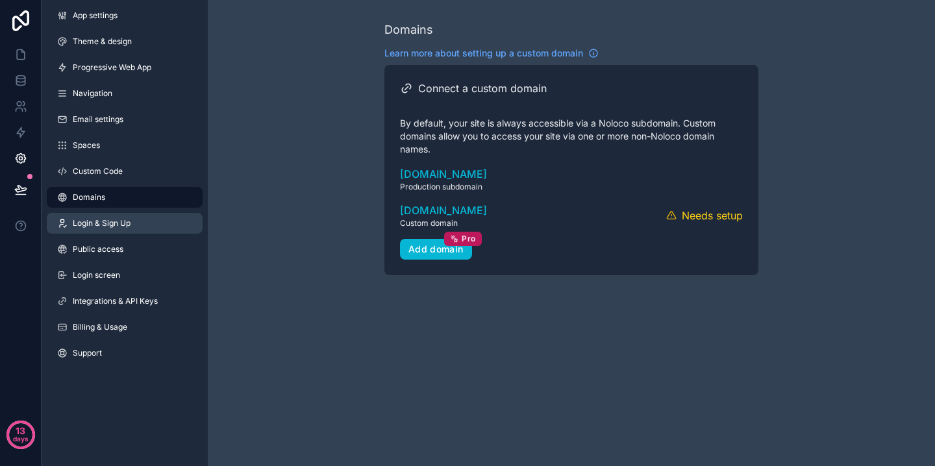
click at [119, 226] on span "Login & Sign Up" at bounding box center [102, 223] width 58 height 10
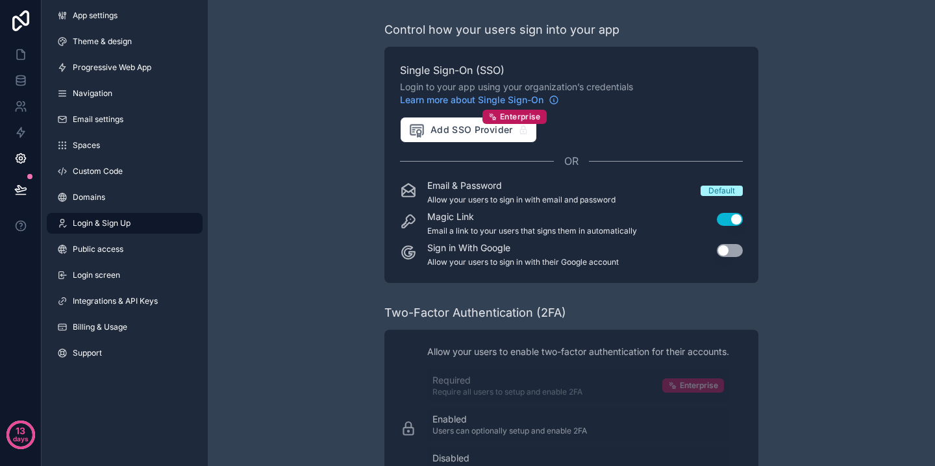
click at [739, 253] on button "Use setting" at bounding box center [730, 250] width 26 height 13
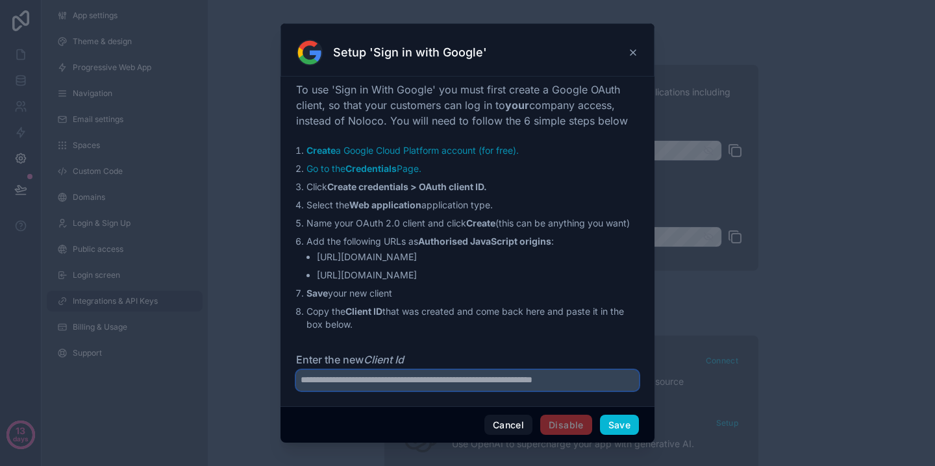
click at [441, 391] on input "Enter the new Client Id" at bounding box center [467, 380] width 343 height 21
type input "**********"
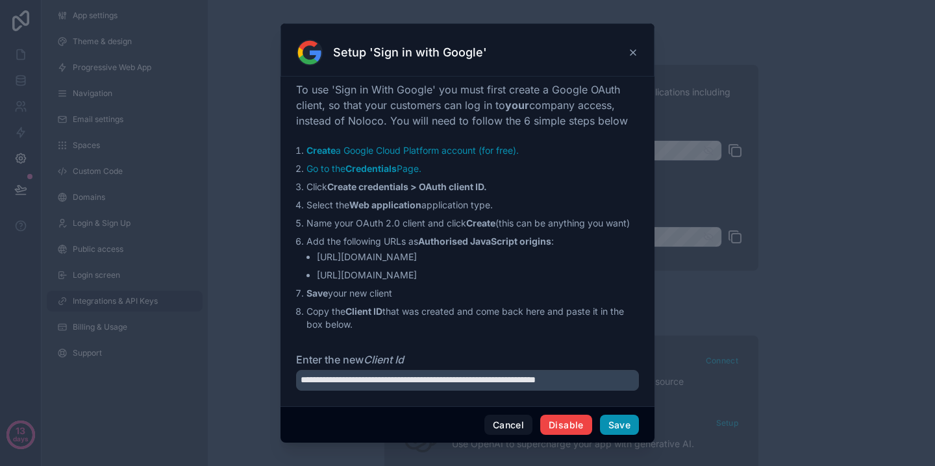
click at [621, 425] on button "Save" at bounding box center [619, 425] width 39 height 21
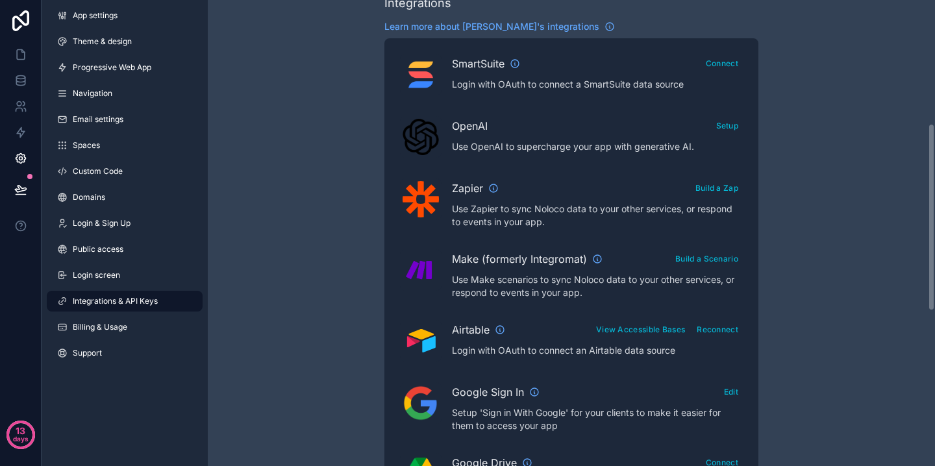
scroll to position [340, 0]
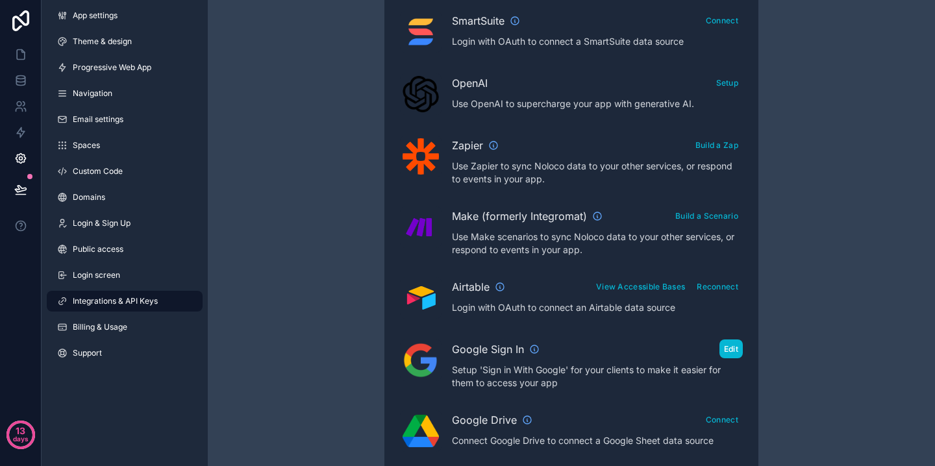
click at [728, 352] on button "Edit" at bounding box center [730, 349] width 23 height 19
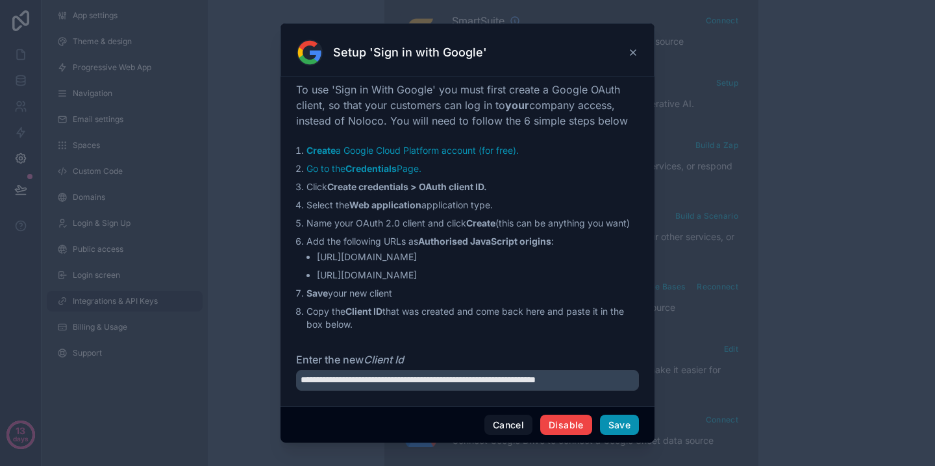
click at [616, 423] on button "Save" at bounding box center [619, 425] width 39 height 21
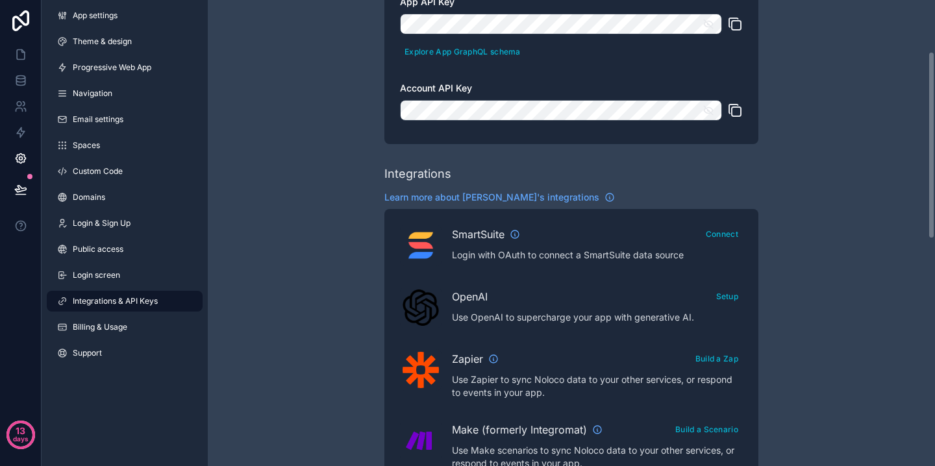
scroll to position [123, 0]
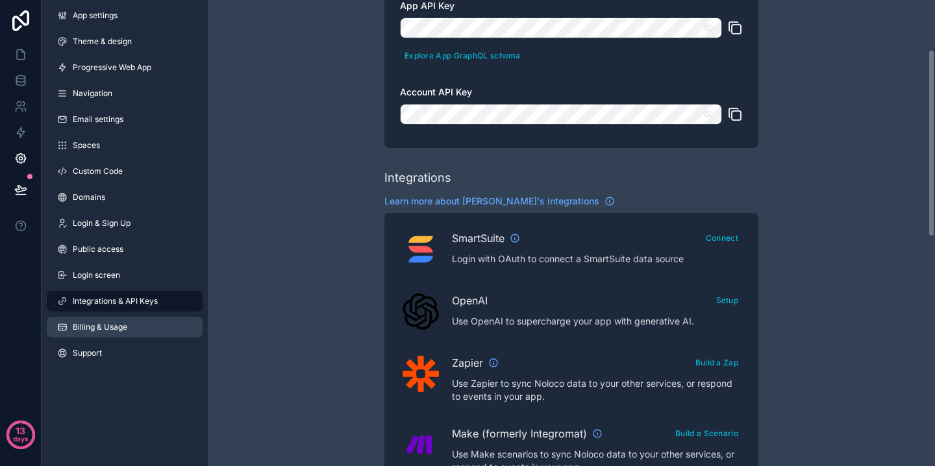
click at [133, 331] on link "Billing & Usage" at bounding box center [125, 327] width 156 height 21
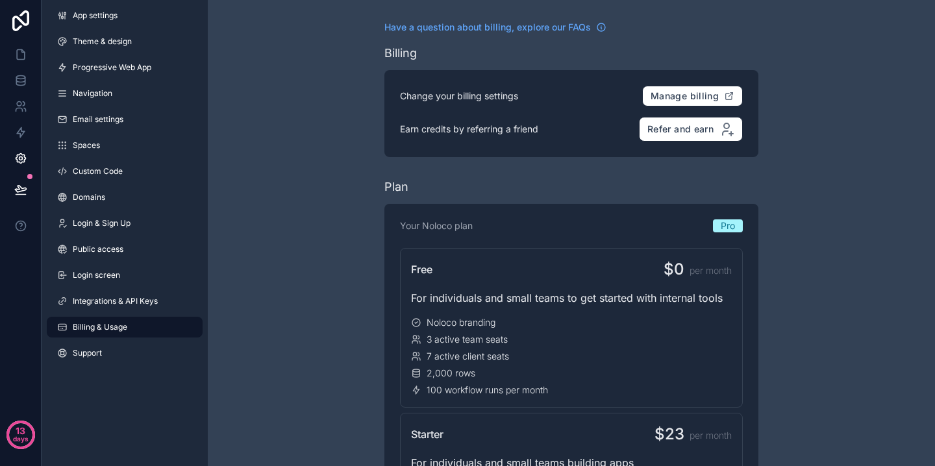
click at [120, 341] on div "App settings Theme & design Progressive Web App Navigation Email settings Space…" at bounding box center [125, 187] width 166 height 374
click at [108, 354] on link "Support" at bounding box center [125, 353] width 156 height 21
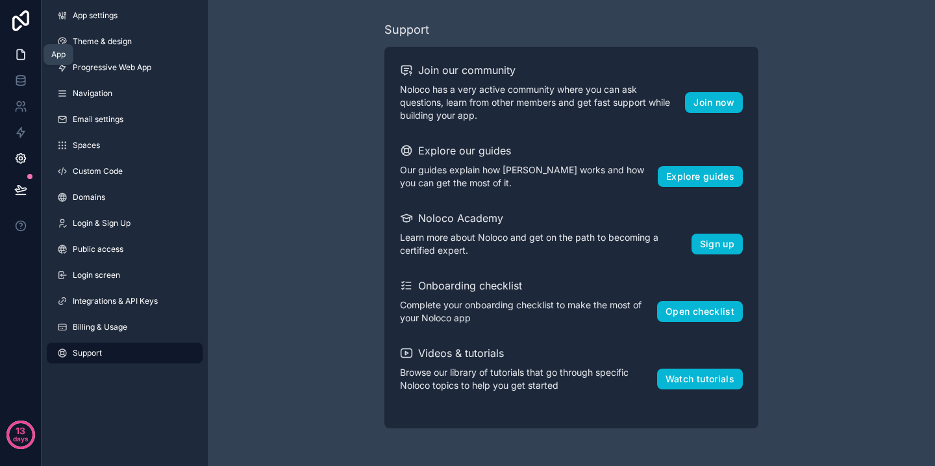
click at [12, 54] on link at bounding box center [20, 55] width 41 height 26
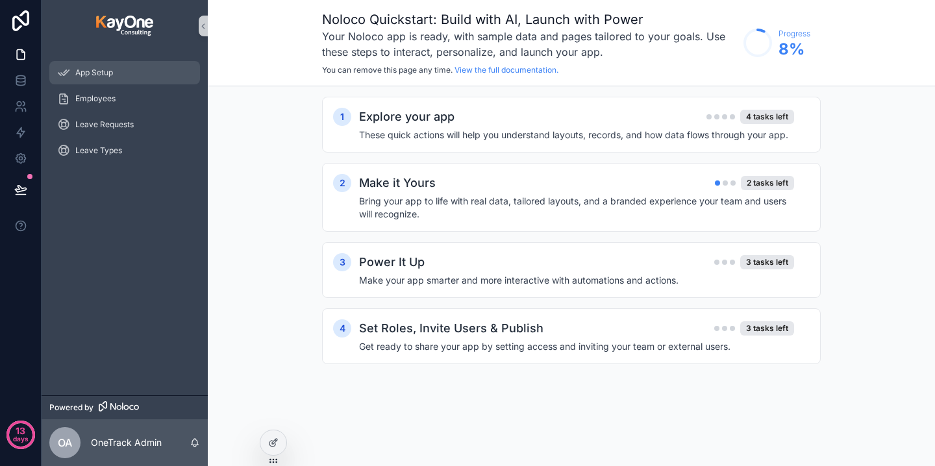
click at [127, 77] on div "App Setup" at bounding box center [124, 72] width 135 height 21
click at [630, 199] on h4 "Bring your app to life with real data, tailored layouts, and a branded experien…" at bounding box center [576, 208] width 435 height 26
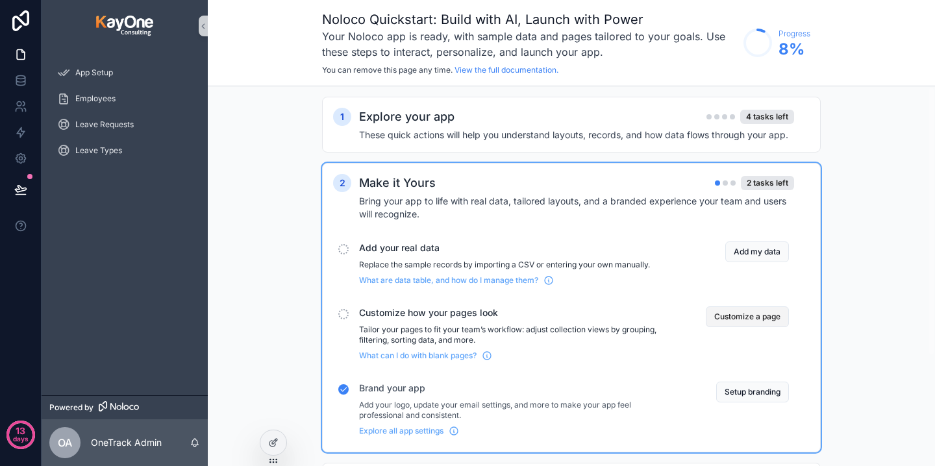
click at [749, 316] on button "Customize a page" at bounding box center [747, 316] width 83 height 21
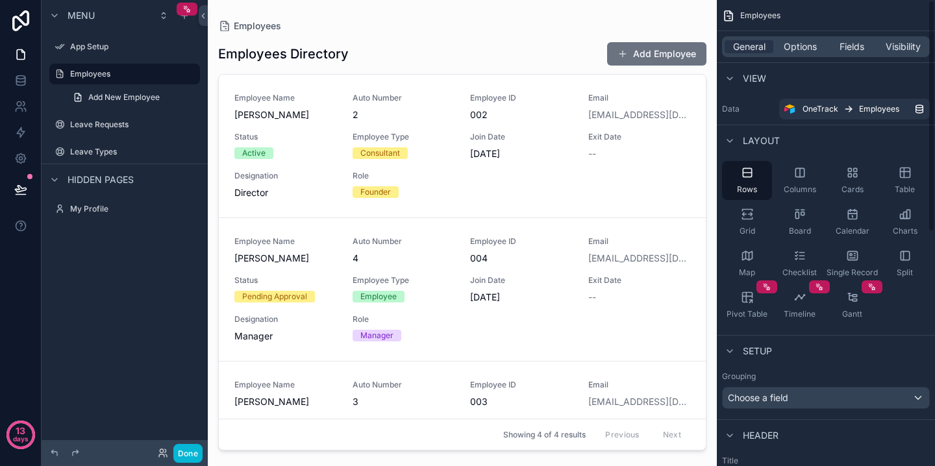
click at [360, 105] on div "scrollable content" at bounding box center [462, 225] width 509 height 451
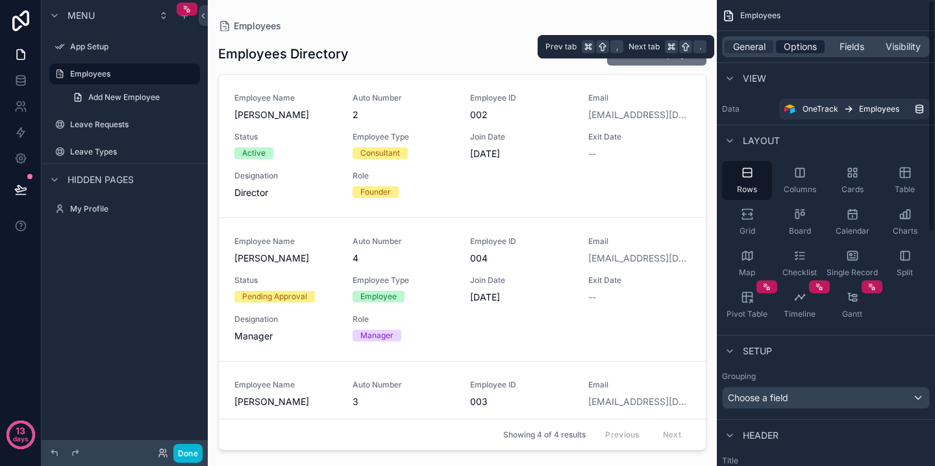
click at [801, 50] on span "Options" at bounding box center [800, 46] width 33 height 13
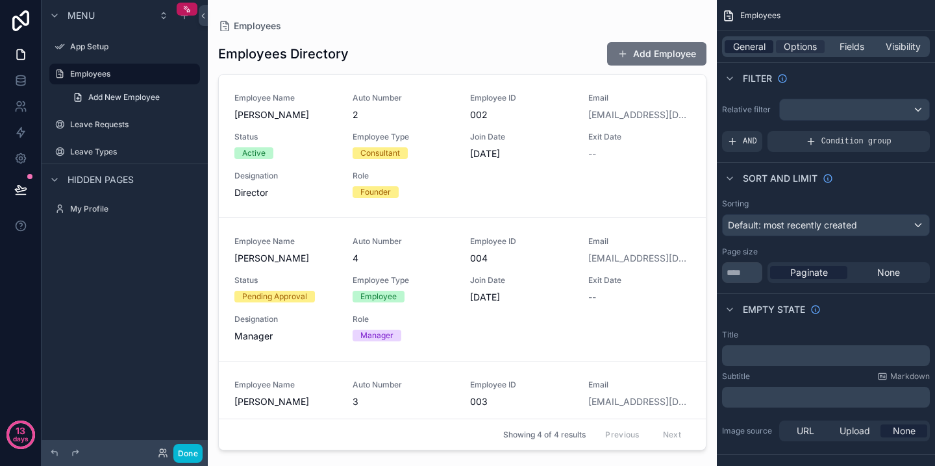
click at [760, 49] on span "General" at bounding box center [749, 46] width 32 height 13
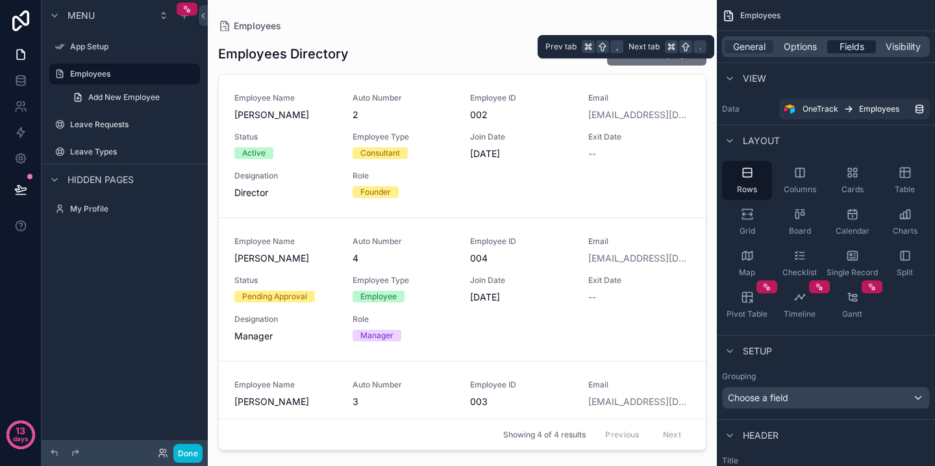
click at [857, 47] on span "Fields" at bounding box center [851, 46] width 25 height 13
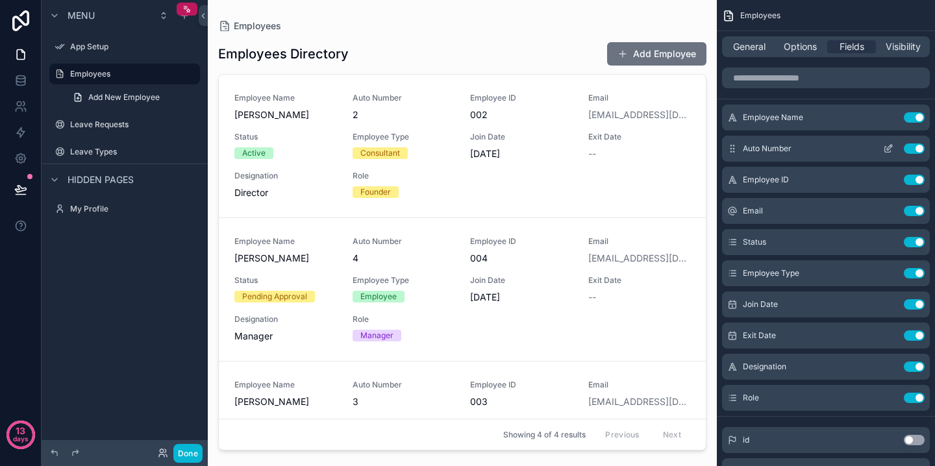
click at [911, 153] on button "Use setting" at bounding box center [914, 148] width 21 height 10
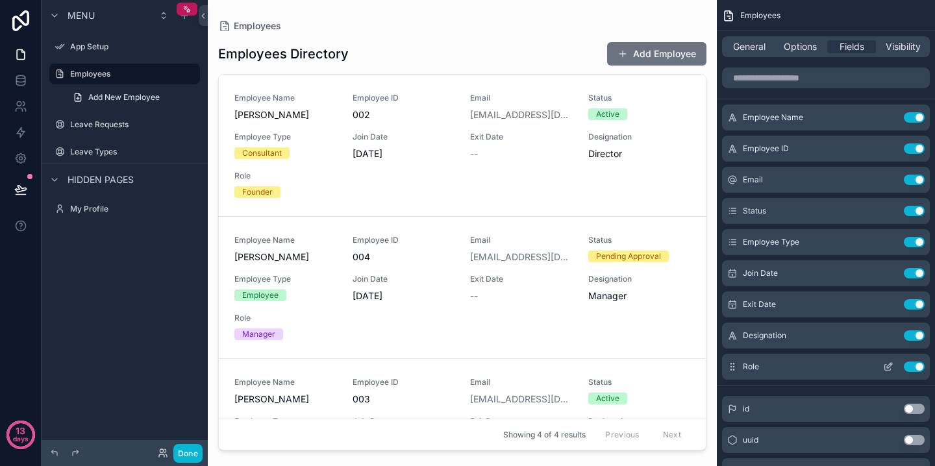
click at [909, 365] on button "Use setting" at bounding box center [914, 367] width 21 height 10
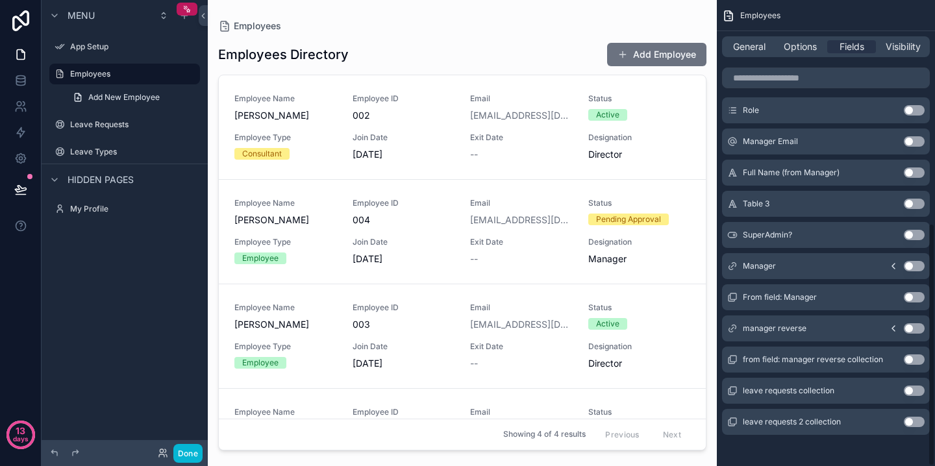
scroll to position [428, 0]
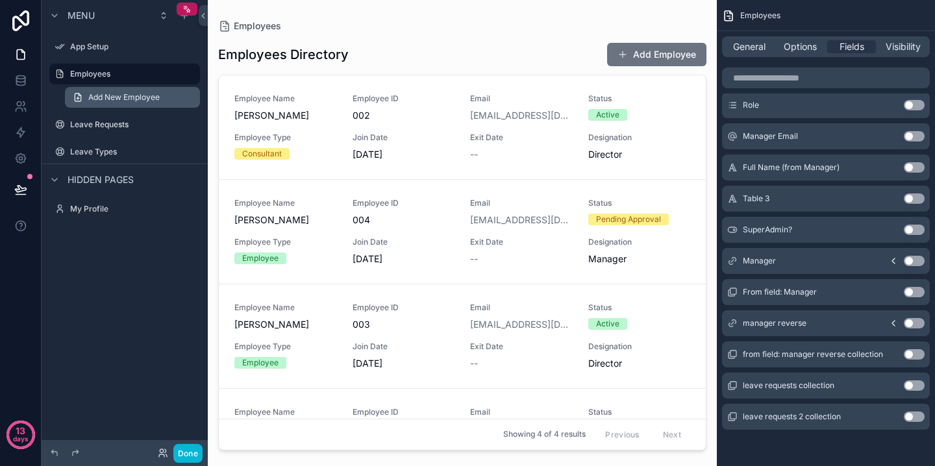
click at [127, 95] on span "Add New Employee" at bounding box center [123, 97] width 71 height 10
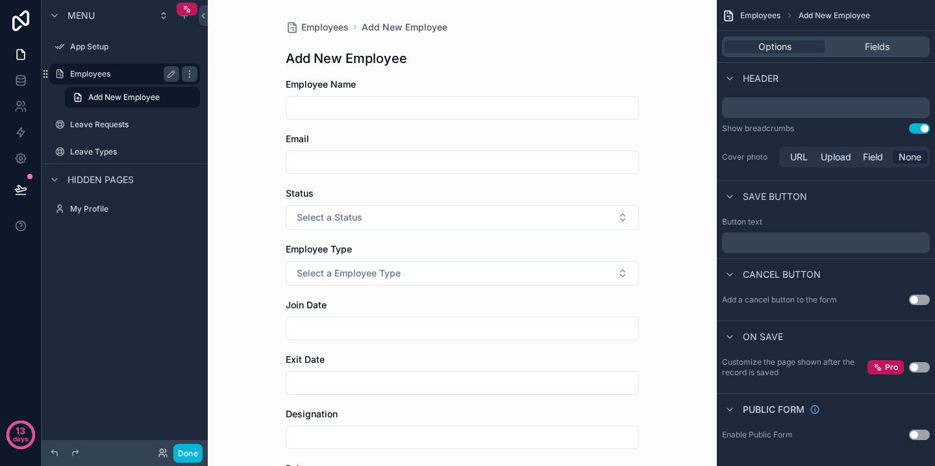
click at [128, 74] on label "Employees" at bounding box center [122, 74] width 104 height 10
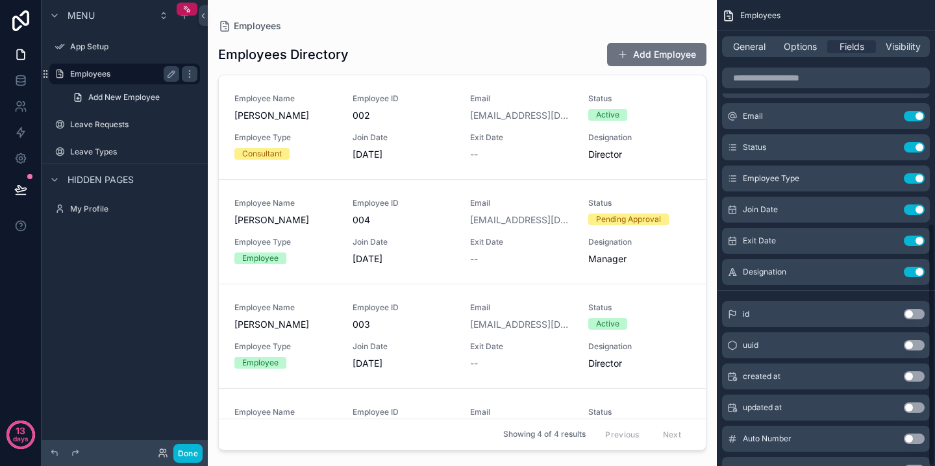
scroll to position [428, 0]
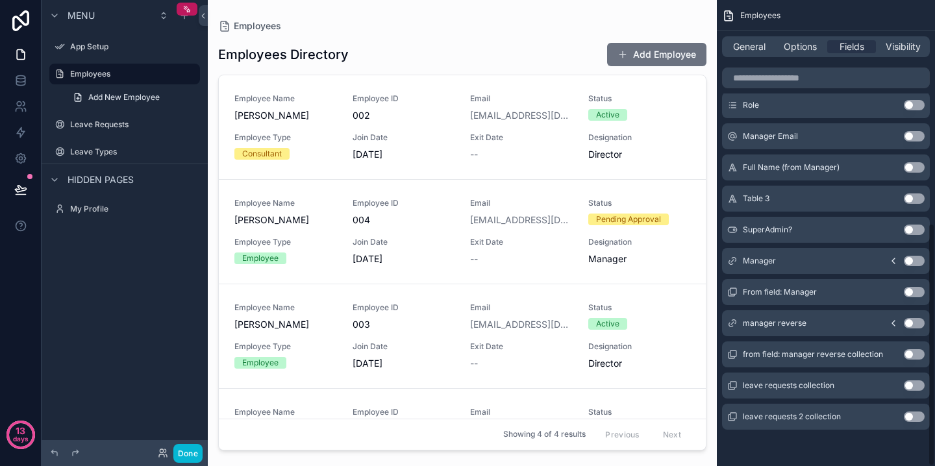
click at [683, 14] on div "Employees Employees Directory Add Employee Employee Name Priya Muralidharan Emp…" at bounding box center [462, 225] width 509 height 451
click at [730, 14] on icon "scrollable content" at bounding box center [728, 15] width 13 height 13
click at [92, 74] on label "Employees" at bounding box center [122, 74] width 104 height 10
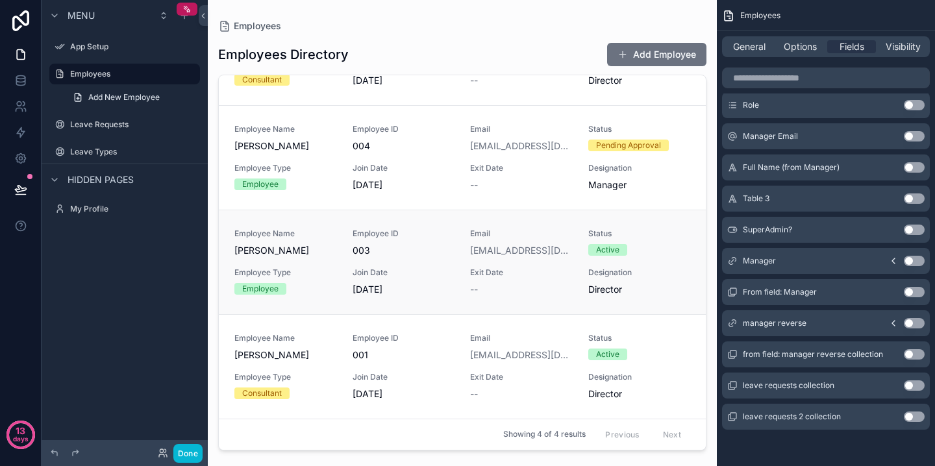
scroll to position [0, 0]
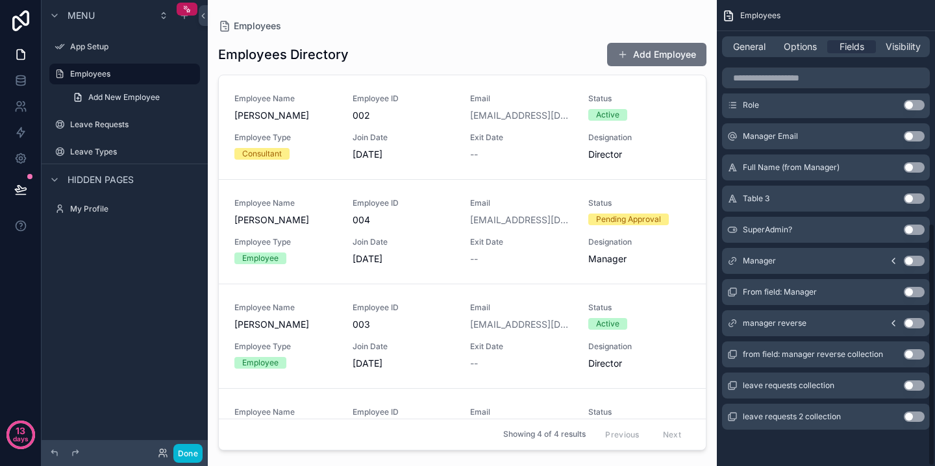
click at [824, 129] on div "Manager Email Use setting" at bounding box center [826, 136] width 208 height 26
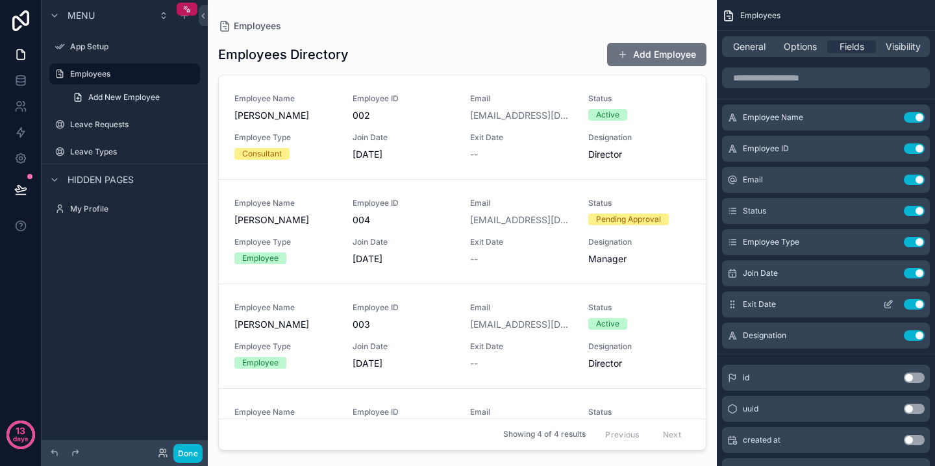
click at [911, 306] on button "Use setting" at bounding box center [914, 304] width 21 height 10
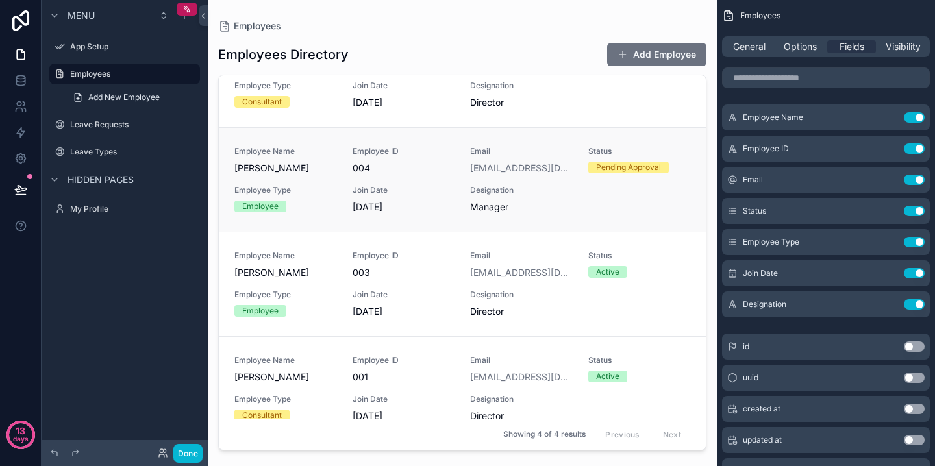
scroll to position [74, 0]
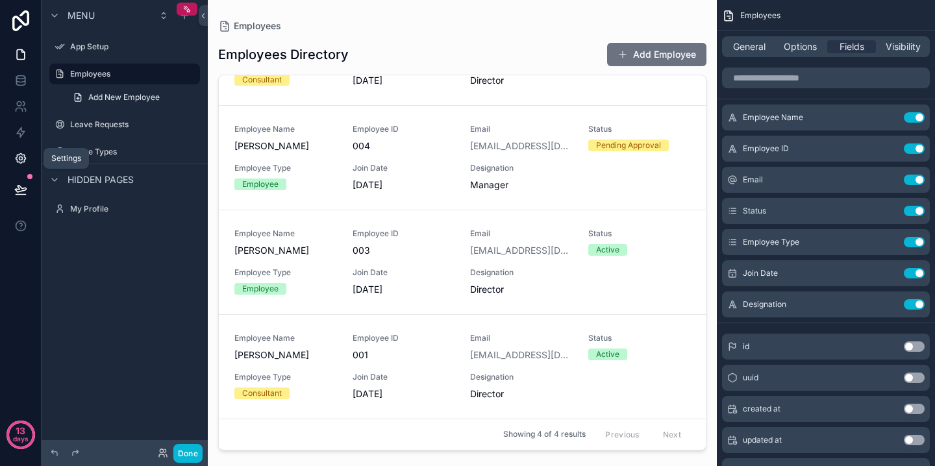
click at [23, 160] on icon at bounding box center [21, 159] width 10 height 10
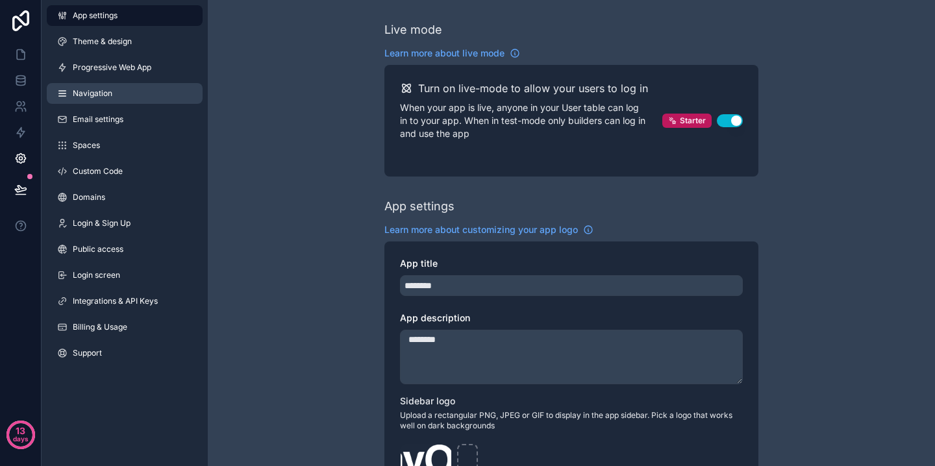
click at [109, 92] on span "Navigation" at bounding box center [93, 93] width 40 height 10
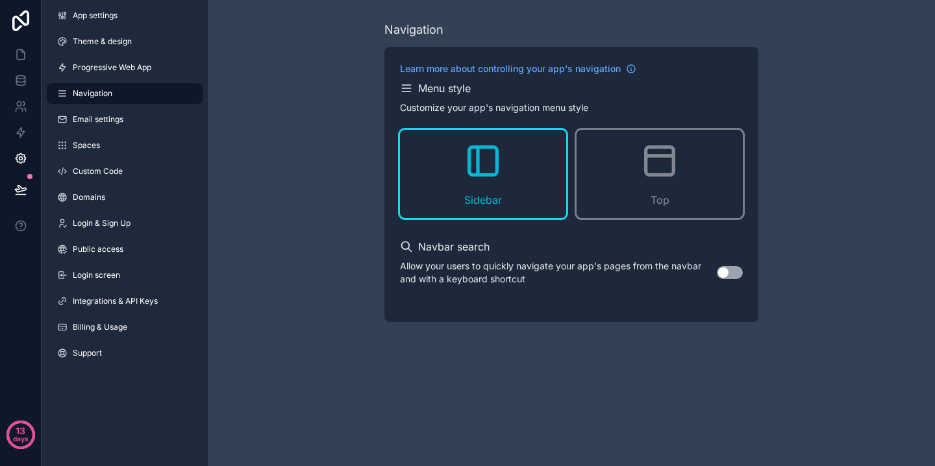
click at [406, 90] on icon "scrollable content" at bounding box center [406, 88] width 13 height 13
click at [499, 189] on div "Sidebar" at bounding box center [483, 174] width 166 height 88
click at [736, 274] on button "Use setting" at bounding box center [730, 272] width 26 height 13
click at [726, 273] on button "Use setting" at bounding box center [730, 272] width 26 height 13
click at [21, 79] on icon at bounding box center [20, 77] width 8 height 3
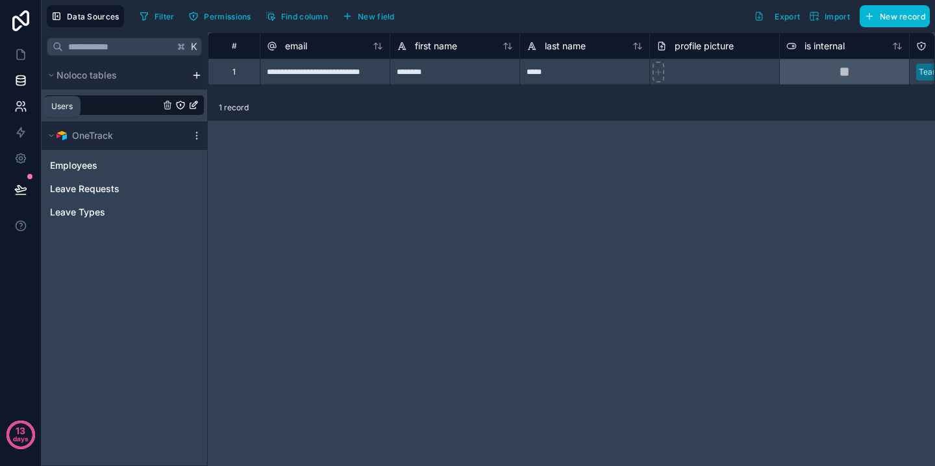
click at [19, 114] on link at bounding box center [20, 106] width 41 height 26
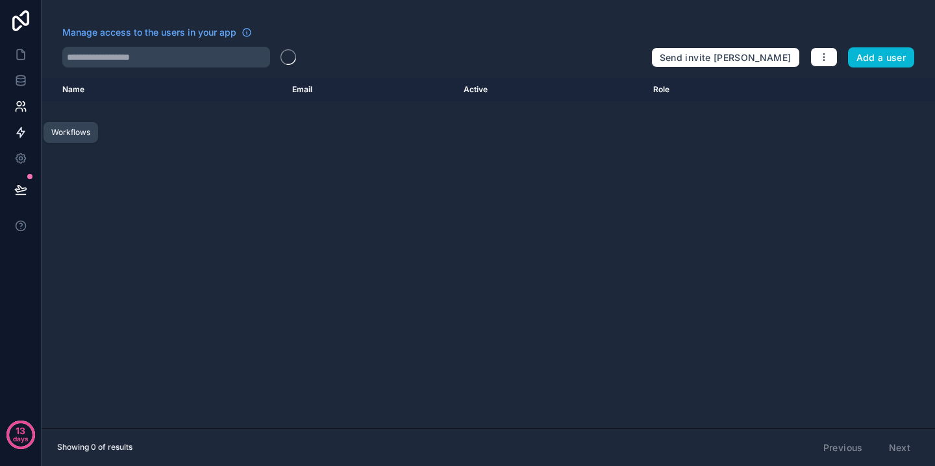
click at [24, 140] on link at bounding box center [20, 132] width 41 height 26
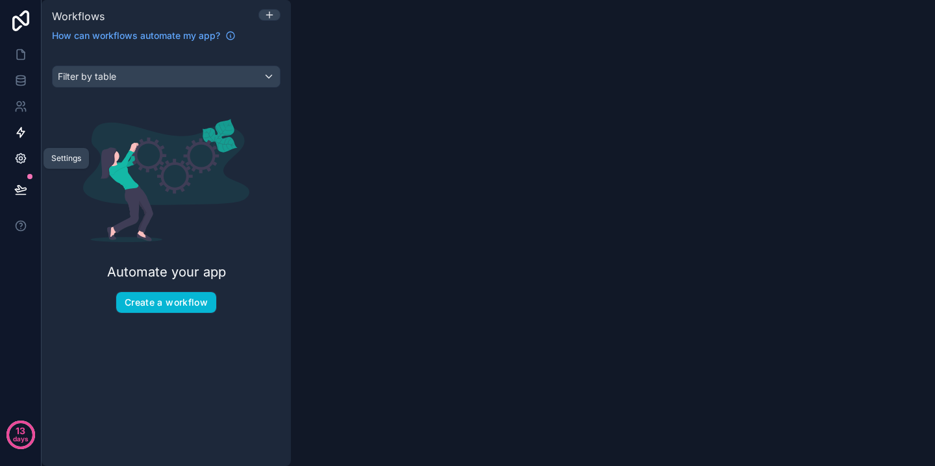
click at [24, 163] on icon at bounding box center [20, 158] width 13 height 13
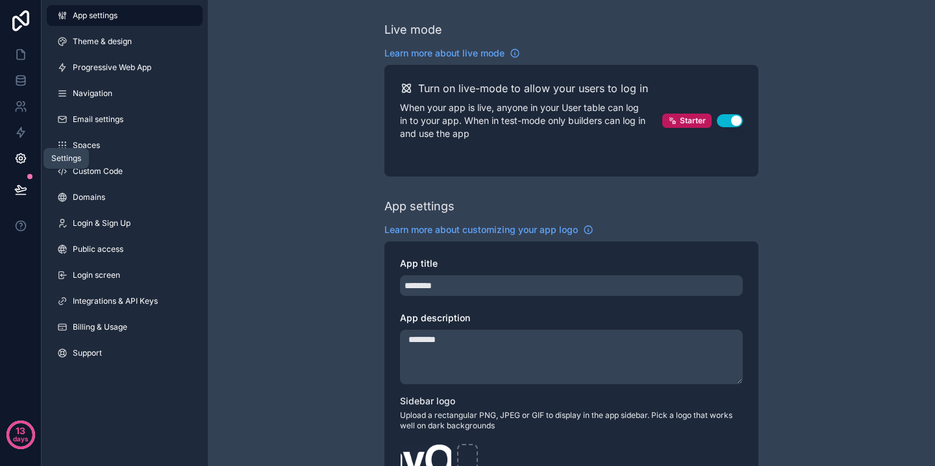
click at [23, 186] on icon at bounding box center [20, 189] width 13 height 13
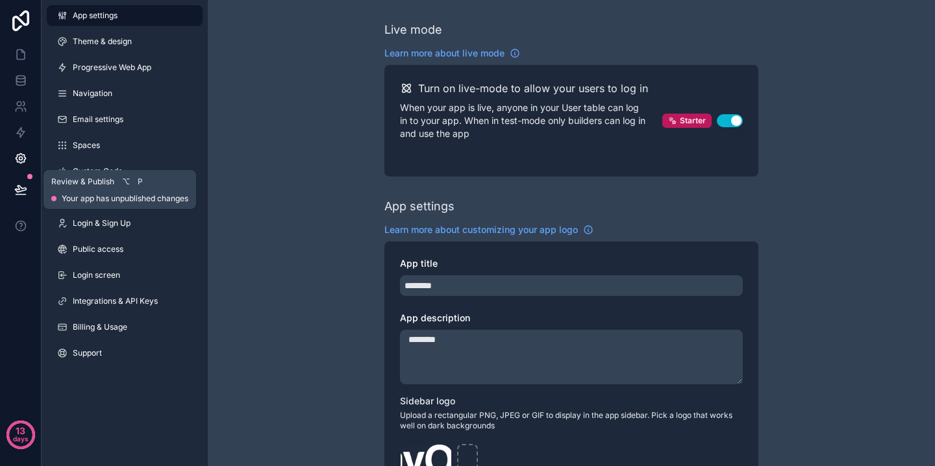
click at [24, 182] on button at bounding box center [20, 189] width 29 height 36
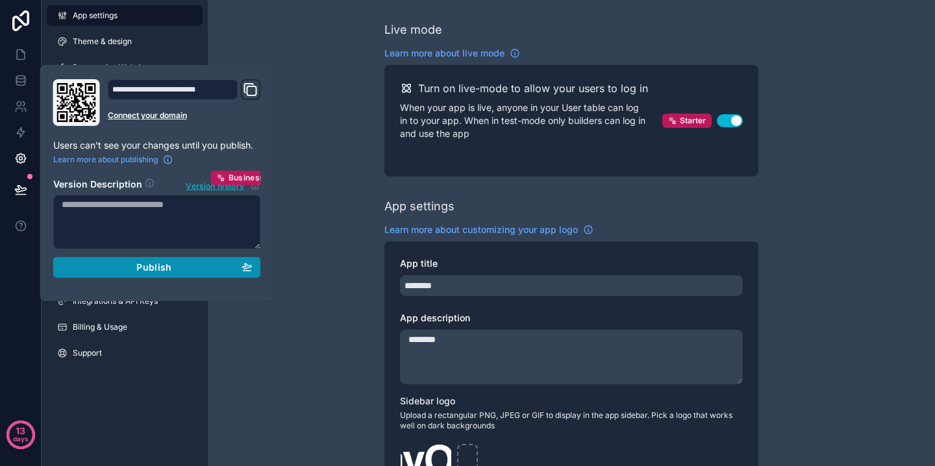
click at [156, 270] on span "Publish" at bounding box center [153, 268] width 35 height 12
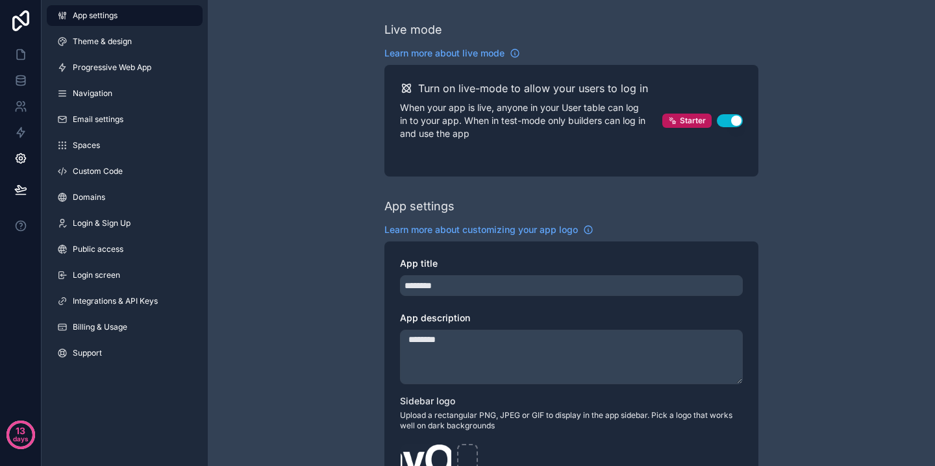
click at [25, 160] on icon at bounding box center [20, 158] width 13 height 13
click at [97, 15] on span "App settings" at bounding box center [95, 15] width 45 height 10
click at [8, 16] on icon at bounding box center [21, 20] width 26 height 21
